Goal: Task Accomplishment & Management: Manage account settings

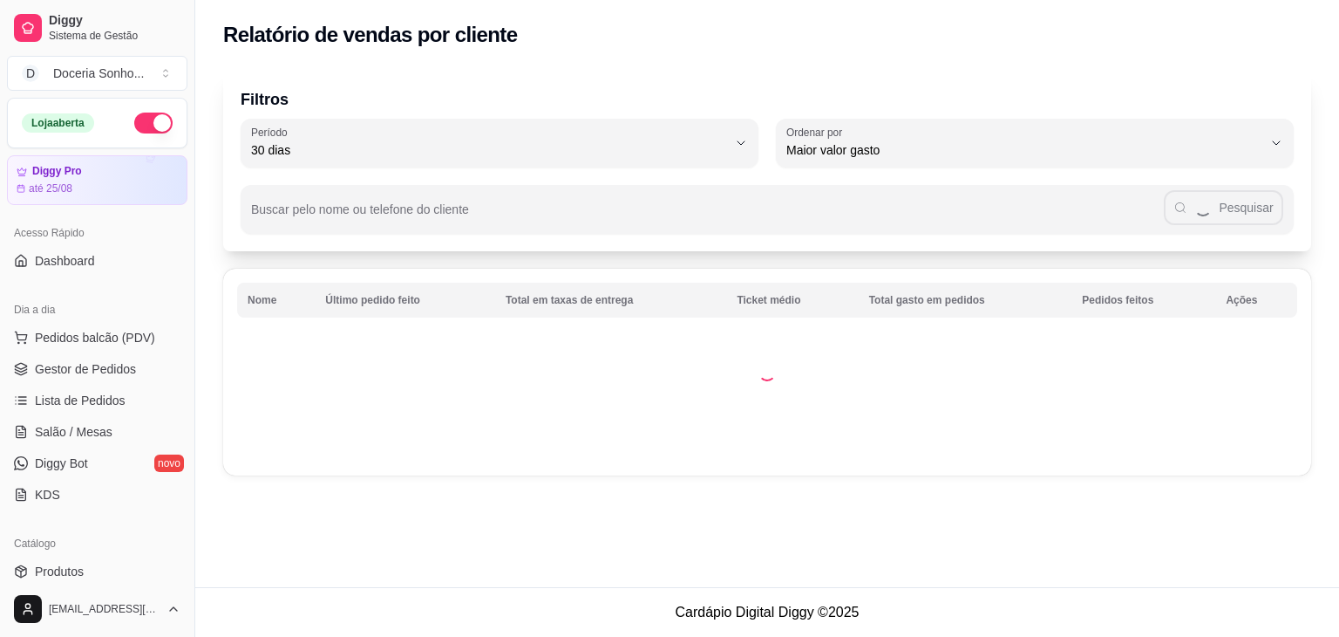
select select "30"
select select "HIGHEST_TOTAL_SPENT_WITH_ORDERS"
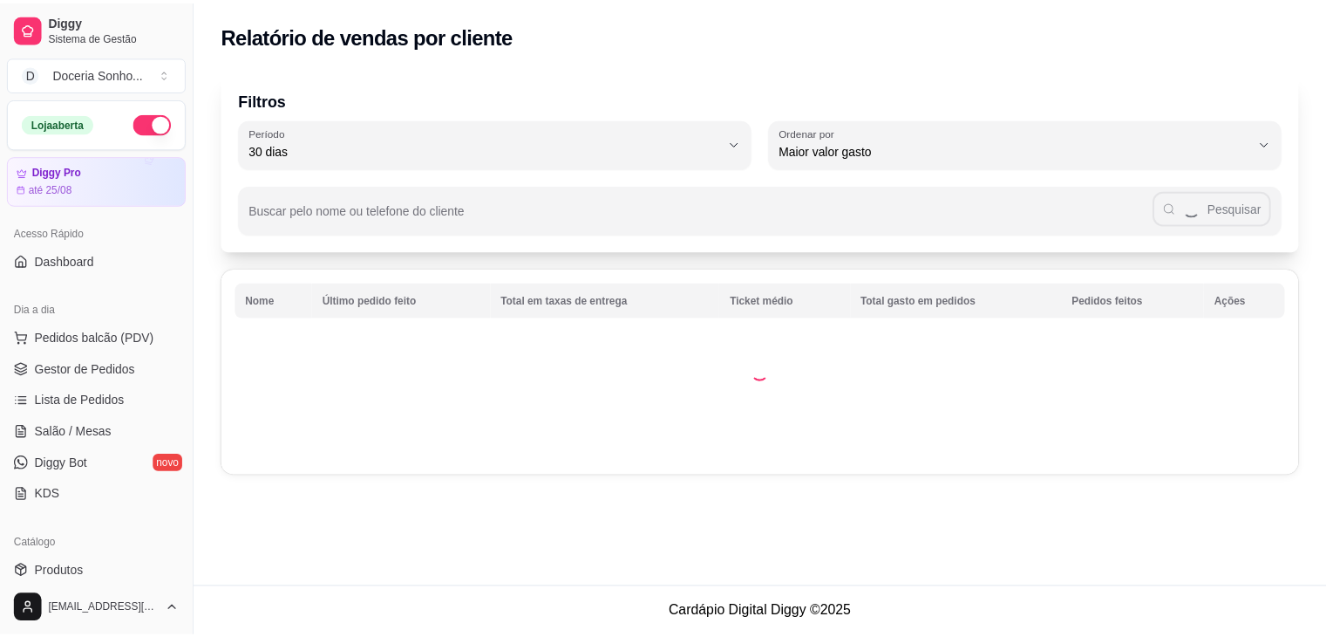
scroll to position [349, 0]
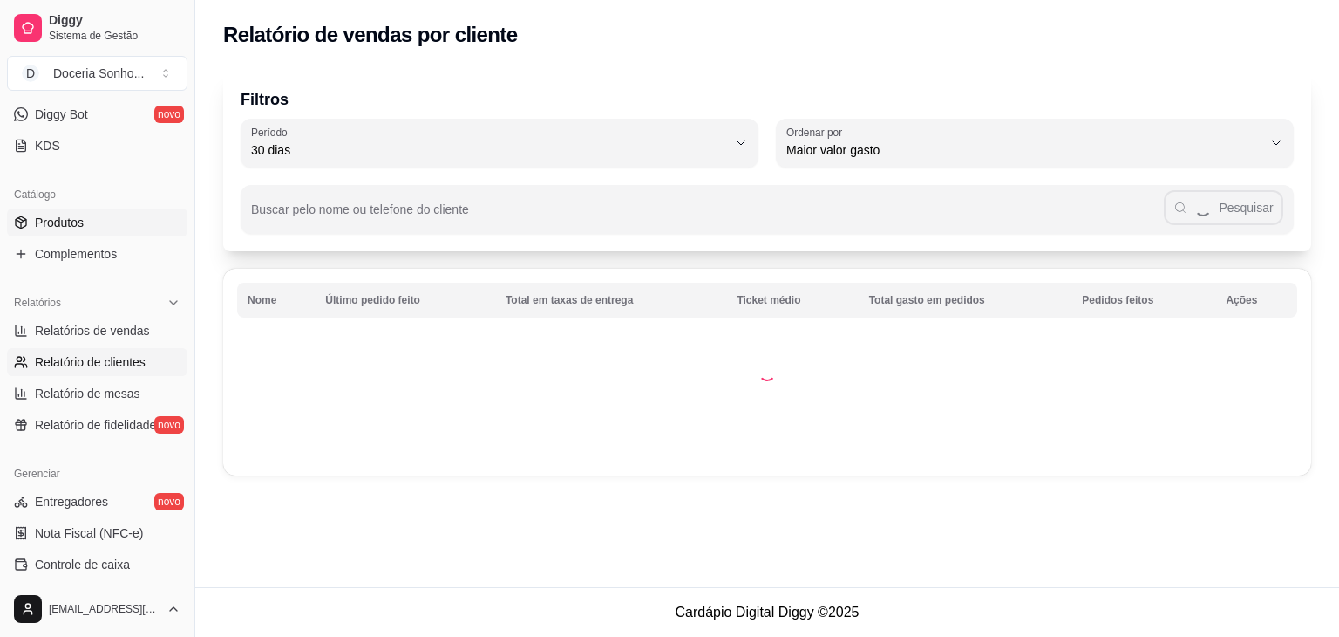
click at [70, 220] on span "Produtos" at bounding box center [59, 222] width 49 height 17
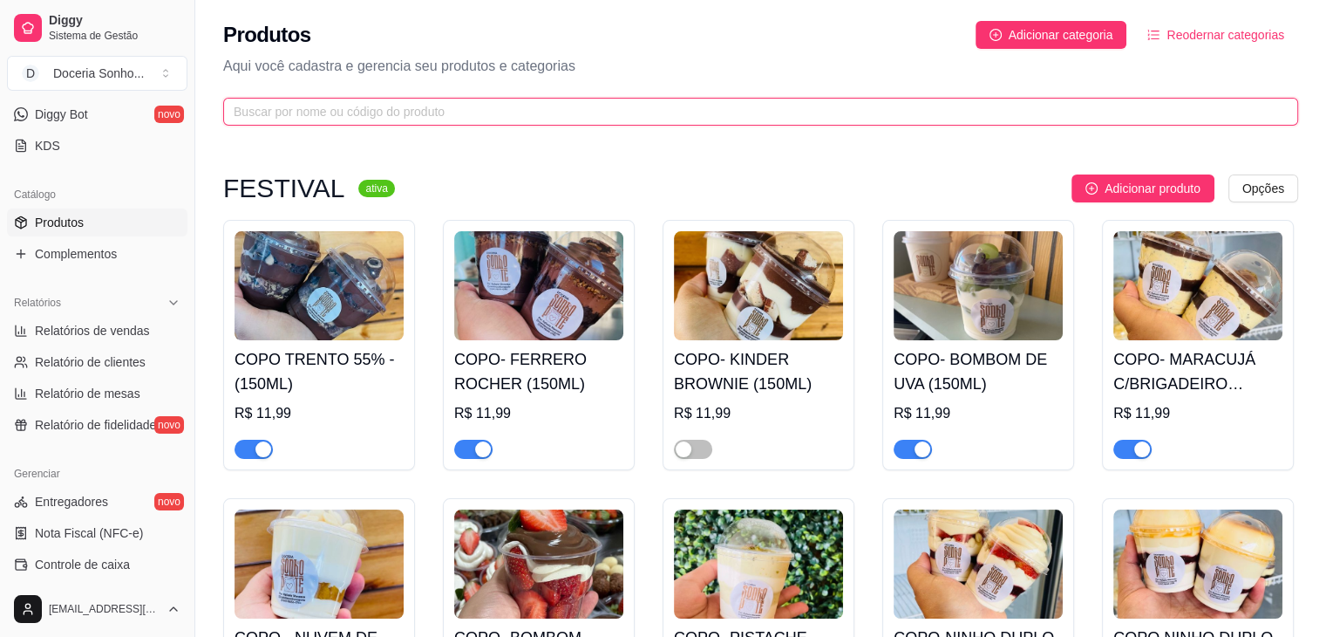
click at [480, 107] on input "text" at bounding box center [754, 111] width 1040 height 19
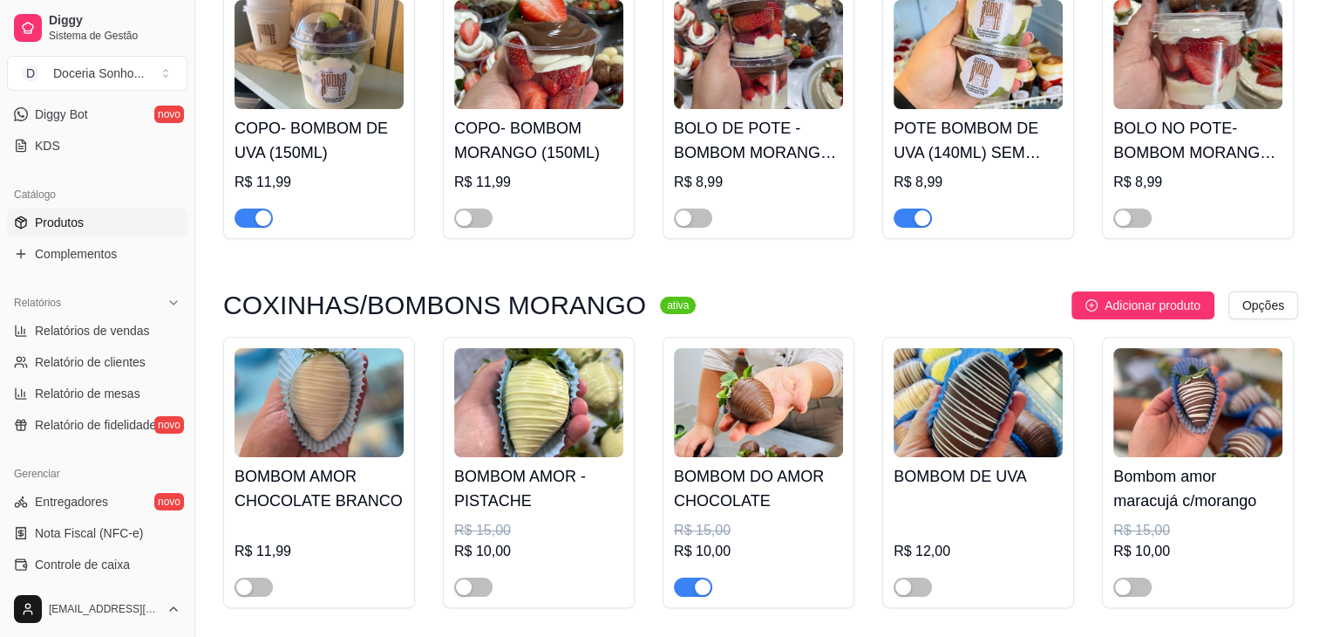
scroll to position [262, 0]
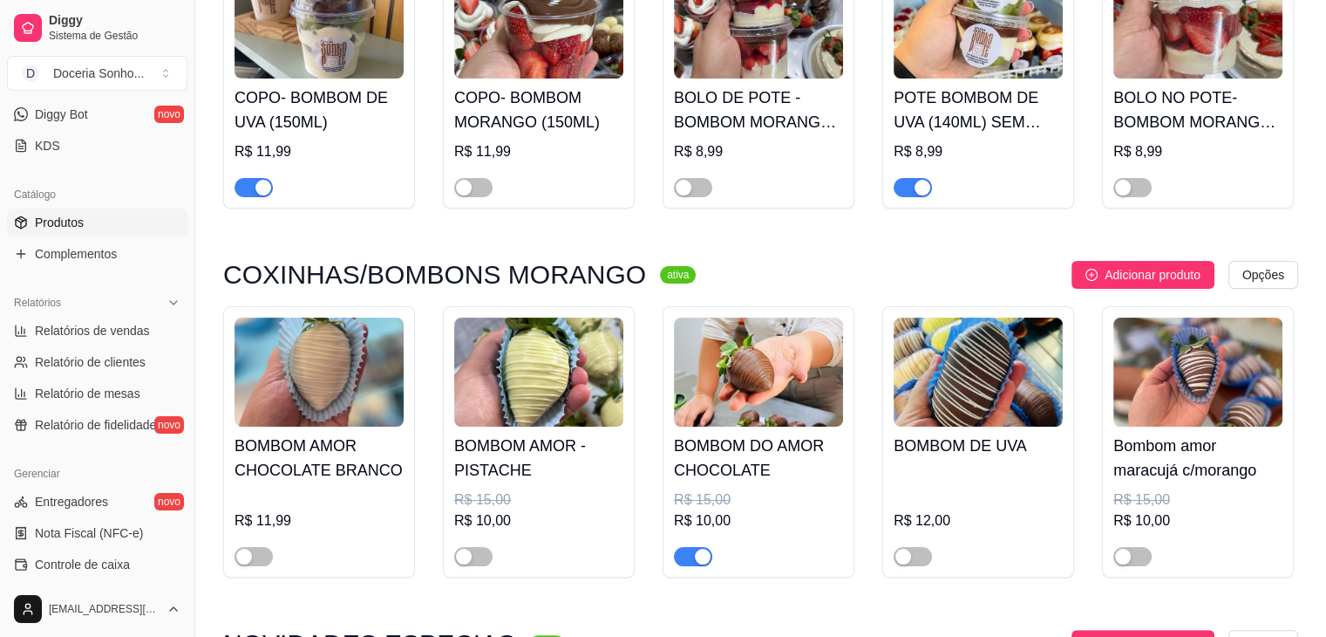
click at [696, 555] on div "button" at bounding box center [703, 556] width 16 height 16
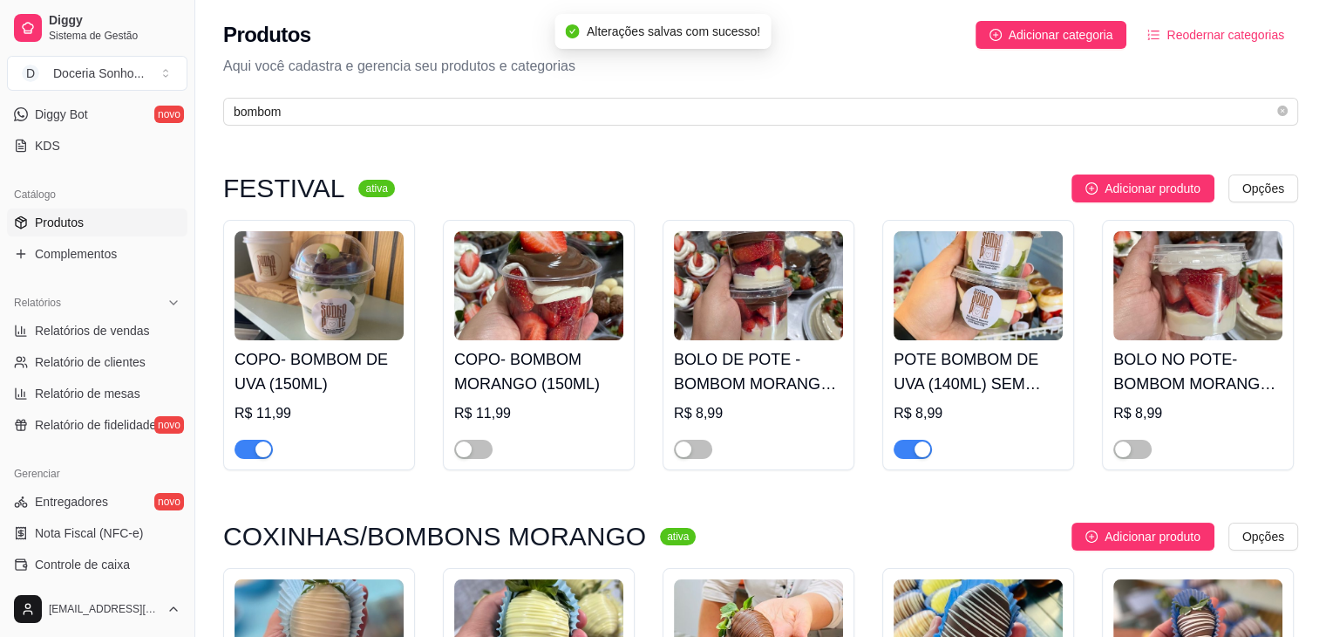
scroll to position [0, 0]
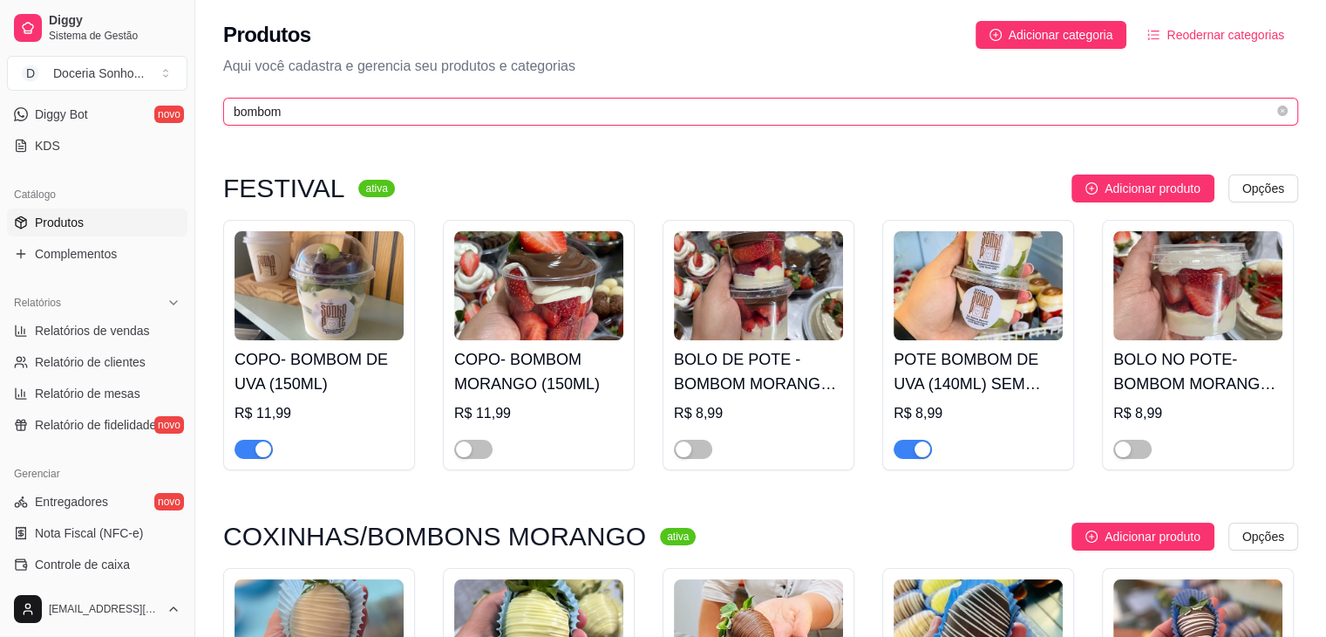
click at [666, 118] on input "bombom" at bounding box center [754, 111] width 1040 height 19
click at [668, 118] on input "bombom" at bounding box center [754, 111] width 1040 height 19
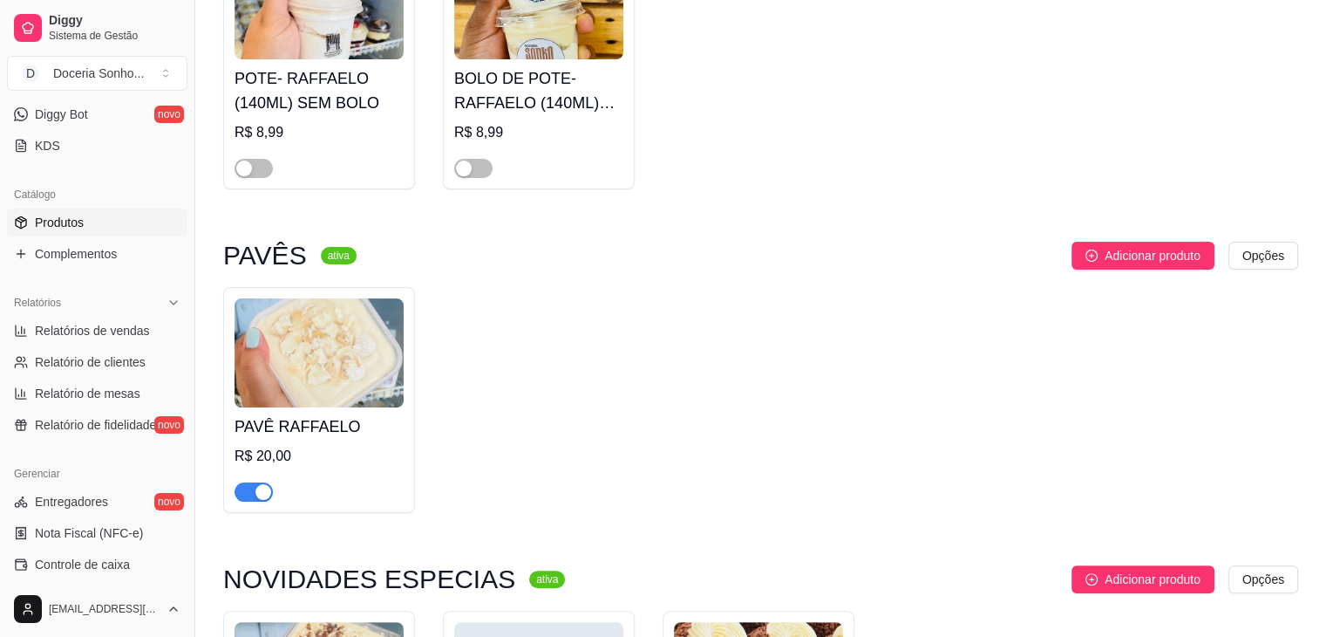
scroll to position [436, 0]
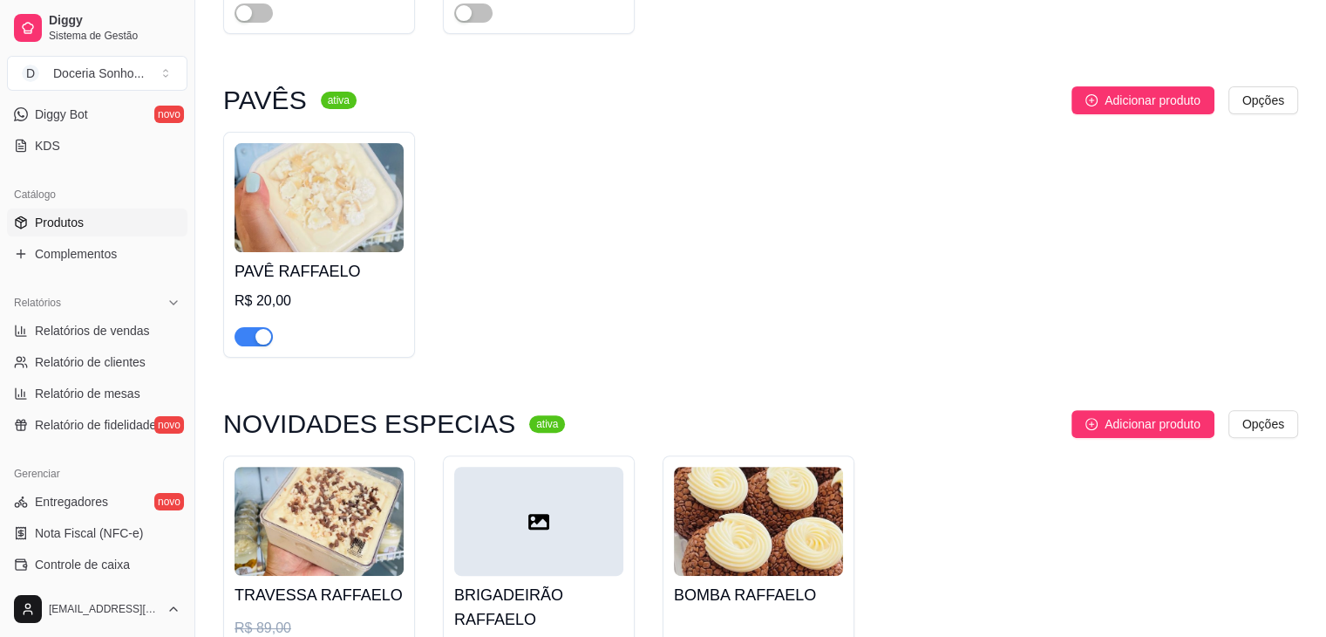
click at [259, 340] on div "button" at bounding box center [263, 337] width 16 height 16
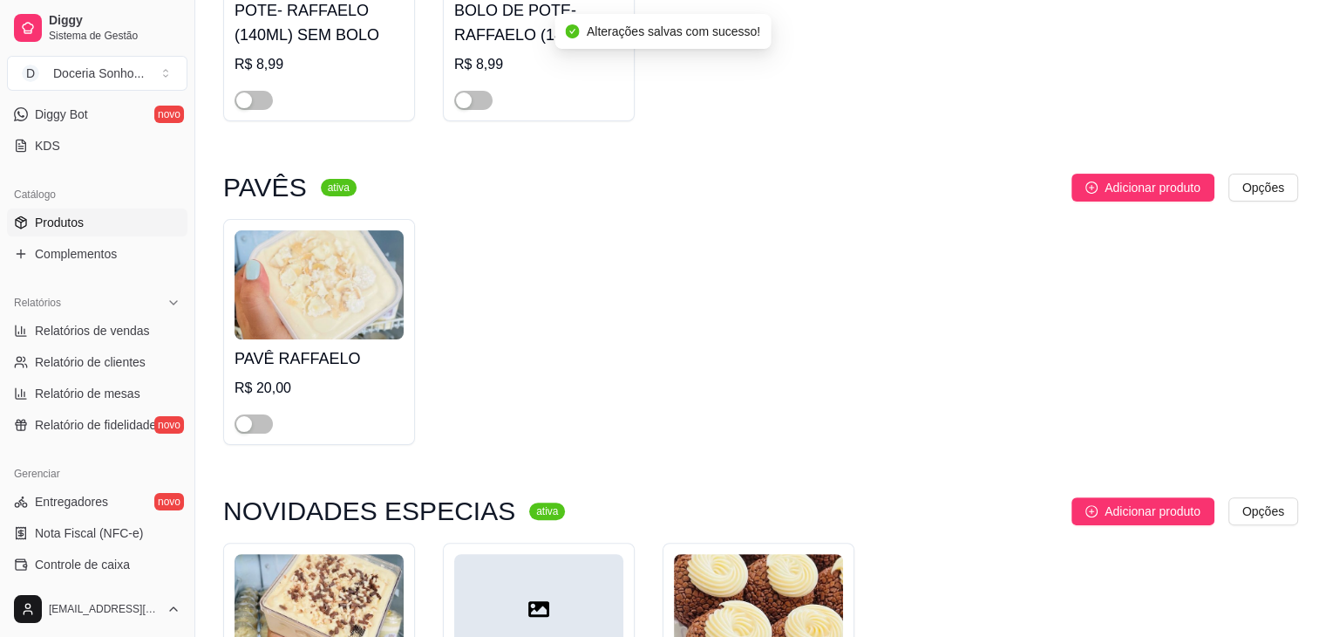
scroll to position [0, 0]
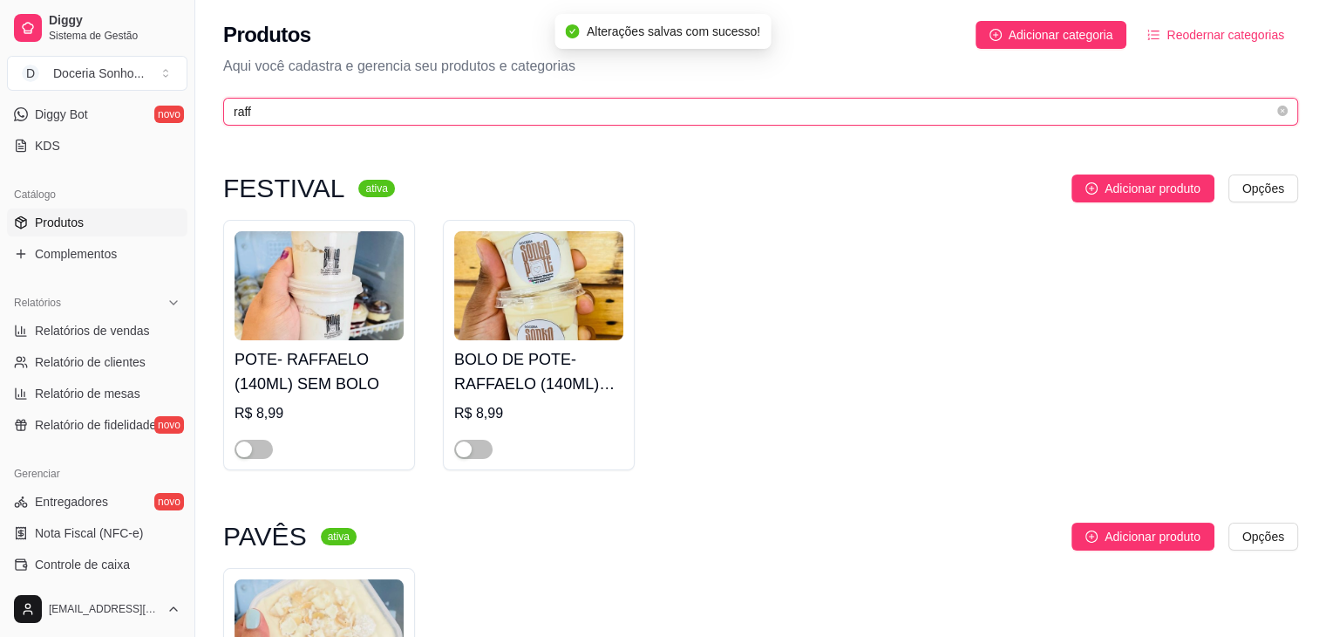
click at [543, 109] on input "raff" at bounding box center [754, 111] width 1040 height 19
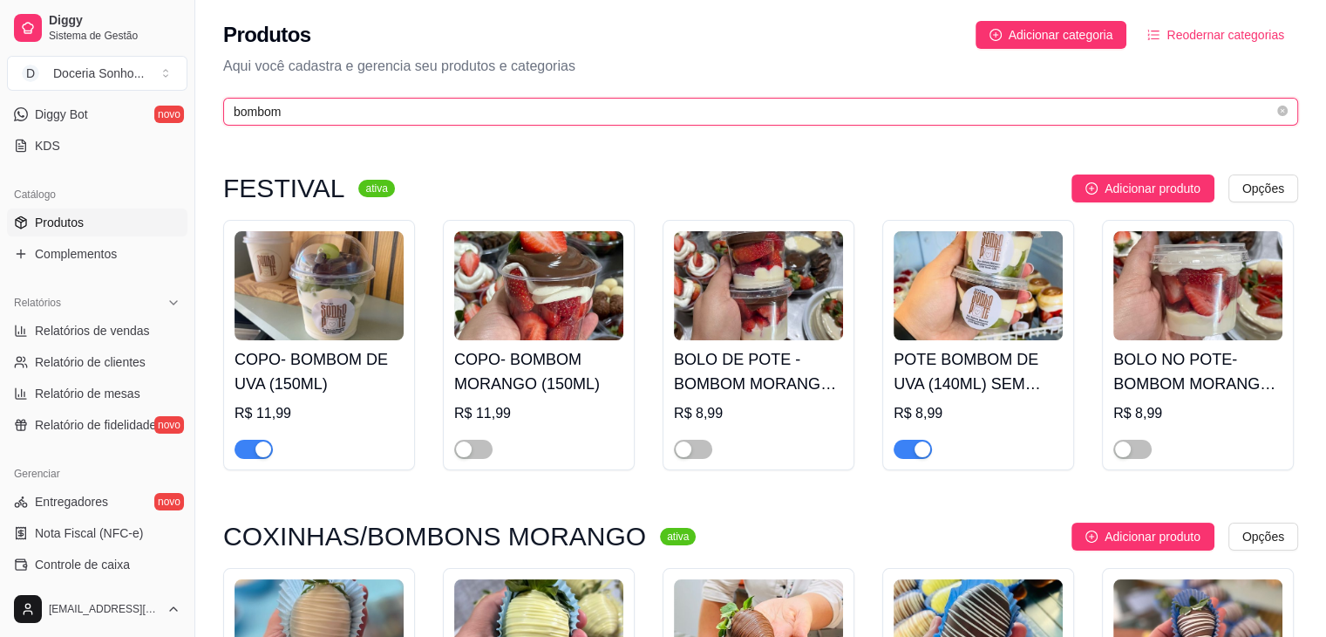
click at [537, 116] on input "bombom" at bounding box center [754, 111] width 1040 height 19
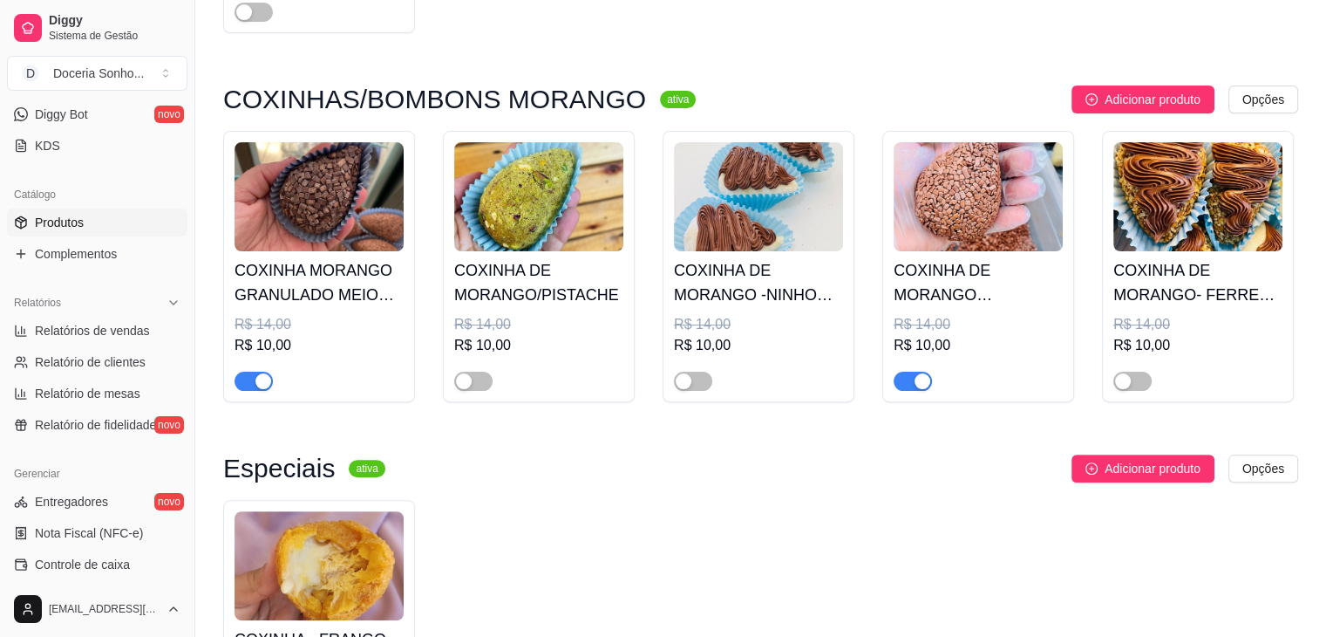
scroll to position [523, 0]
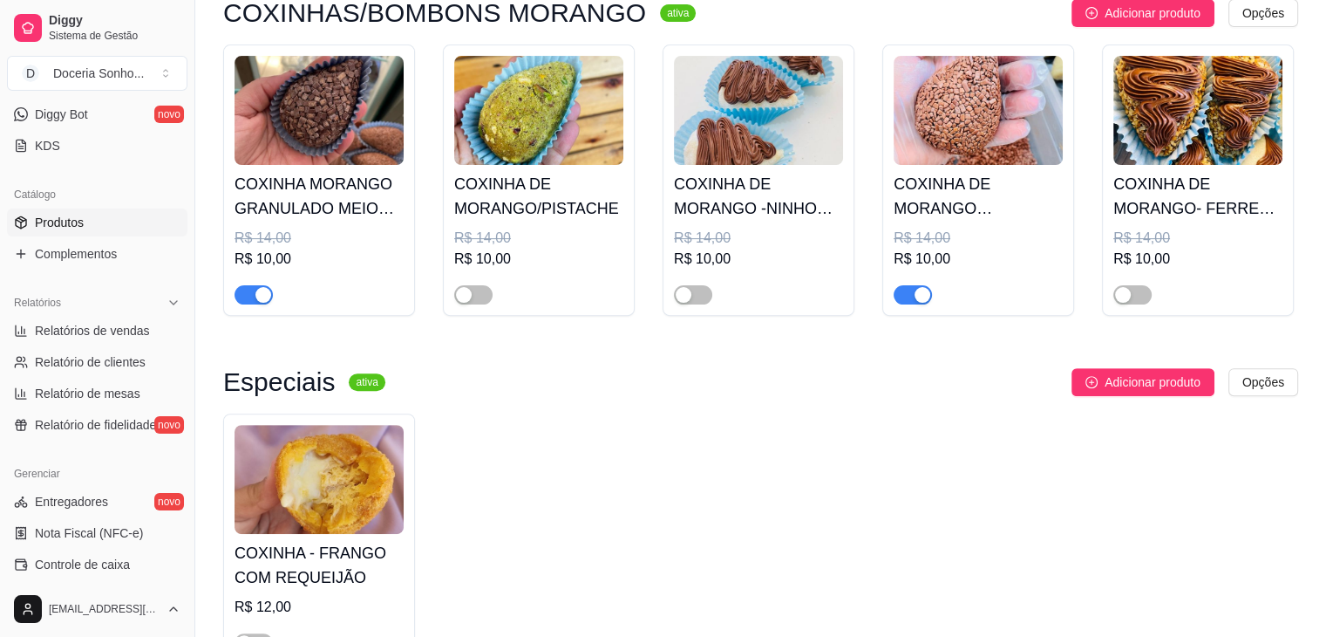
type input "coxinha"
click at [917, 294] on div "button" at bounding box center [923, 295] width 16 height 16
click at [263, 295] on div "button" at bounding box center [263, 295] width 16 height 16
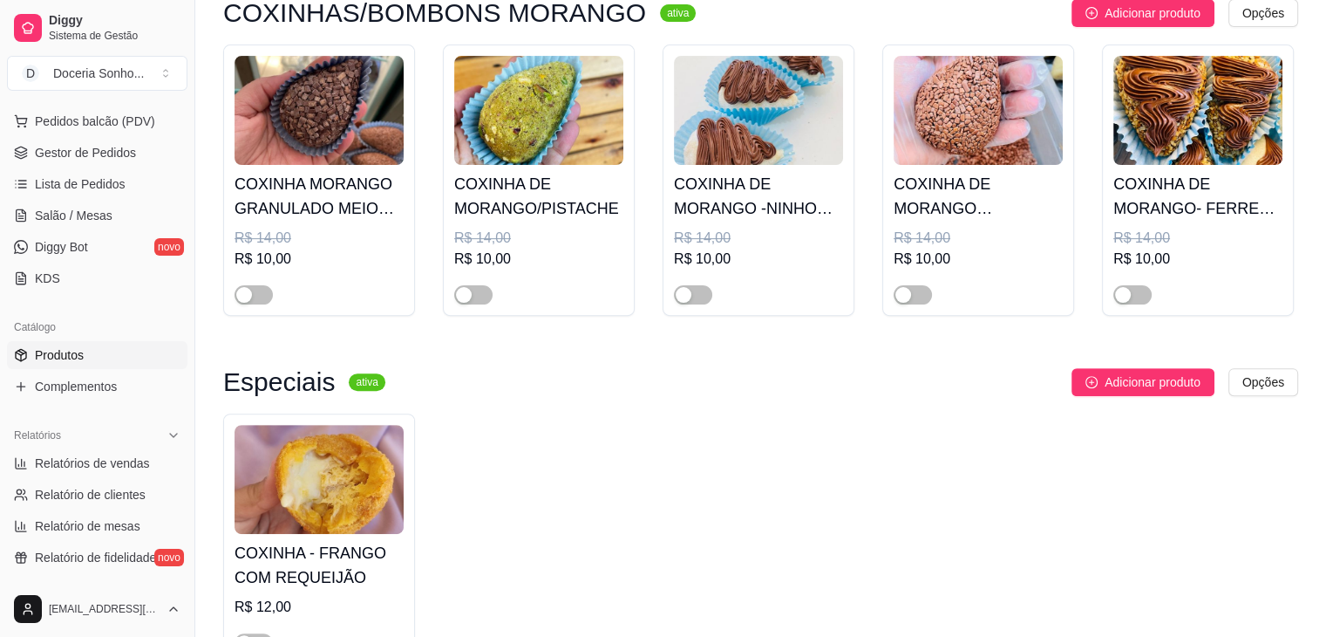
scroll to position [0, 0]
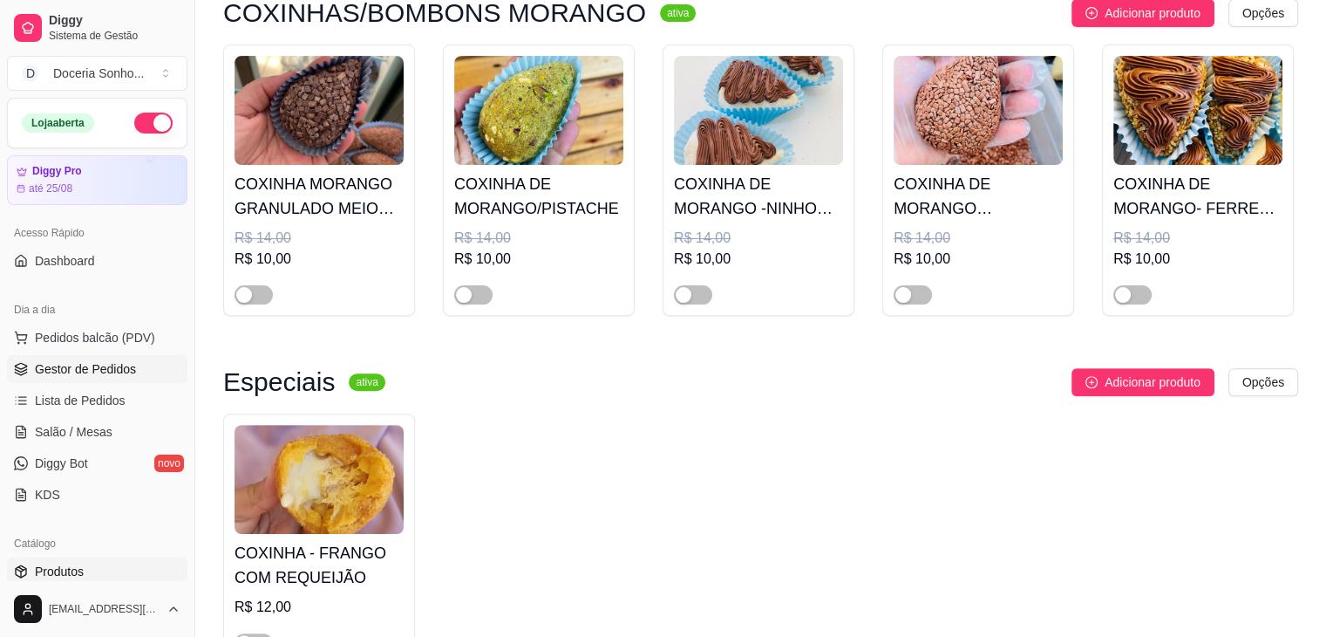
click at [60, 362] on span "Gestor de Pedidos" at bounding box center [85, 368] width 101 height 17
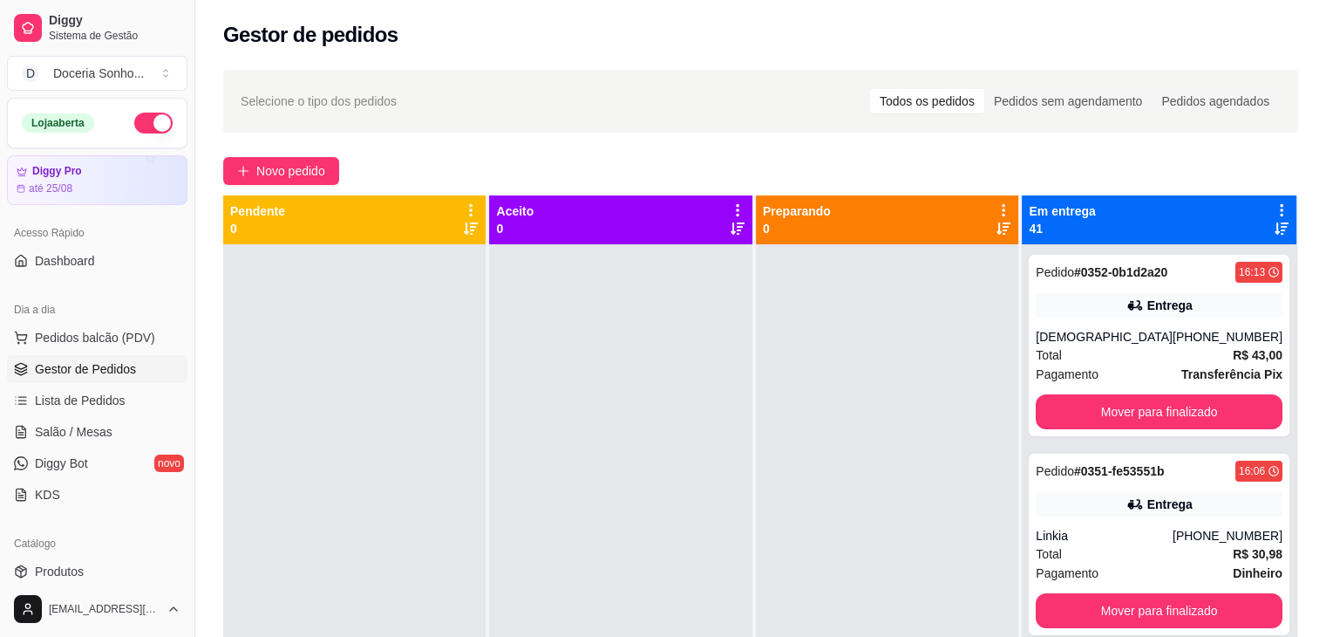
click at [1274, 202] on icon at bounding box center [1282, 210] width 16 height 16
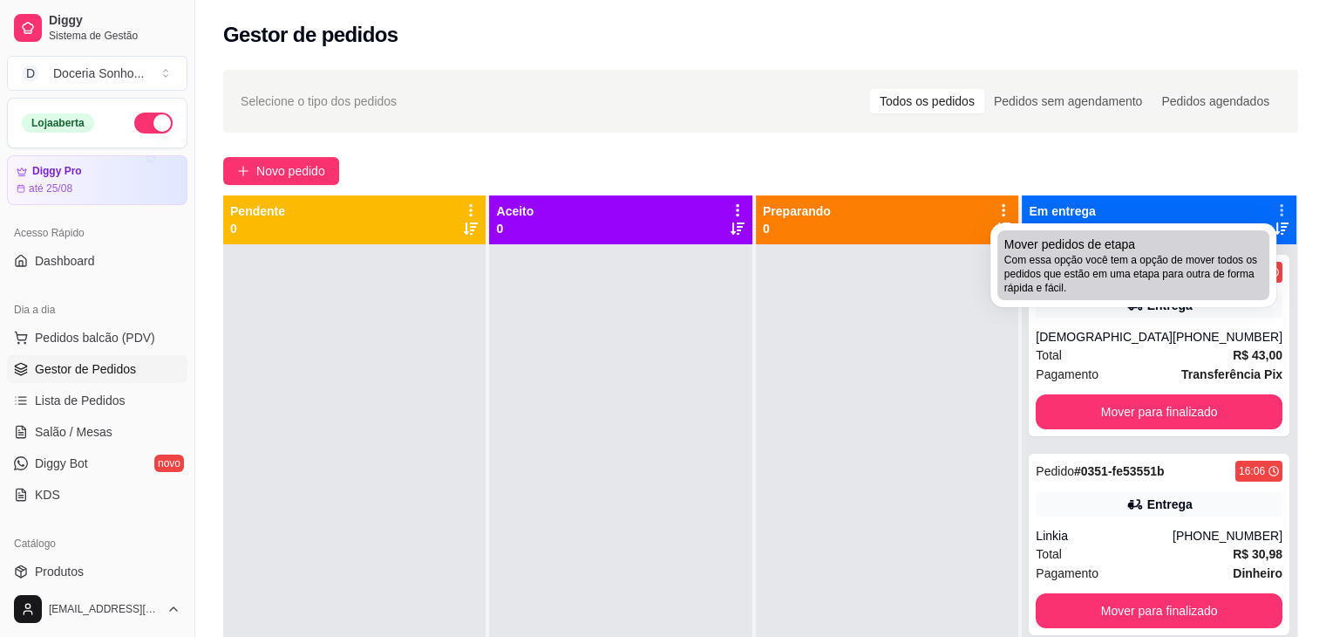
click at [1135, 260] on span "Com essa opção você tem a opção de mover todos os pedidos que estão em uma etap…" at bounding box center [1133, 274] width 258 height 42
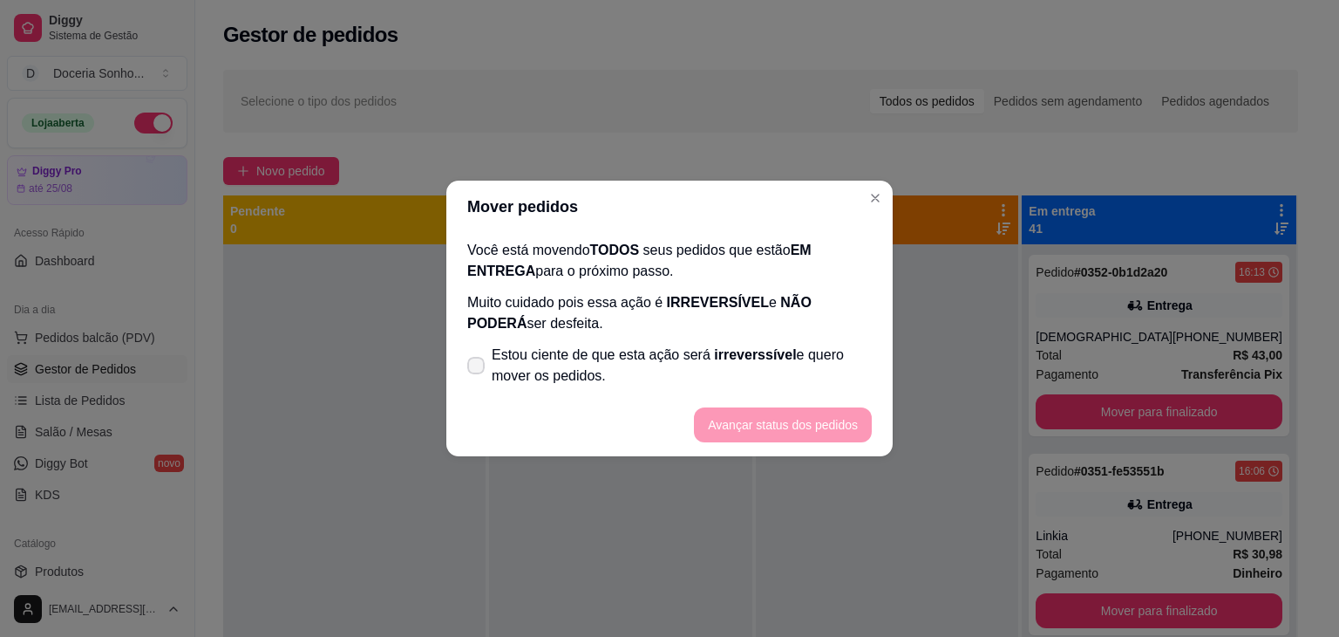
click at [715, 354] on span "irreverssível" at bounding box center [755, 354] width 82 height 15
click at [478, 369] on input "Estou ciente de que esta ação será irreverssível e quero mover os pedidos." at bounding box center [471, 374] width 11 height 11
checkbox input "true"
click at [787, 419] on button "Avançar status dos pedidos" at bounding box center [783, 425] width 173 height 34
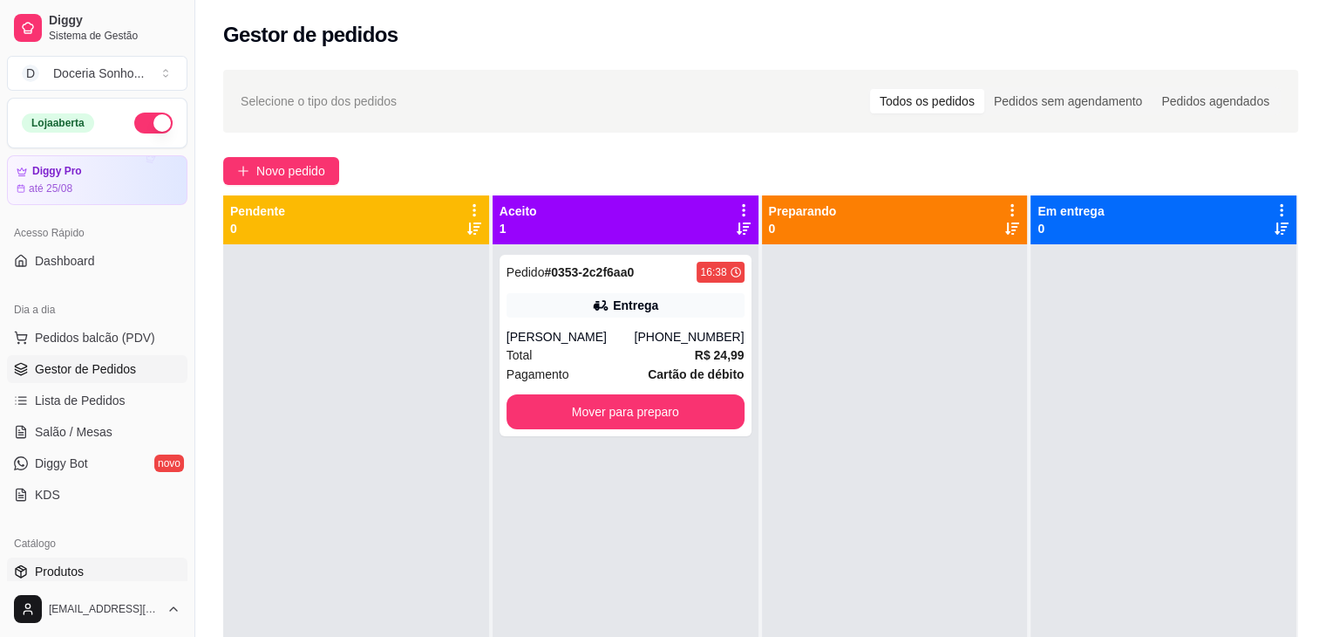
click at [85, 569] on link "Produtos" at bounding box center [97, 571] width 180 height 28
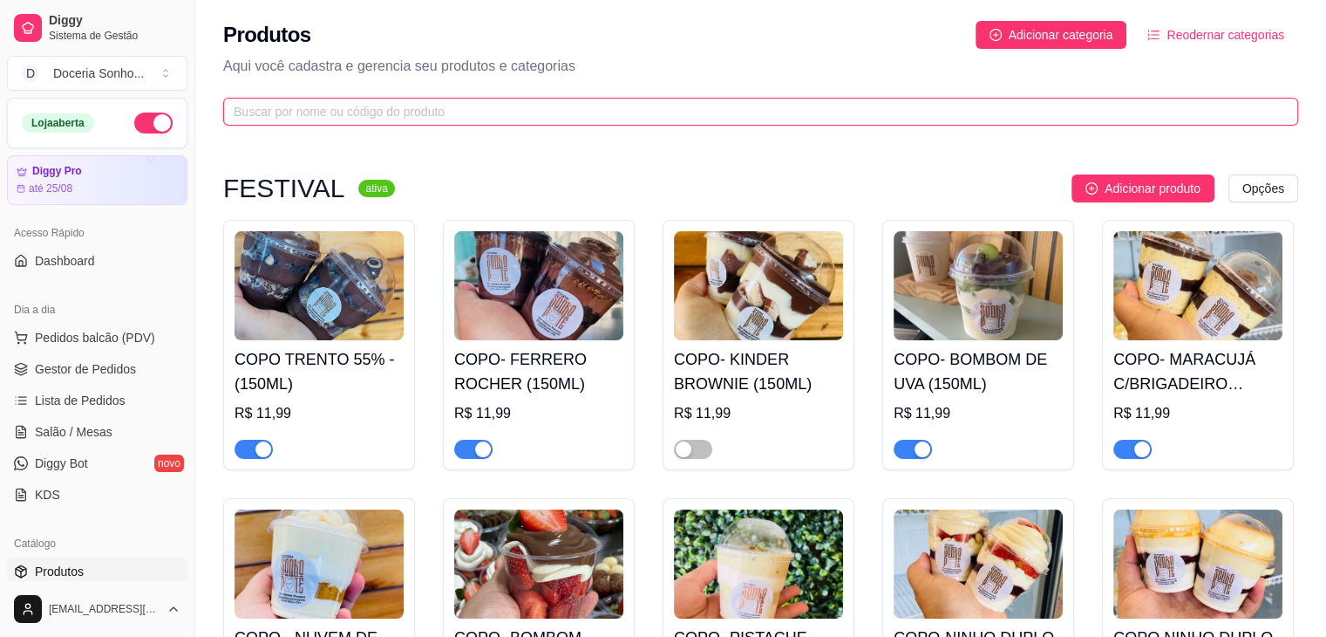
click at [412, 108] on input "text" at bounding box center [754, 111] width 1040 height 19
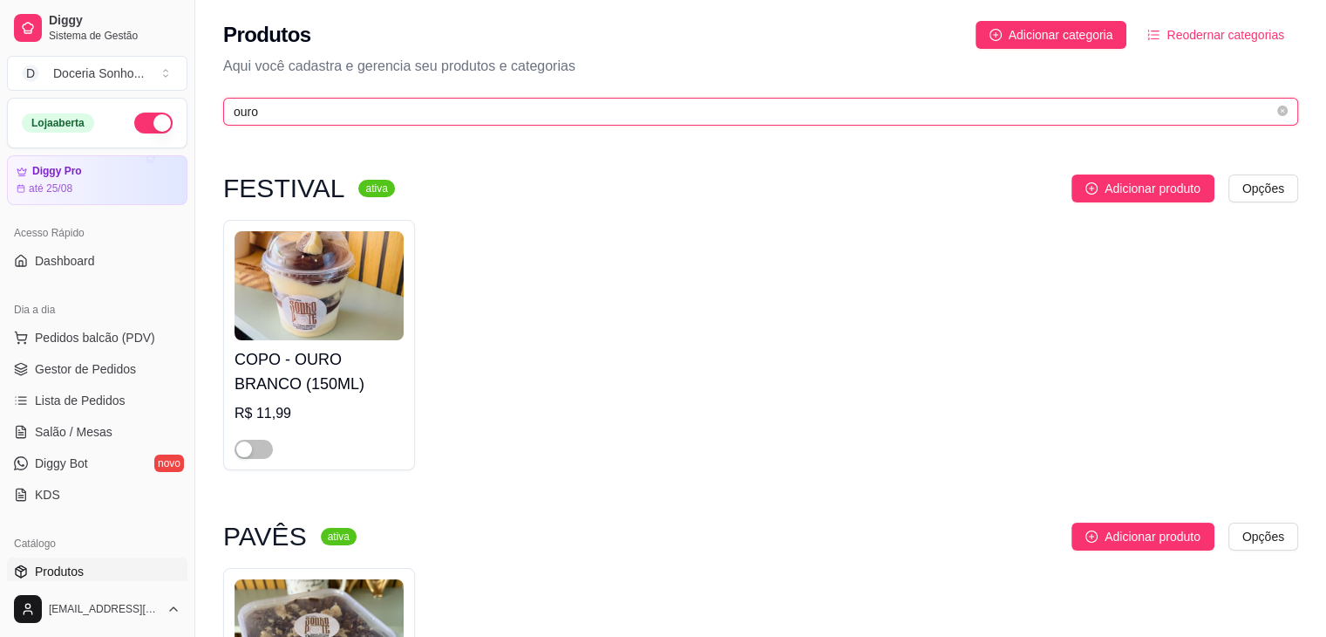
click at [303, 105] on input "ouro" at bounding box center [754, 111] width 1040 height 19
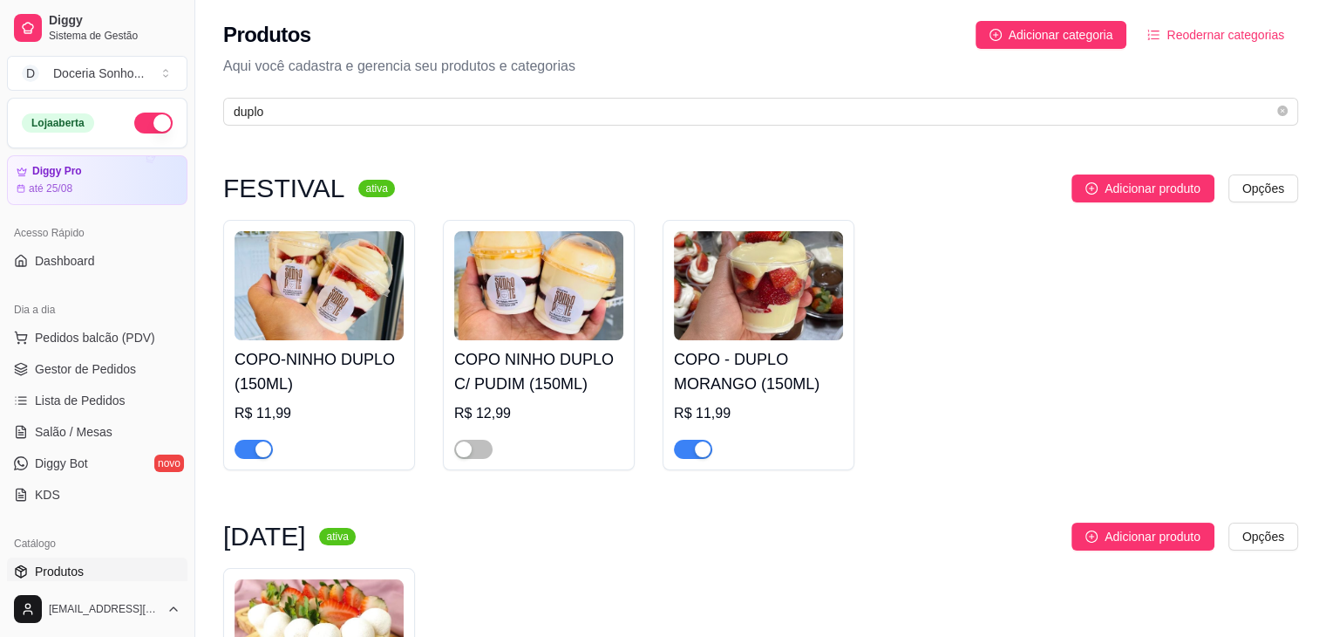
click at [701, 454] on div "button" at bounding box center [703, 449] width 16 height 16
click at [238, 447] on span "button" at bounding box center [254, 448] width 38 height 19
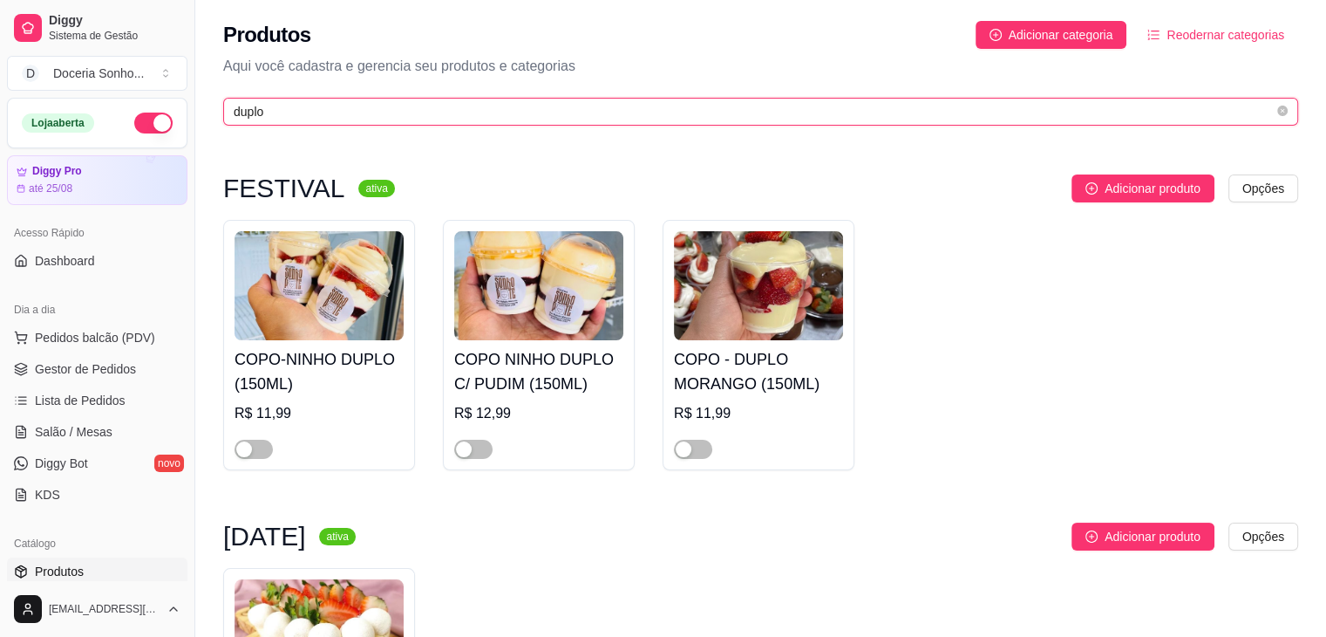
click at [497, 108] on input "duplo" at bounding box center [754, 111] width 1040 height 19
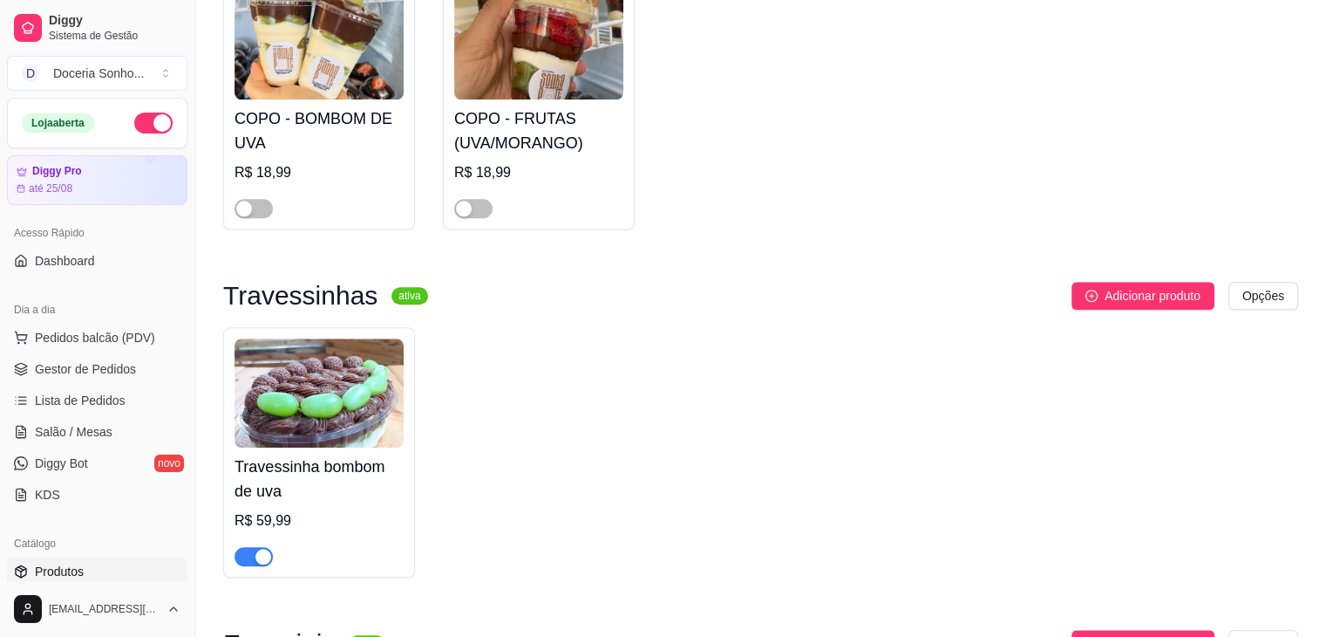
scroll to position [1744, 0]
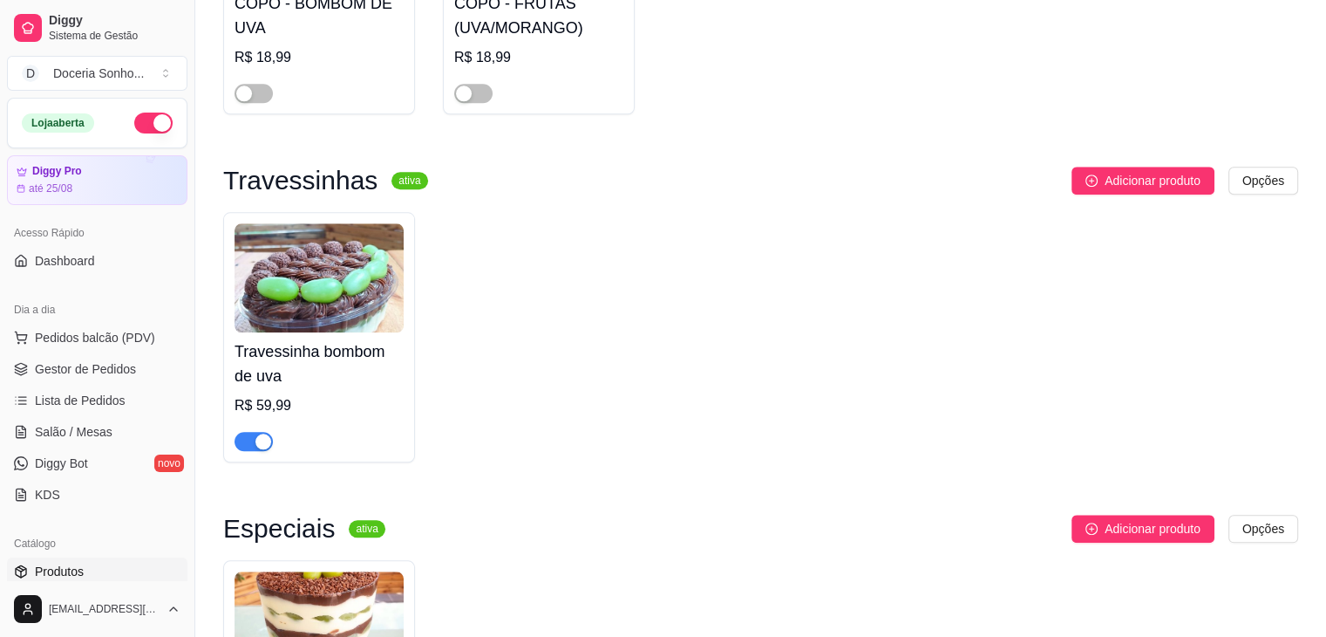
click at [251, 445] on span "button" at bounding box center [254, 441] width 38 height 19
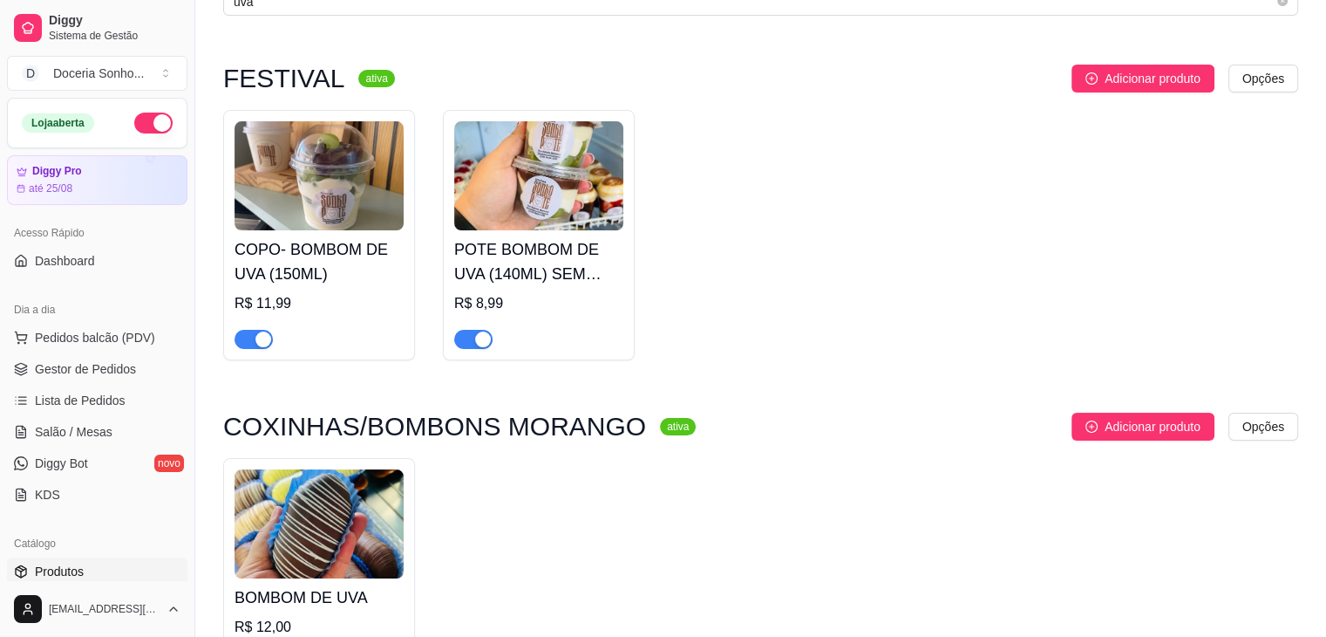
scroll to position [0, 0]
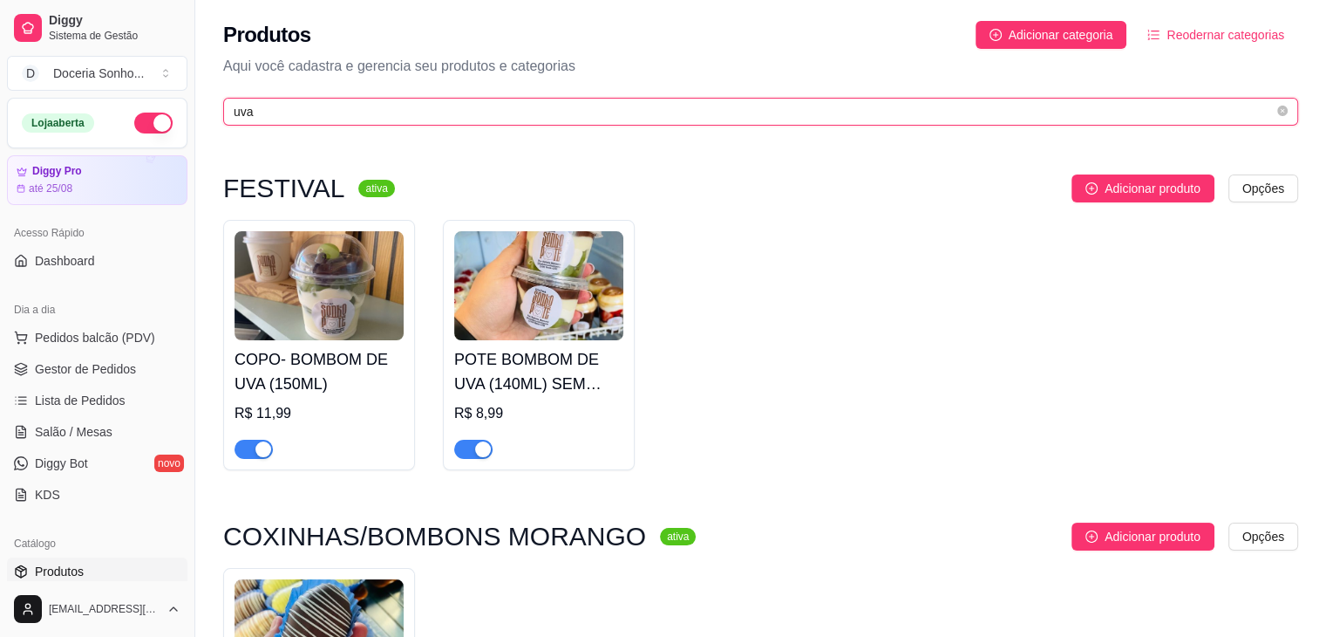
click at [453, 110] on input "uva" at bounding box center [754, 111] width 1040 height 19
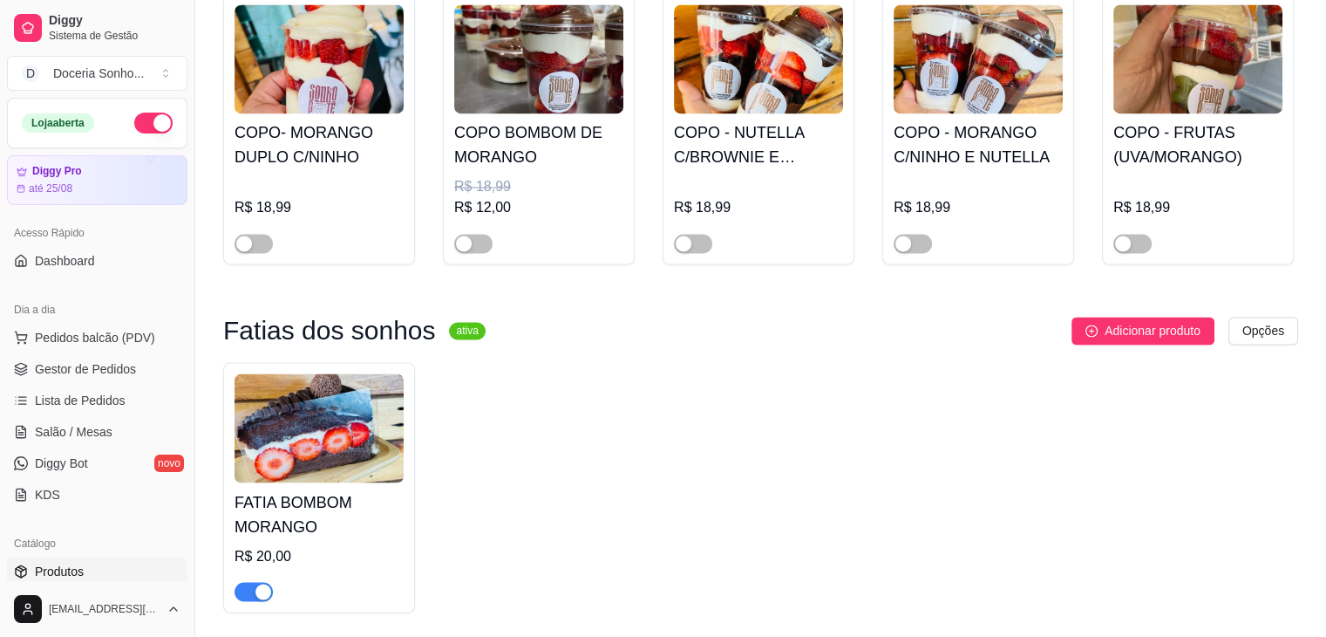
scroll to position [2965, 0]
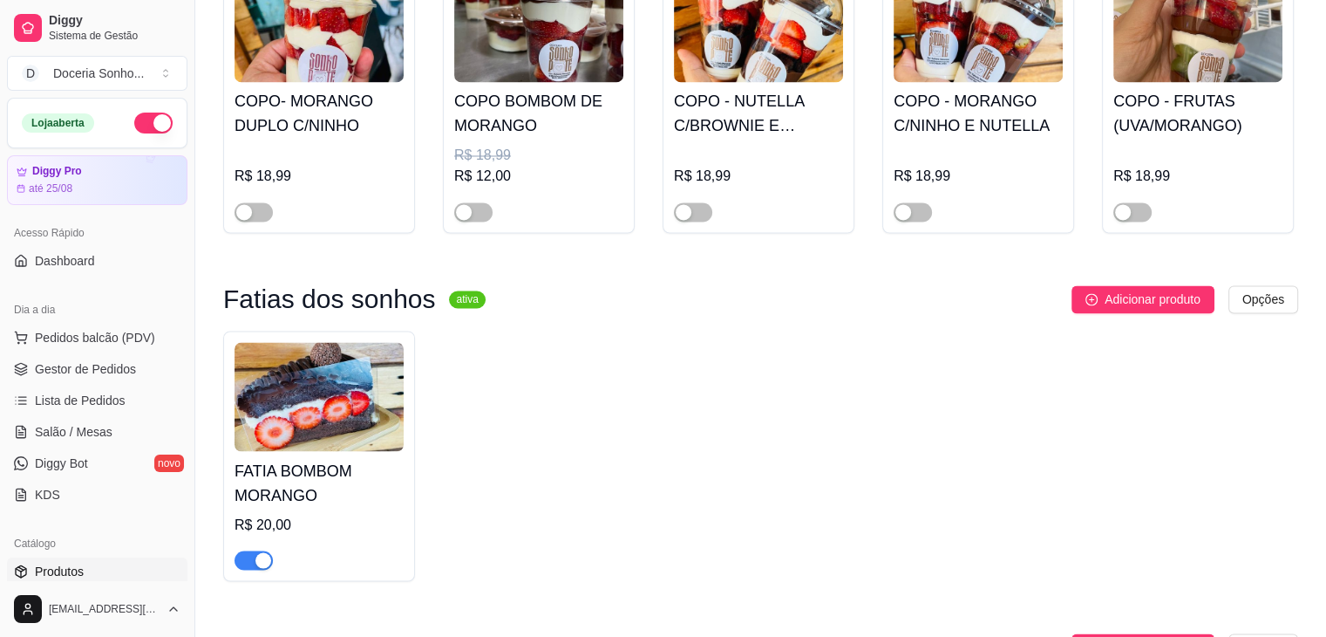
click at [263, 568] on div "button" at bounding box center [263, 560] width 16 height 16
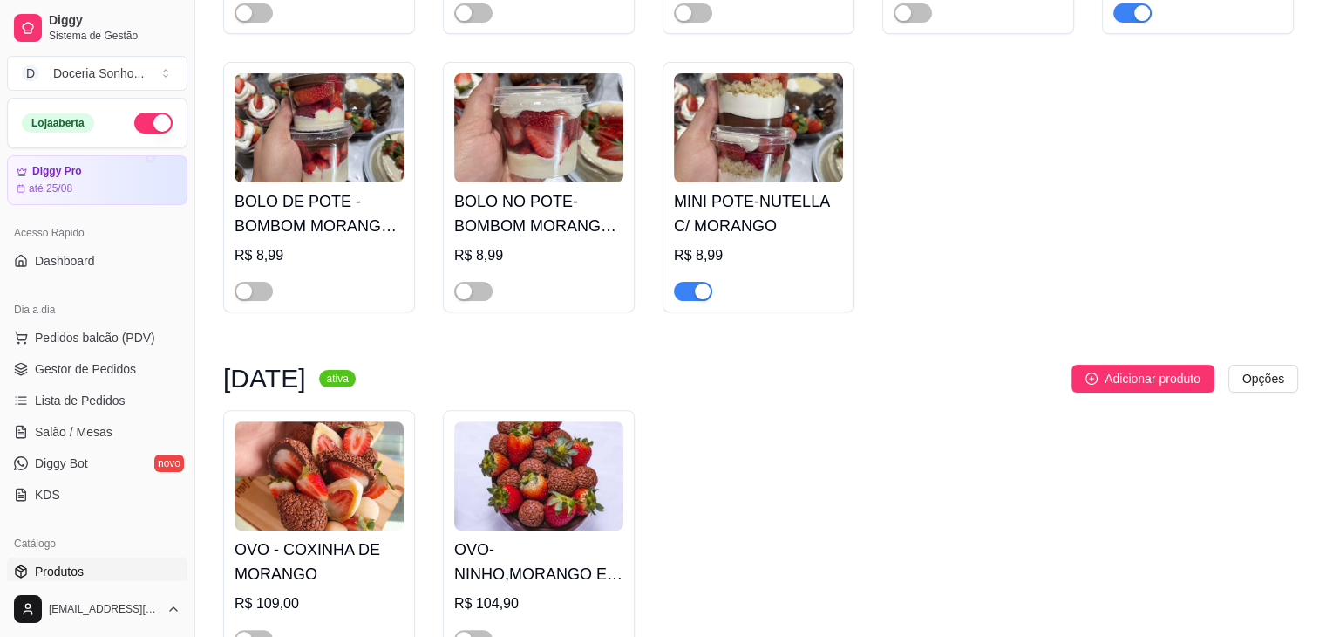
scroll to position [0, 0]
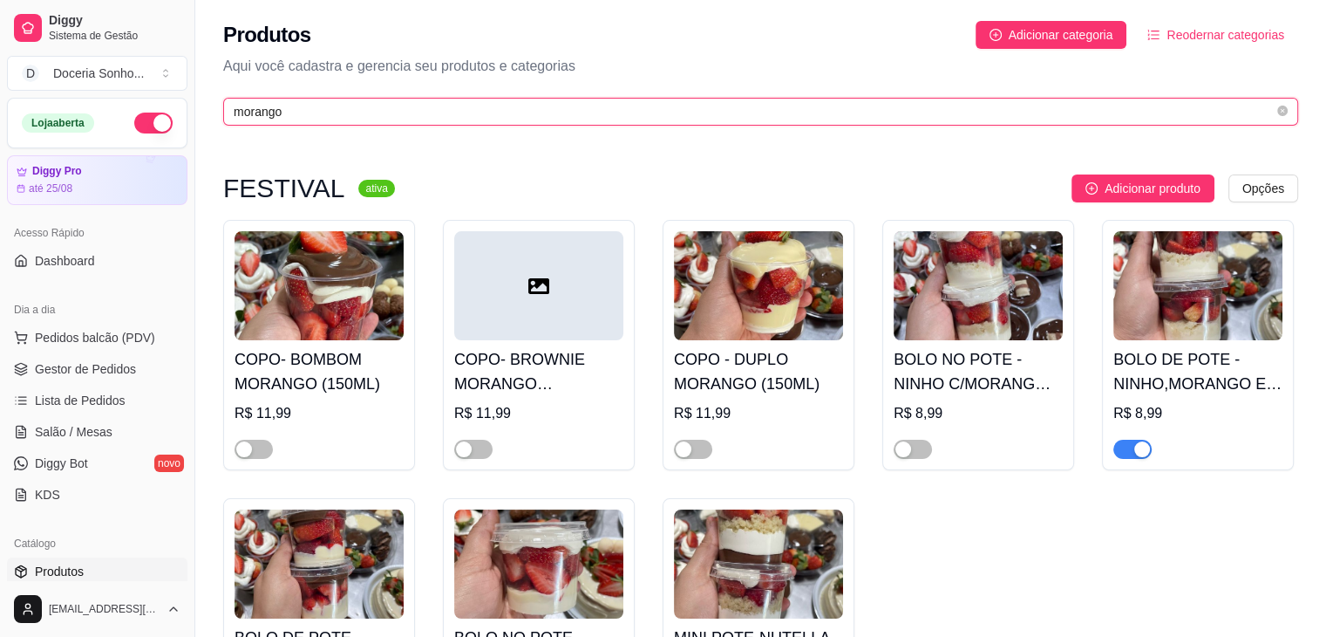
click at [380, 111] on input "morango" at bounding box center [754, 111] width 1040 height 19
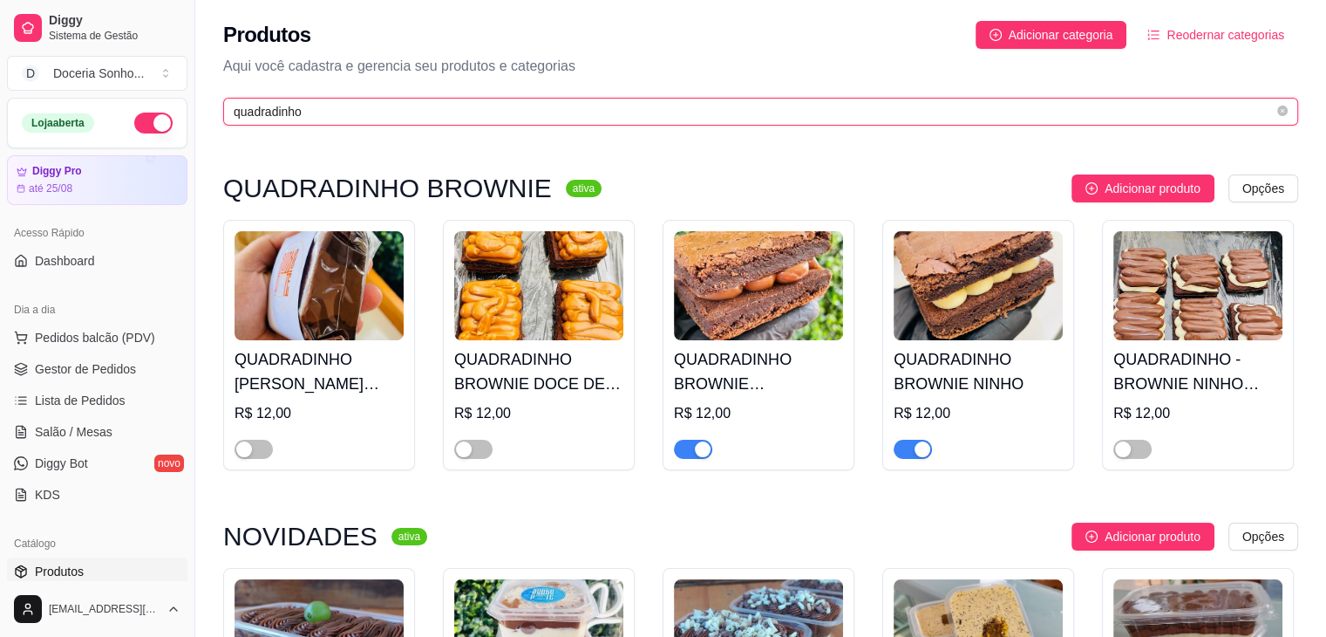
type input "quadradinho"
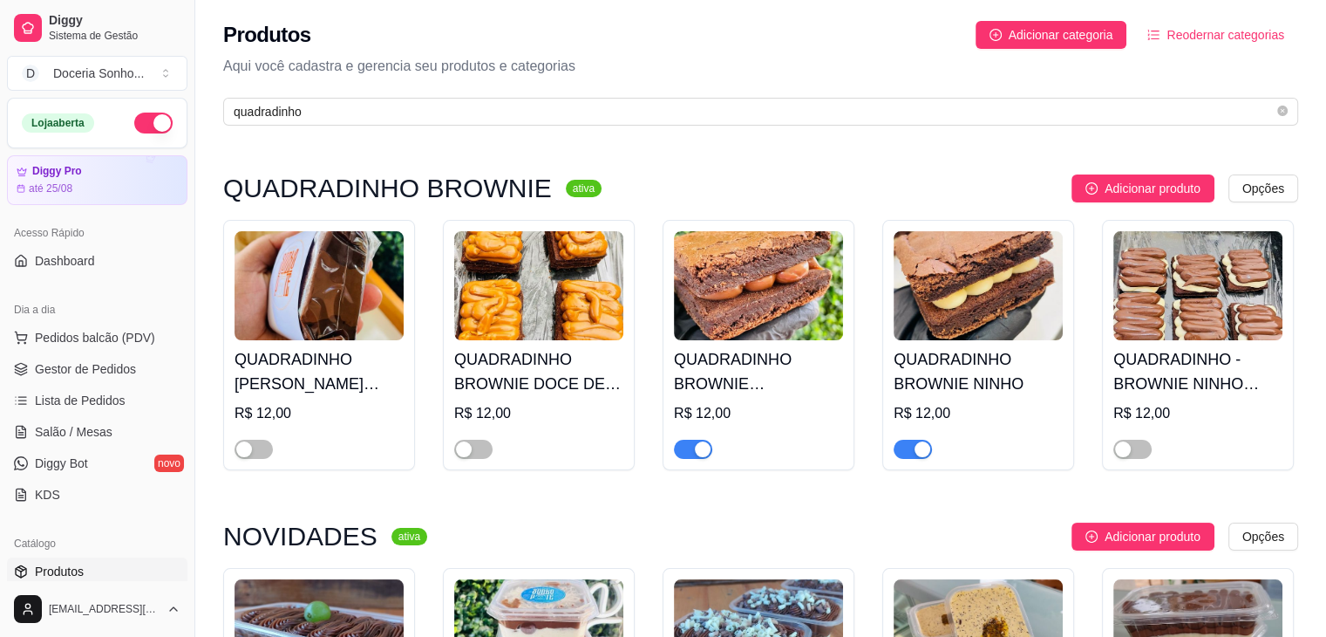
click at [916, 446] on div "button" at bounding box center [923, 449] width 16 height 16
click at [60, 371] on span "Gestor de Pedidos" at bounding box center [85, 368] width 101 height 17
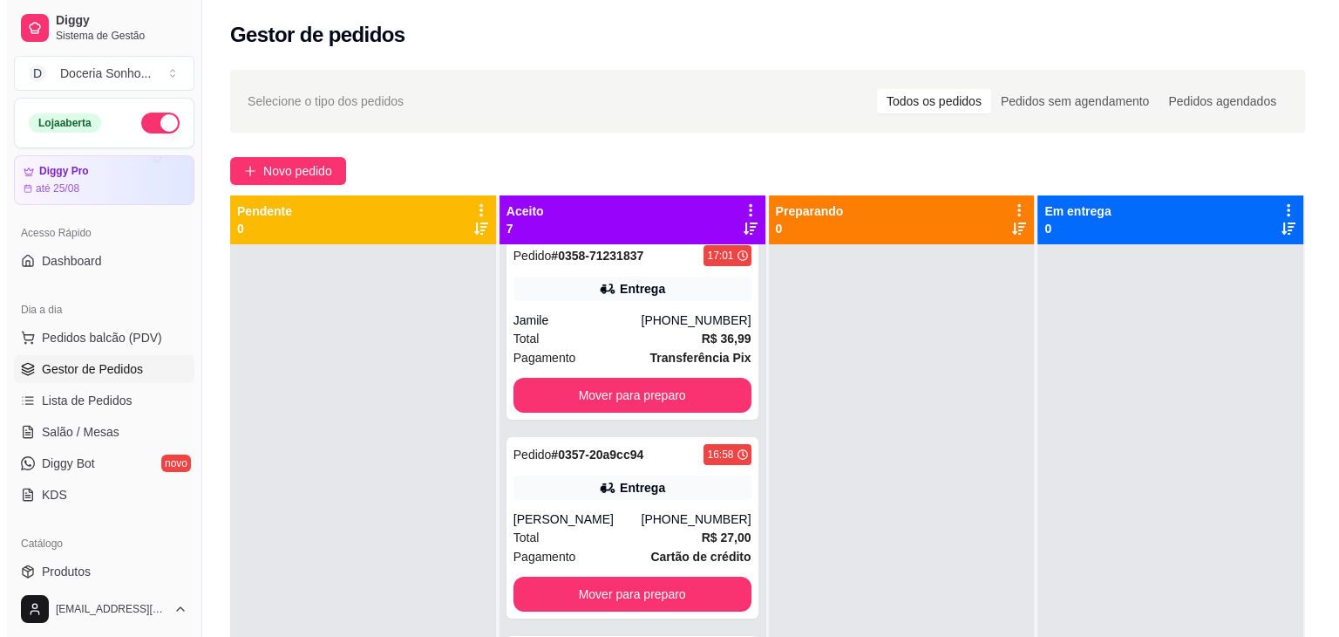
scroll to position [262, 0]
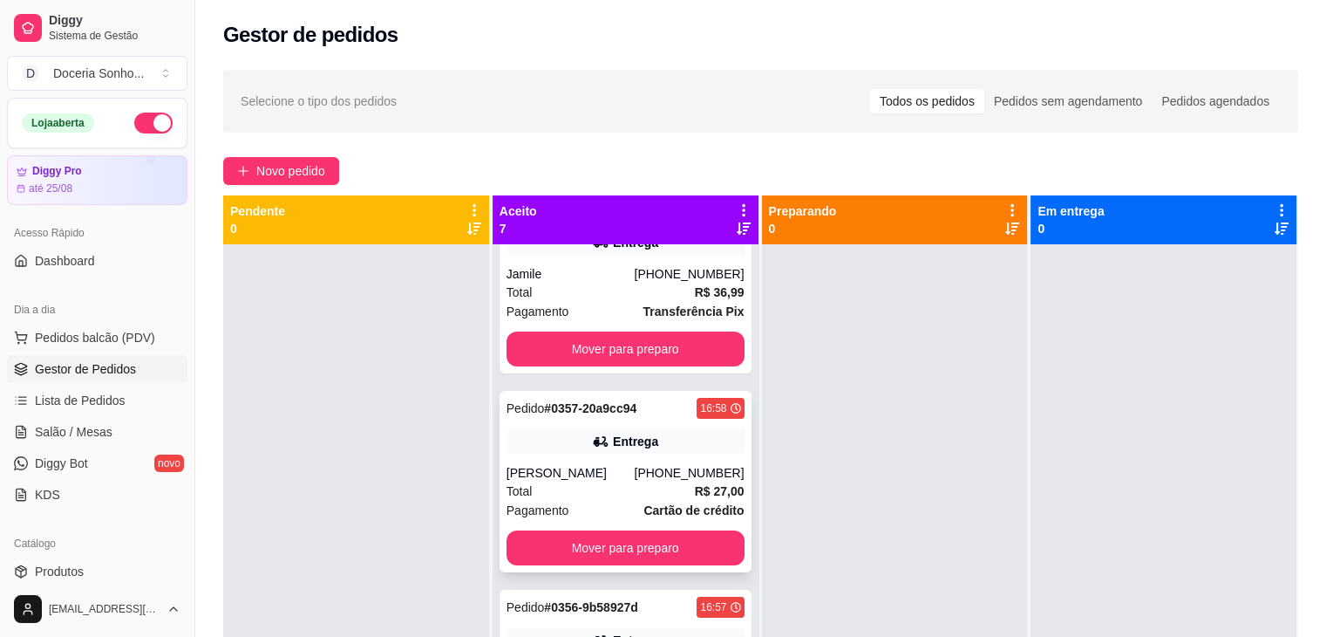
click at [581, 482] on div "Total R$ 27,00" at bounding box center [626, 490] width 238 height 19
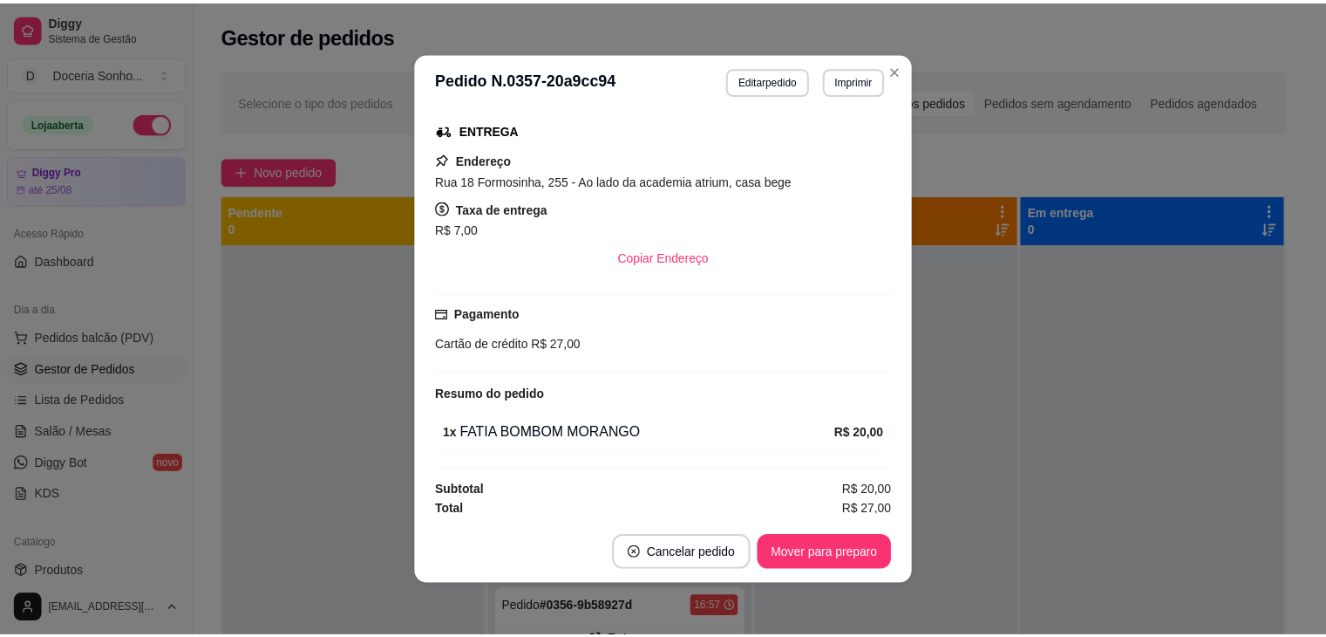
scroll to position [276, 0]
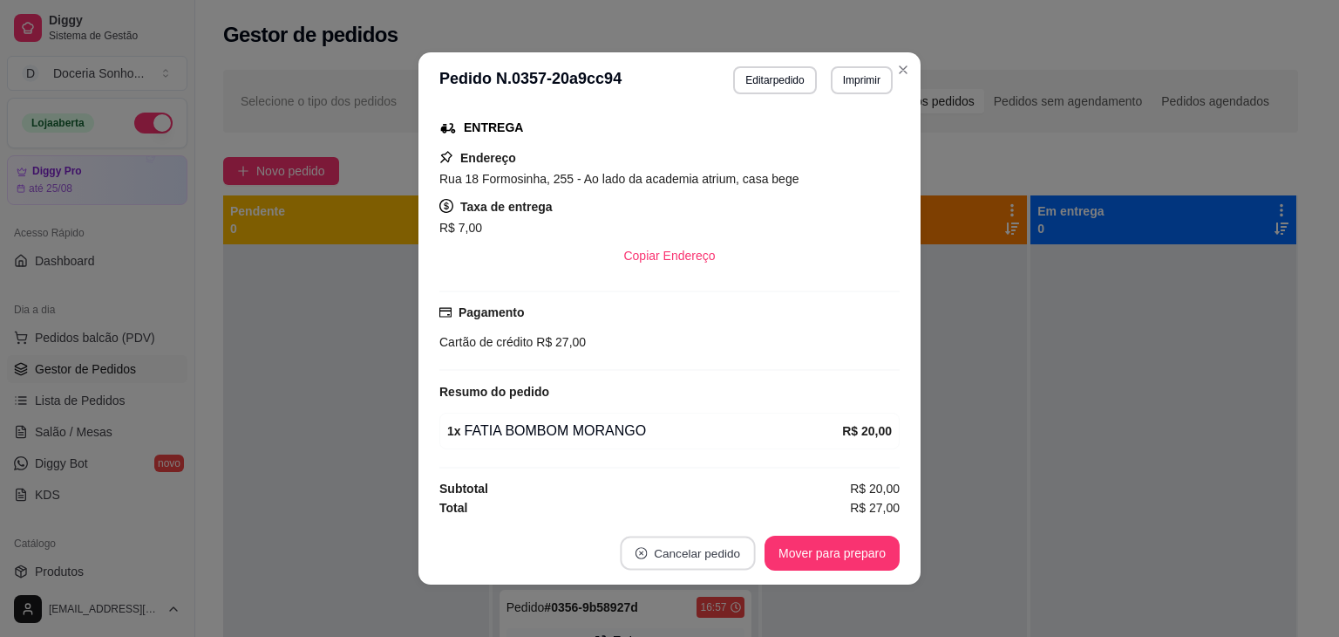
click at [727, 554] on button "Cancelar pedido" at bounding box center [687, 553] width 135 height 34
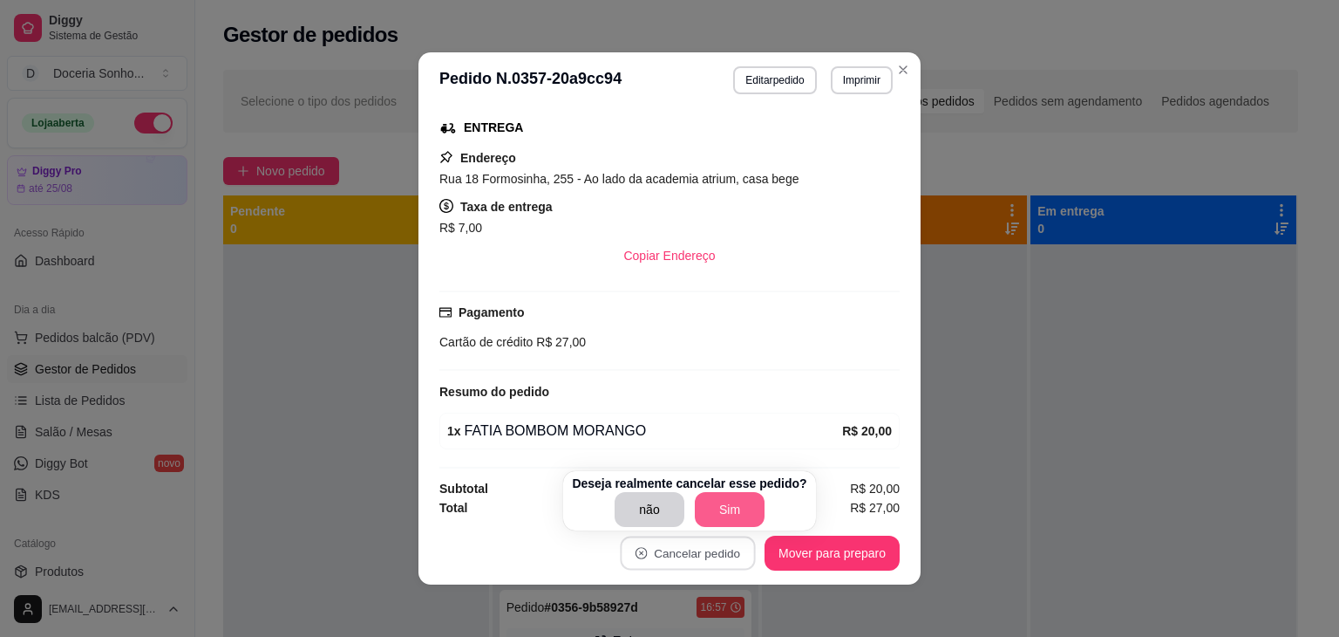
click at [721, 501] on button "Sim" at bounding box center [730, 509] width 70 height 35
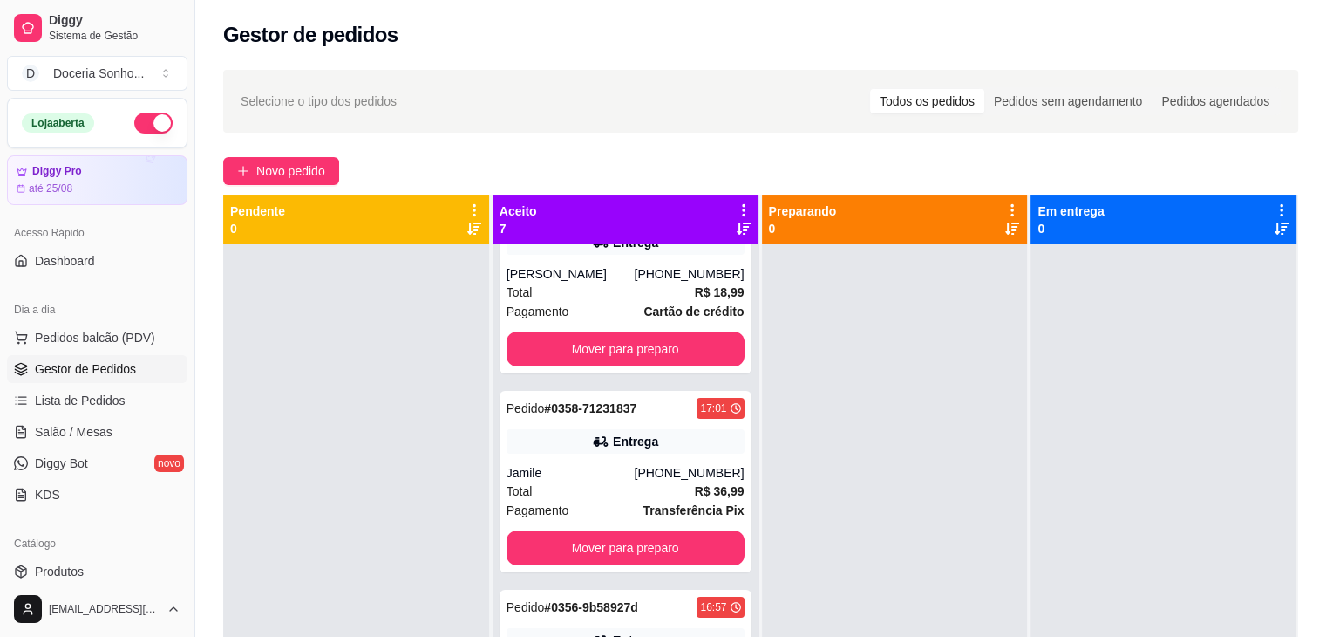
scroll to position [460, 0]
click at [69, 568] on span "Produtos" at bounding box center [59, 570] width 49 height 17
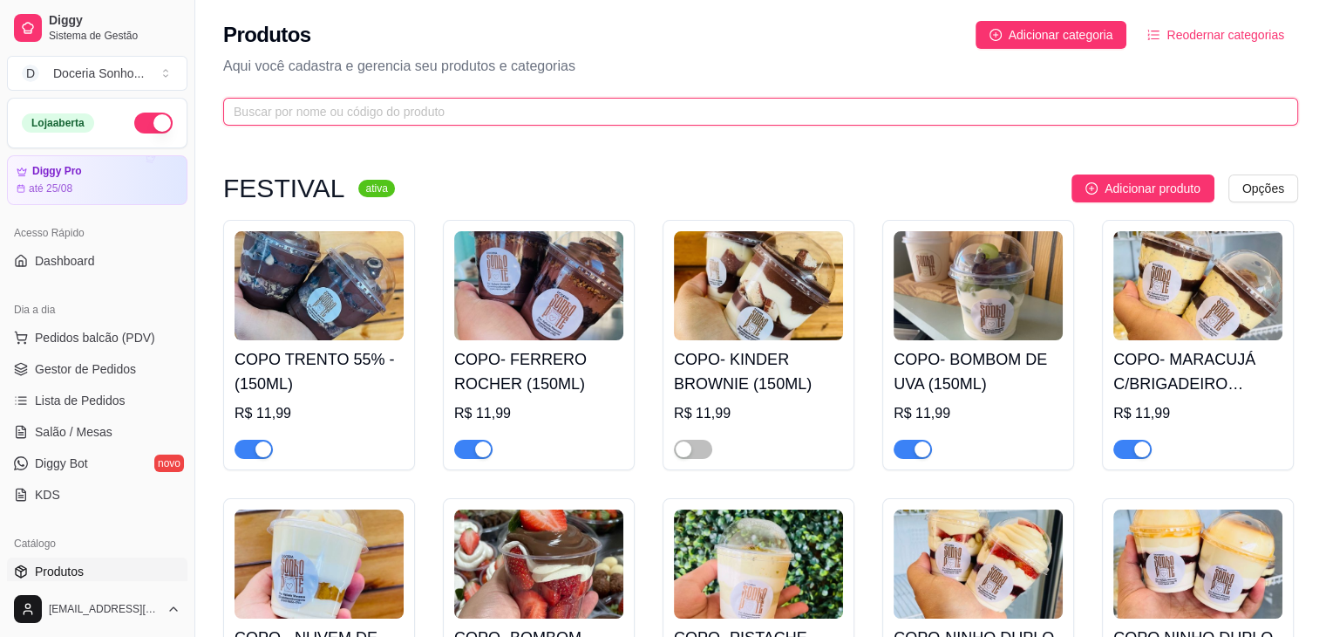
click at [460, 114] on input "text" at bounding box center [754, 111] width 1040 height 19
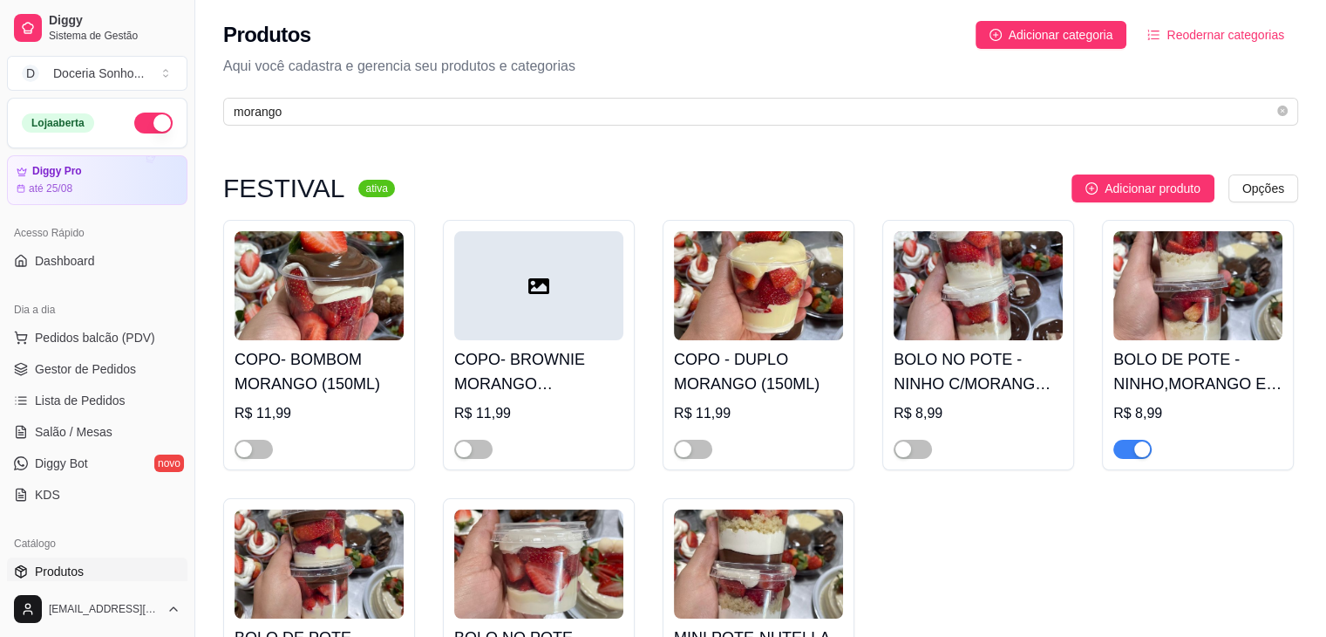
click at [1137, 447] on div "button" at bounding box center [1142, 449] width 16 height 16
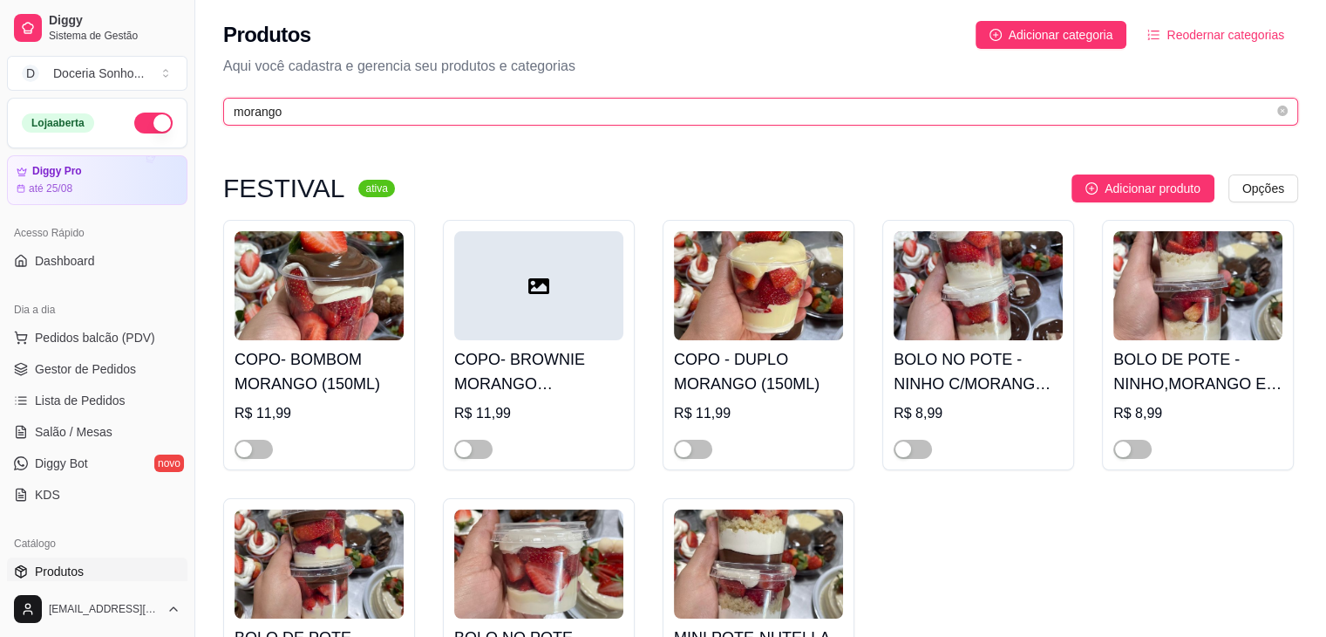
click at [492, 102] on input "morango" at bounding box center [754, 111] width 1040 height 19
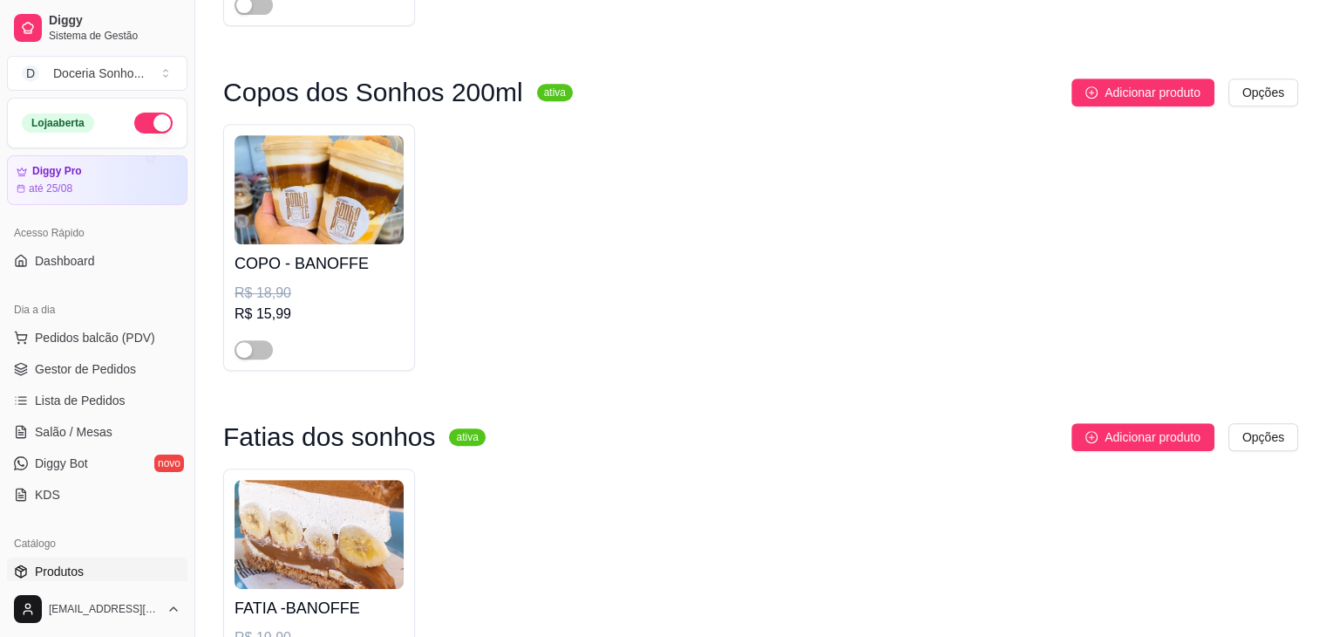
scroll to position [763, 0]
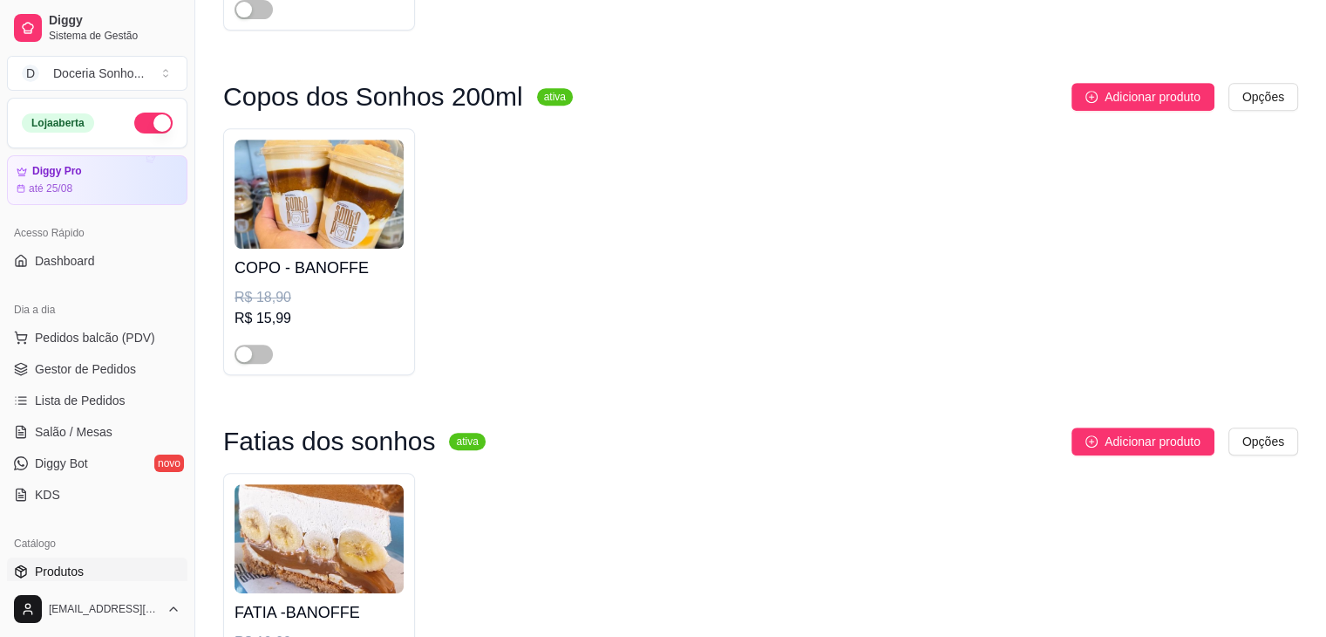
type input "banoff"
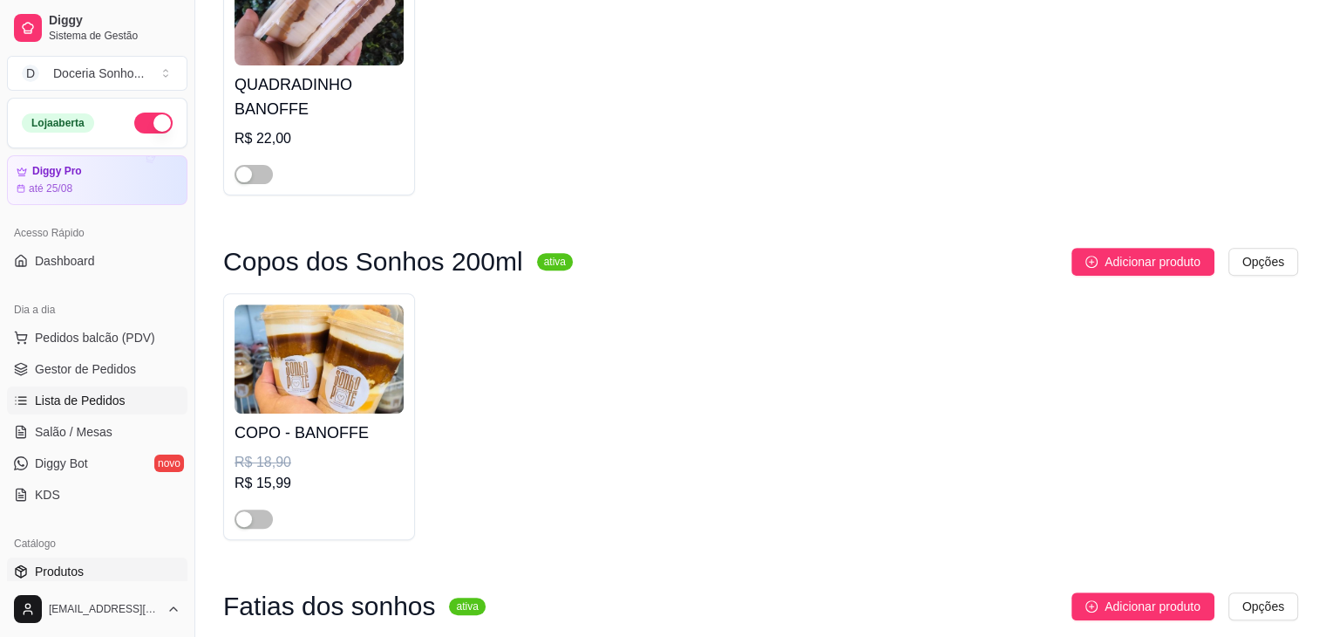
scroll to position [589, 0]
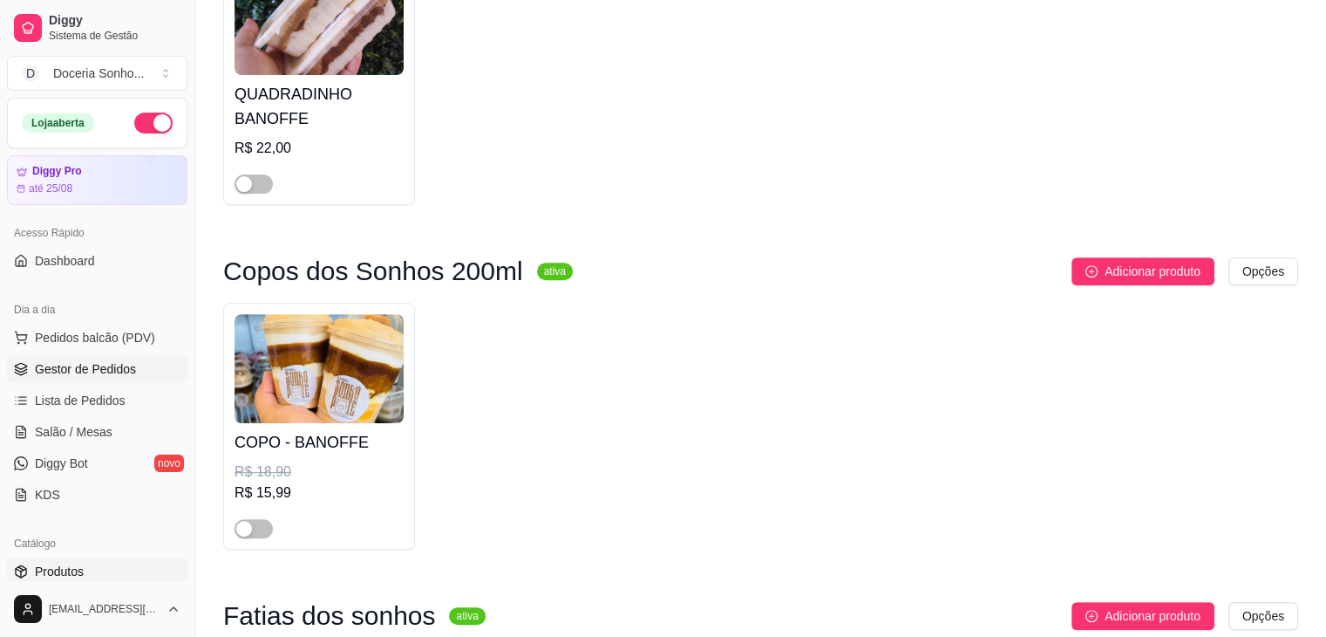
click at [72, 369] on span "Gestor de Pedidos" at bounding box center [85, 368] width 101 height 17
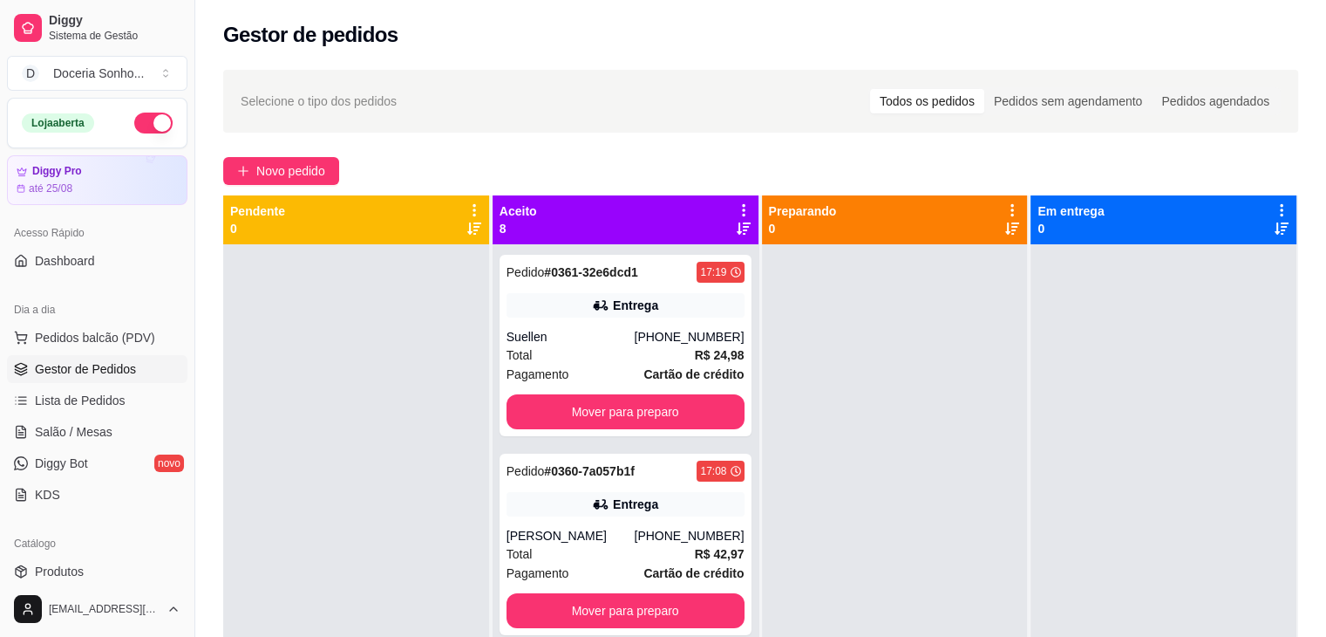
click at [738, 203] on icon at bounding box center [744, 210] width 16 height 16
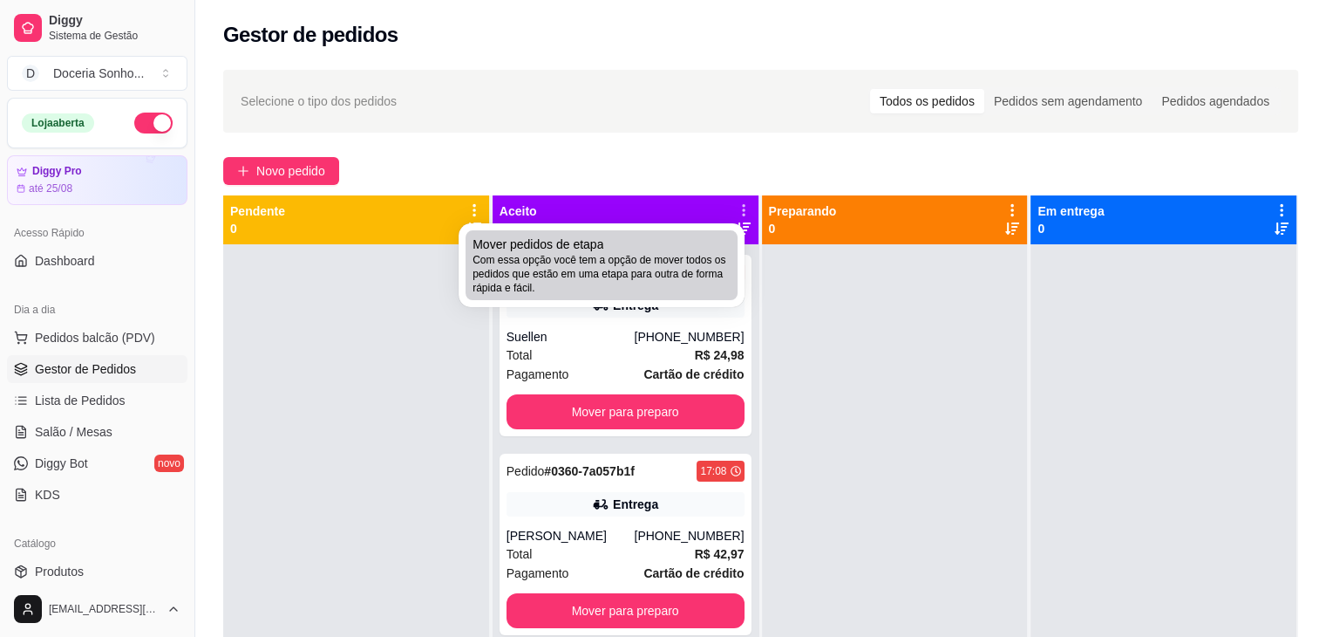
click at [684, 265] on span "Com essa opção você tem a opção de mover todos os pedidos que estão em uma etap…" at bounding box center [602, 274] width 258 height 42
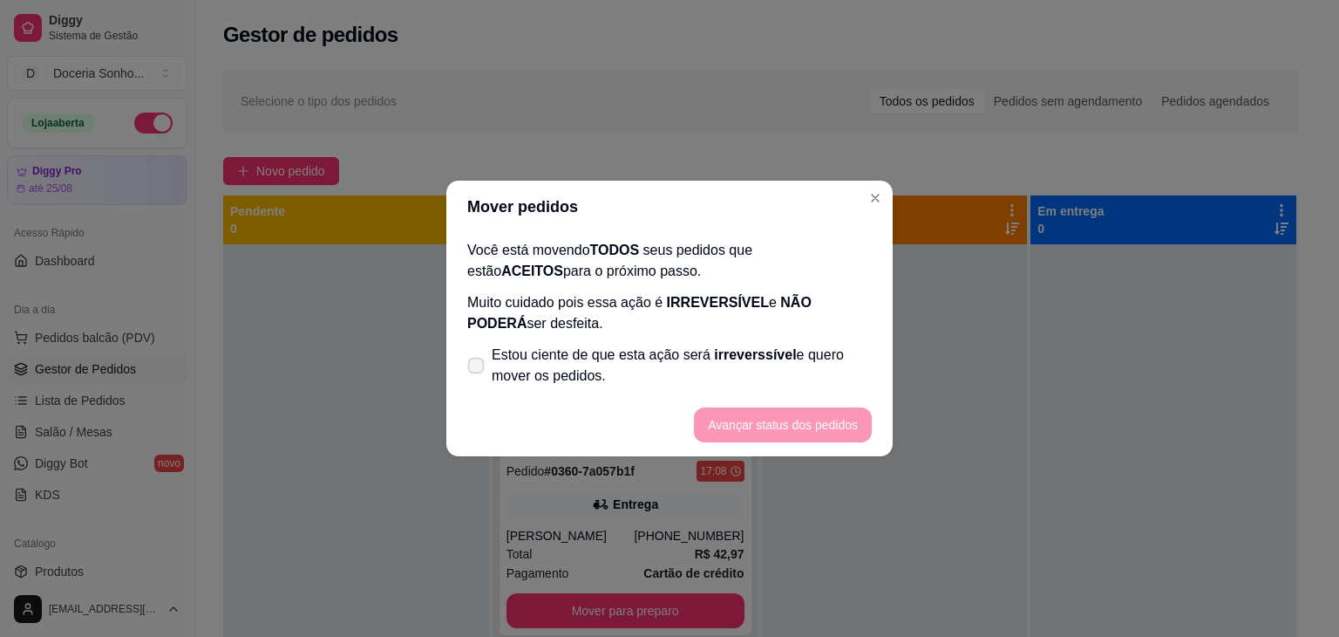
click at [529, 359] on span "Estou ciente de que esta ação será irreverssível e quero mover os pedidos." at bounding box center [682, 365] width 380 height 42
click at [478, 369] on input "Estou ciente de que esta ação será irreverssível e quero mover os pedidos." at bounding box center [471, 374] width 11 height 11
checkbox input "true"
click at [820, 428] on button "Avançar status dos pedidos" at bounding box center [783, 424] width 178 height 35
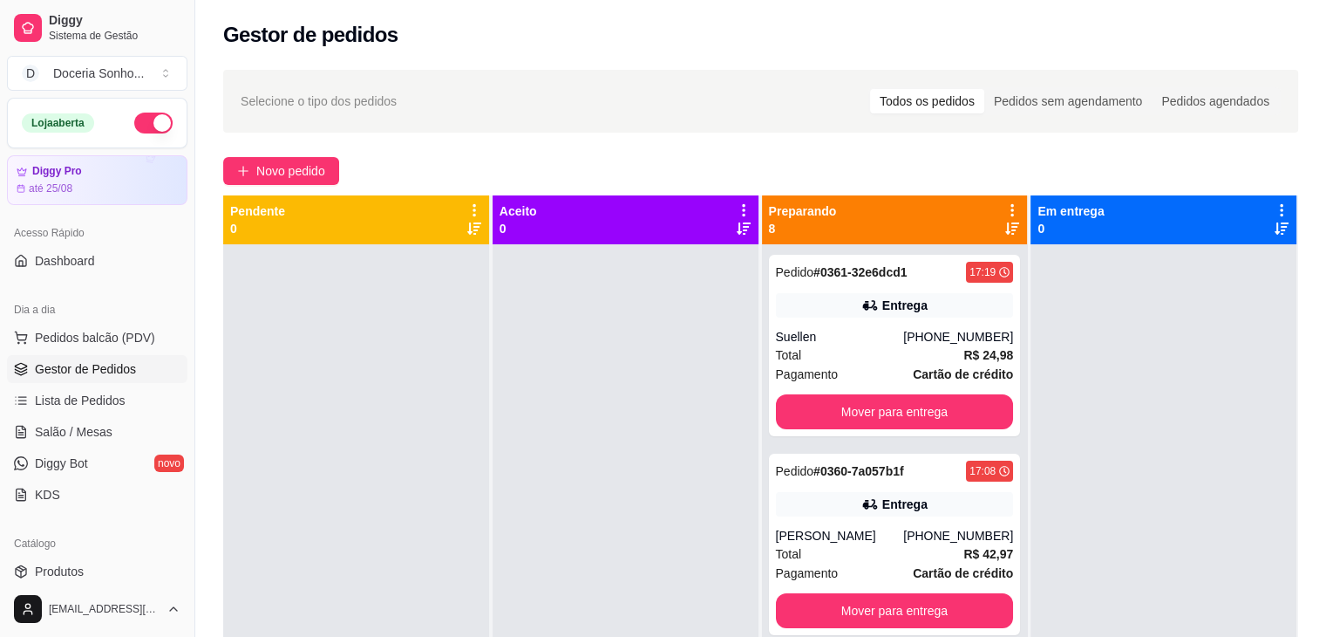
click at [1007, 215] on icon at bounding box center [1012, 210] width 16 height 16
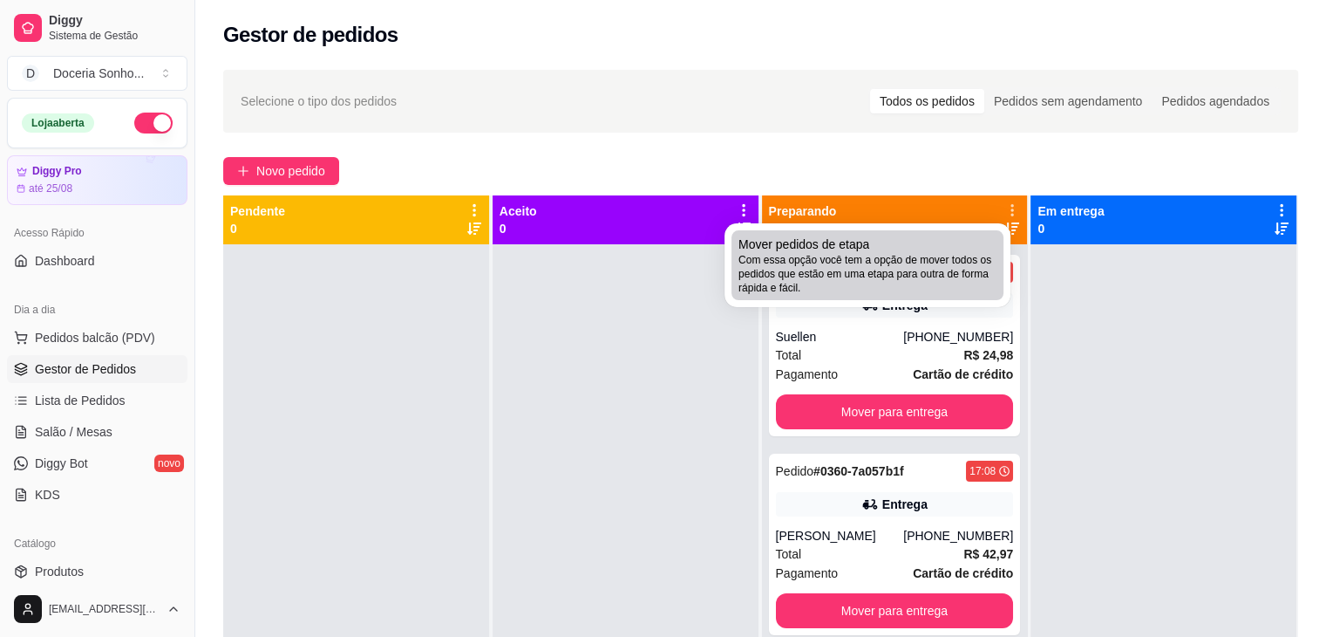
click at [848, 283] on span "Com essa opção você tem a opção de mover todos os pedidos que estão em uma etap…" at bounding box center [868, 274] width 258 height 42
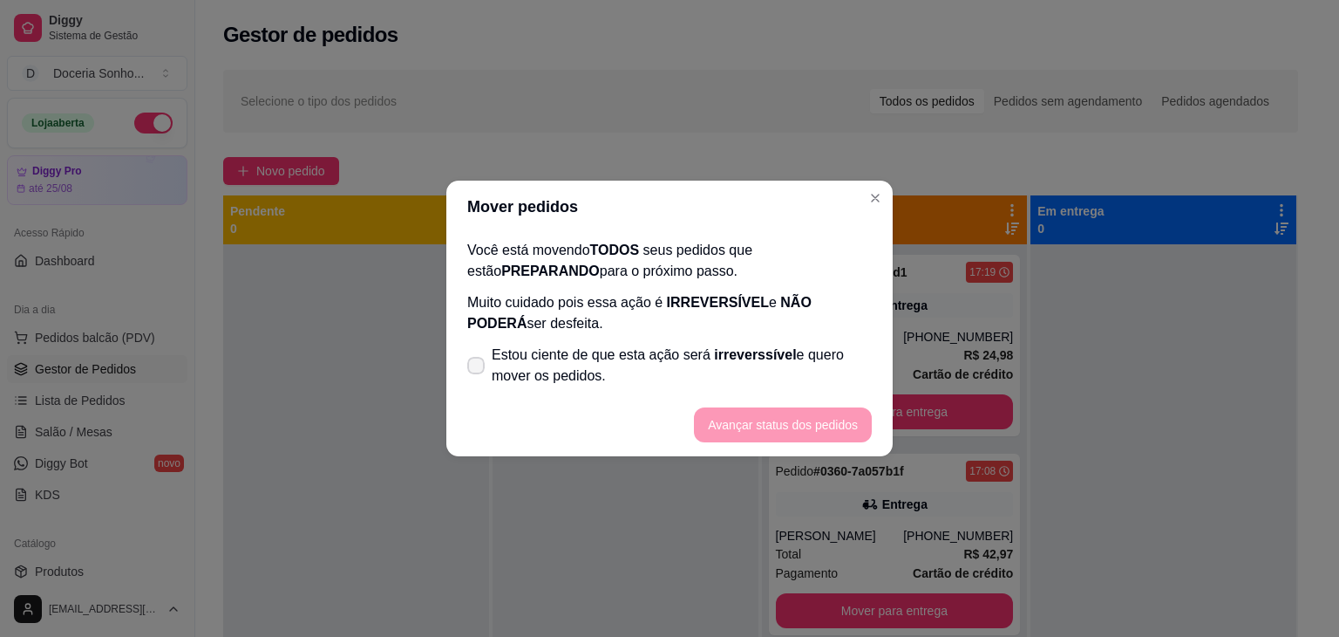
click at [657, 371] on span "Estou ciente de que esta ação será irreverssível e quero mover os pedidos." at bounding box center [682, 365] width 380 height 42
click at [478, 371] on input "Estou ciente de que esta ação será irreverssível e quero mover os pedidos." at bounding box center [471, 374] width 11 height 11
checkbox input "true"
click at [800, 416] on button "Avançar status dos pedidos" at bounding box center [783, 425] width 173 height 34
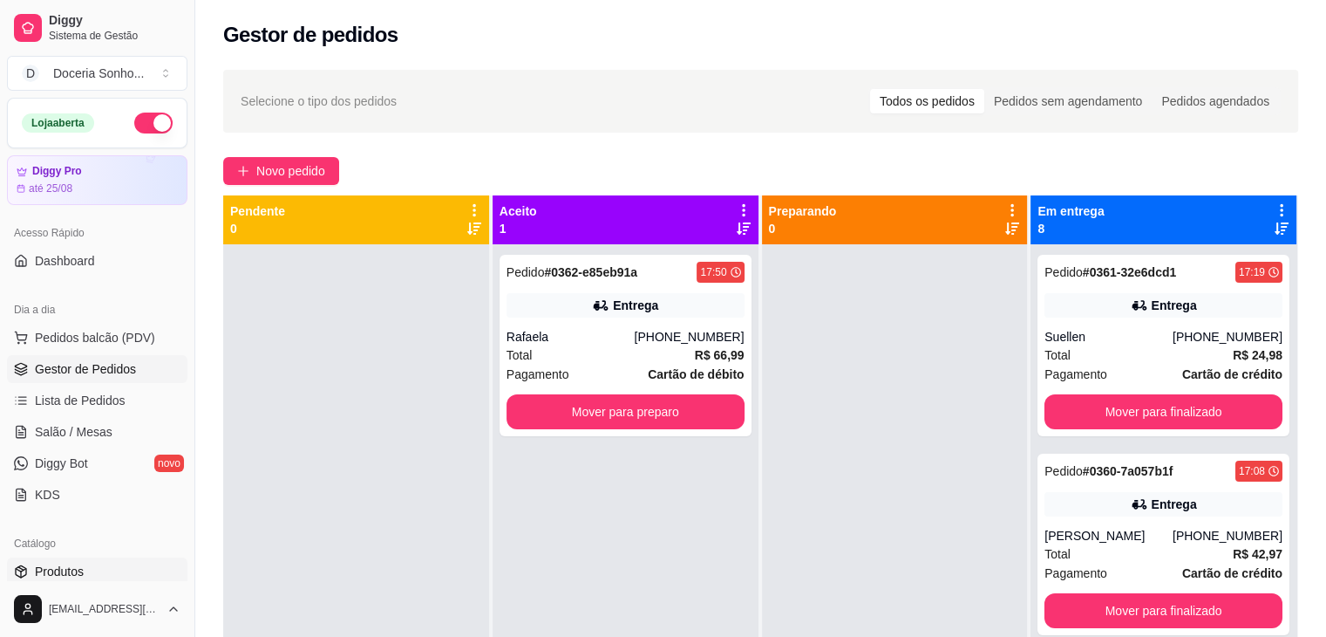
click at [114, 567] on link "Produtos" at bounding box center [97, 571] width 180 height 28
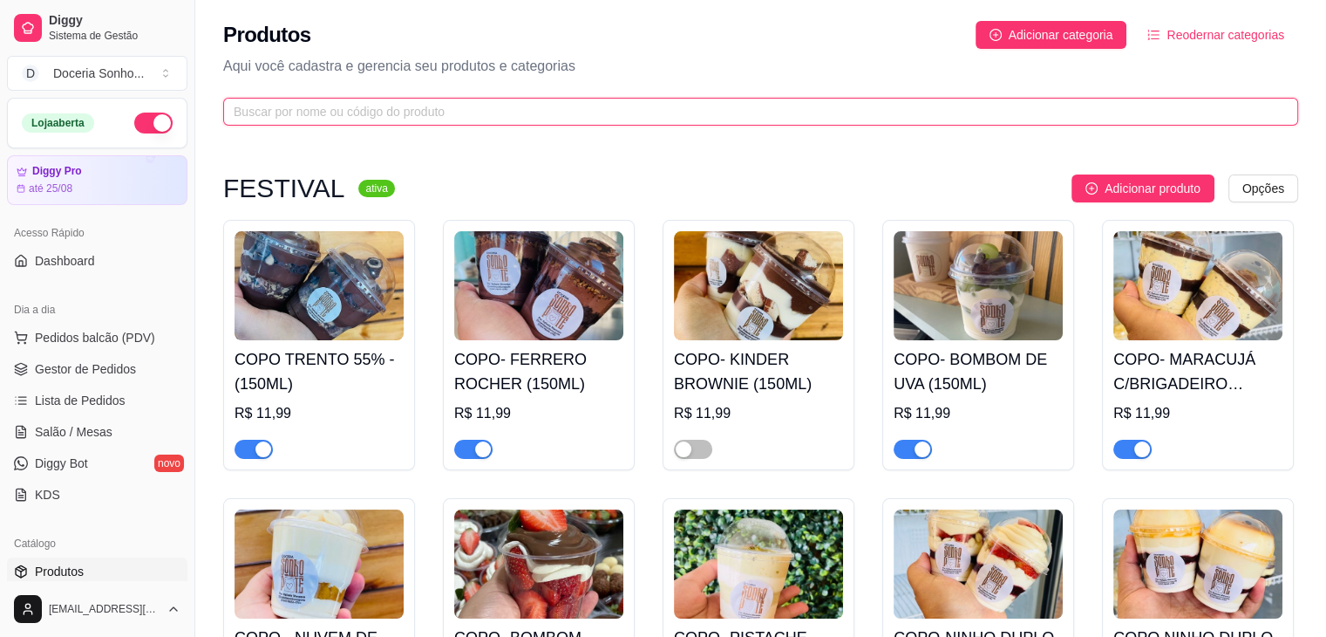
click at [377, 112] on input "text" at bounding box center [754, 111] width 1040 height 19
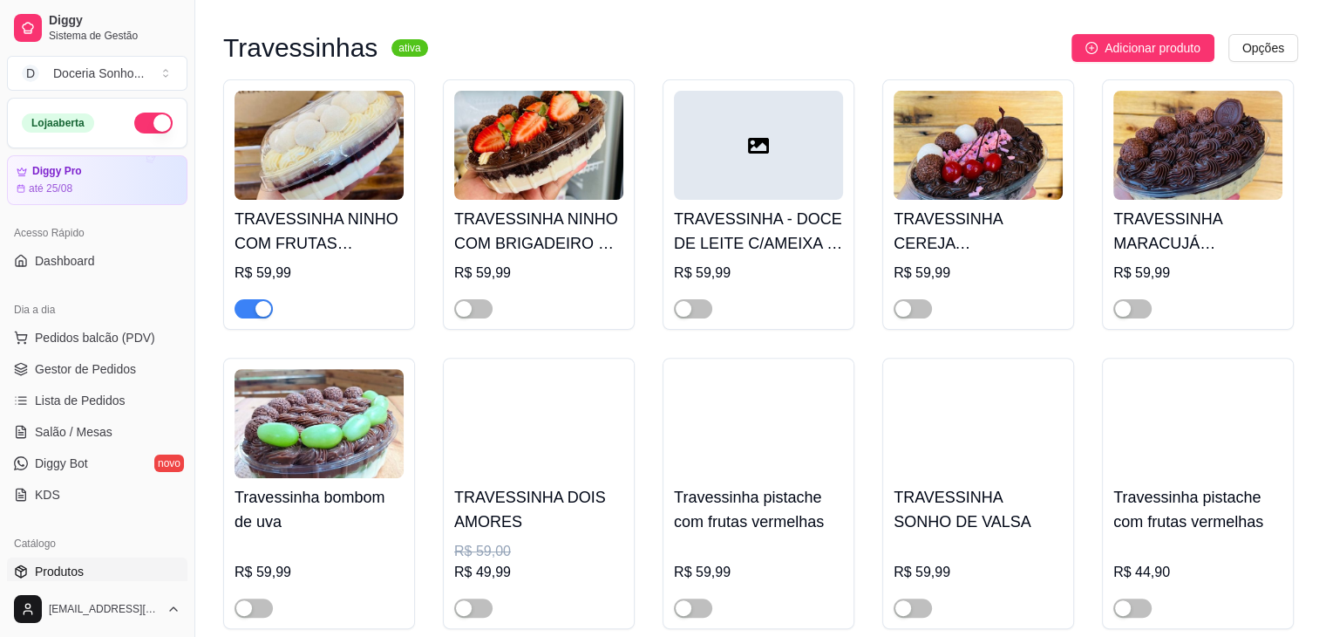
scroll to position [449, 0]
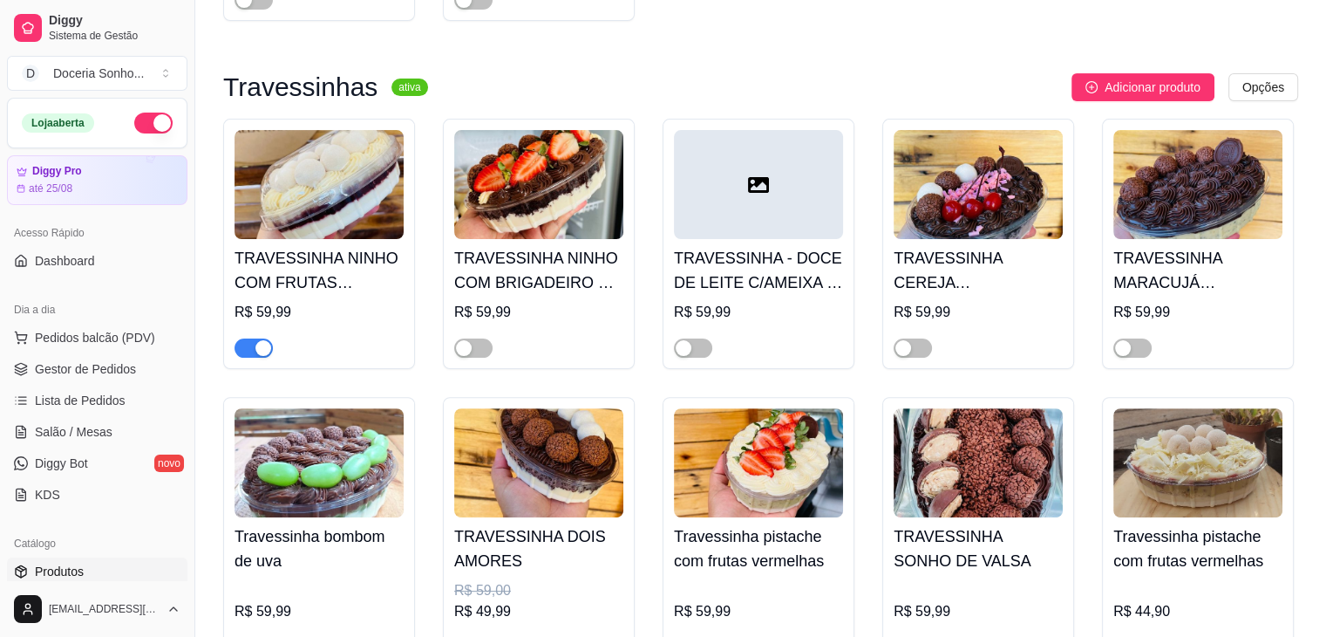
click at [255, 353] on div "button" at bounding box center [263, 348] width 16 height 16
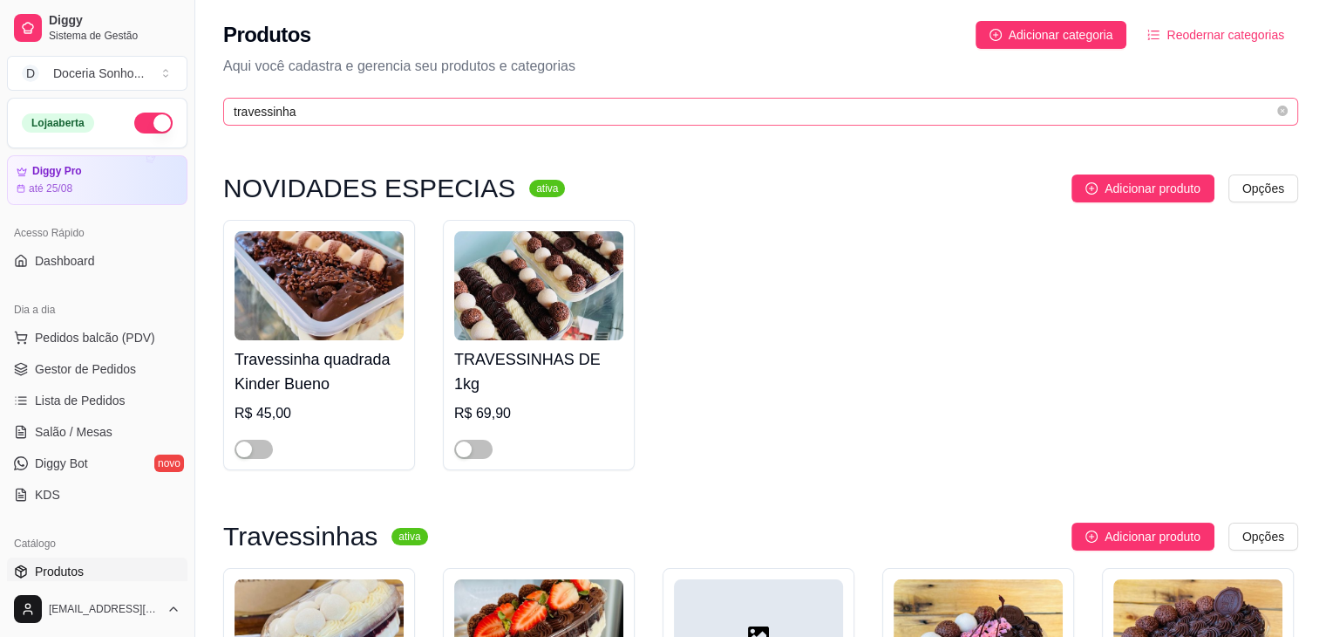
click at [478, 121] on span "travessinha" at bounding box center [760, 112] width 1075 height 28
click at [487, 116] on input "travessinha" at bounding box center [754, 111] width 1040 height 19
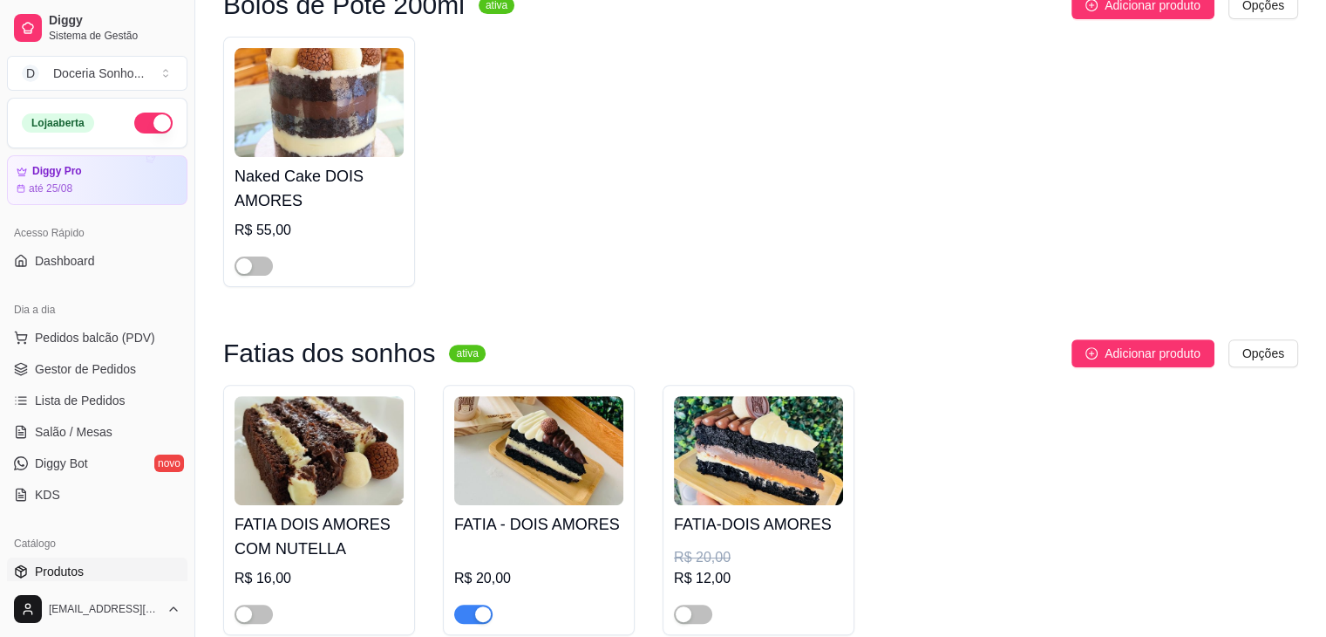
scroll to position [698, 0]
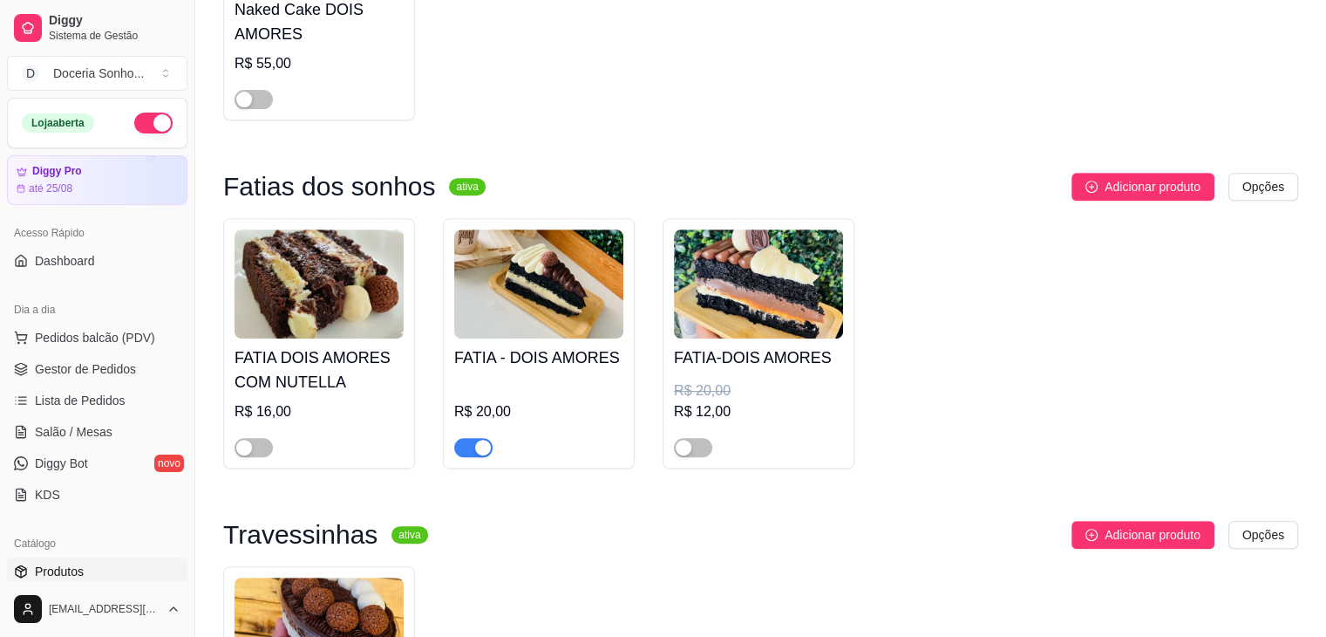
type input "amores"
click at [466, 454] on span "button" at bounding box center [473, 447] width 38 height 19
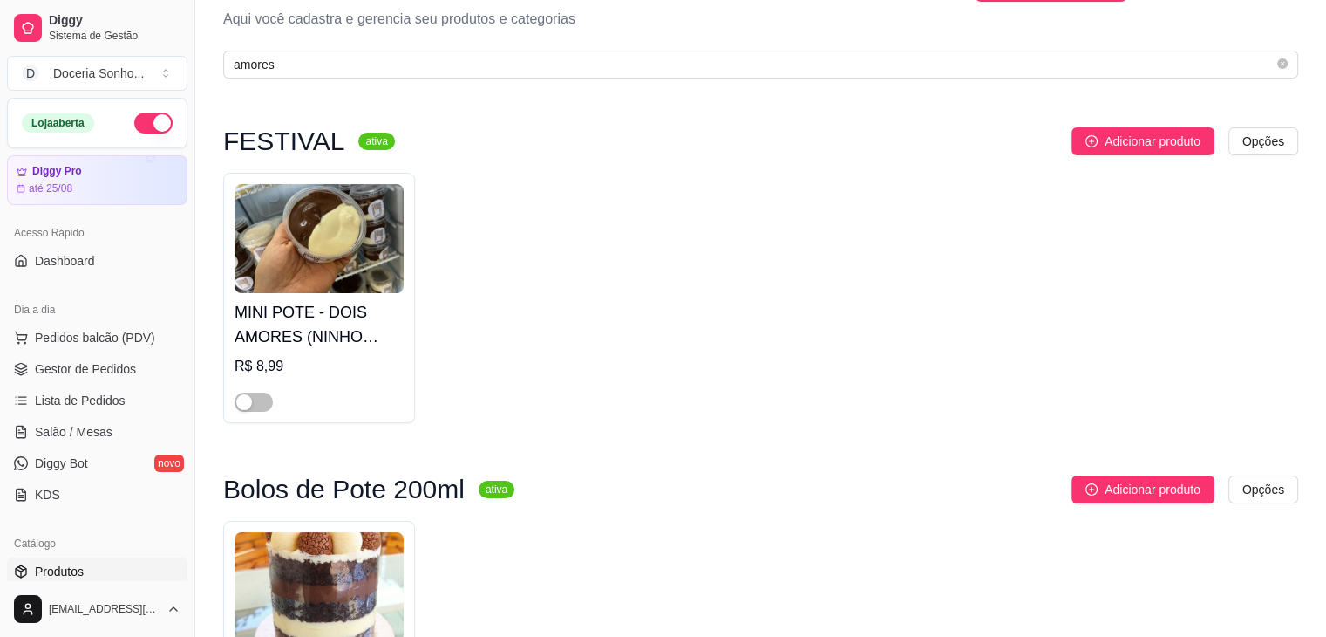
scroll to position [0, 0]
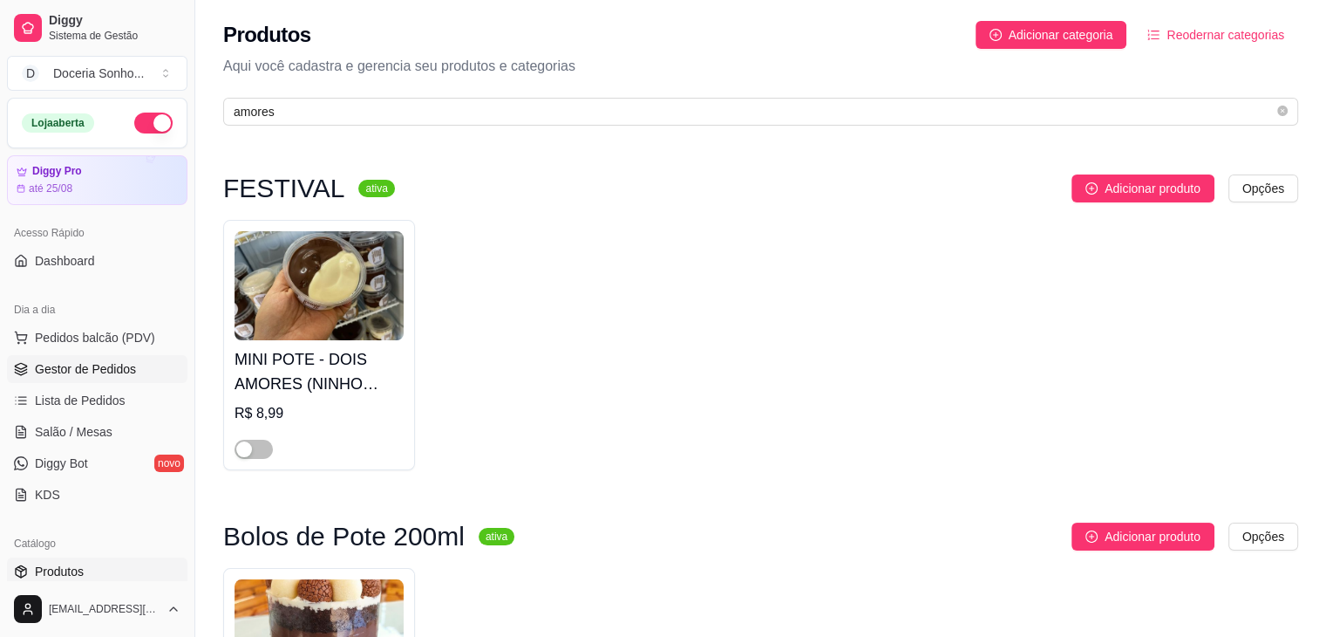
click at [97, 375] on span "Gestor de Pedidos" at bounding box center [85, 368] width 101 height 17
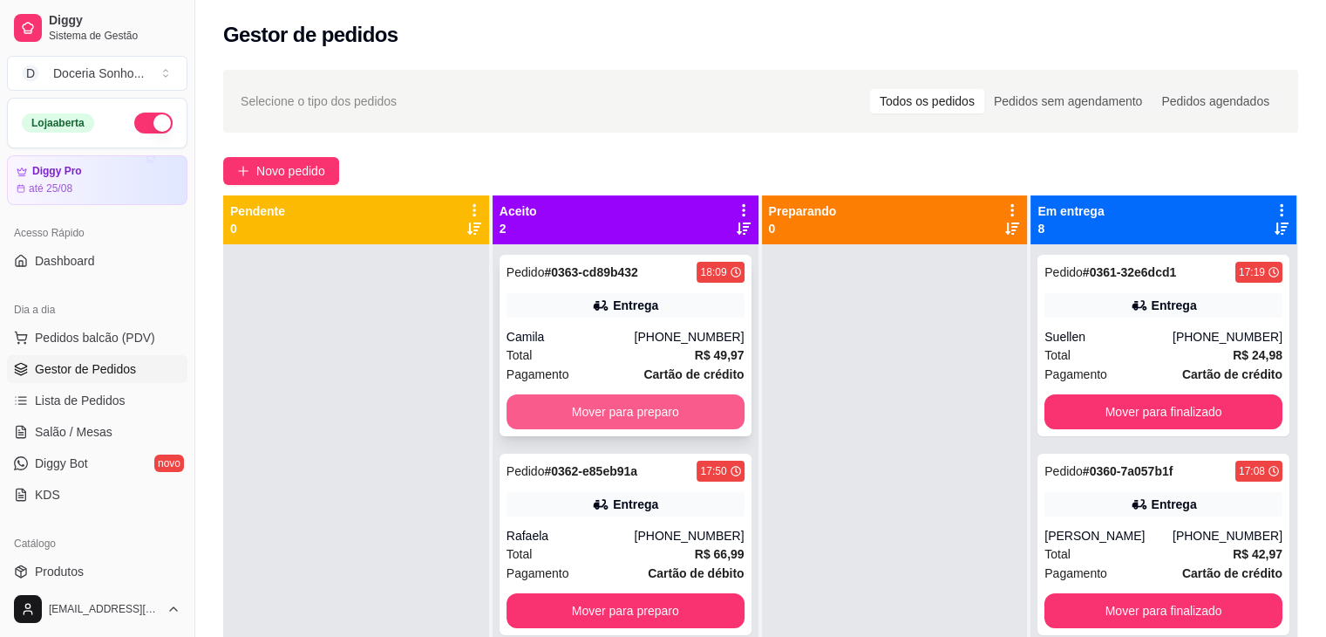
click at [663, 418] on button "Mover para preparo" at bounding box center [626, 411] width 238 height 35
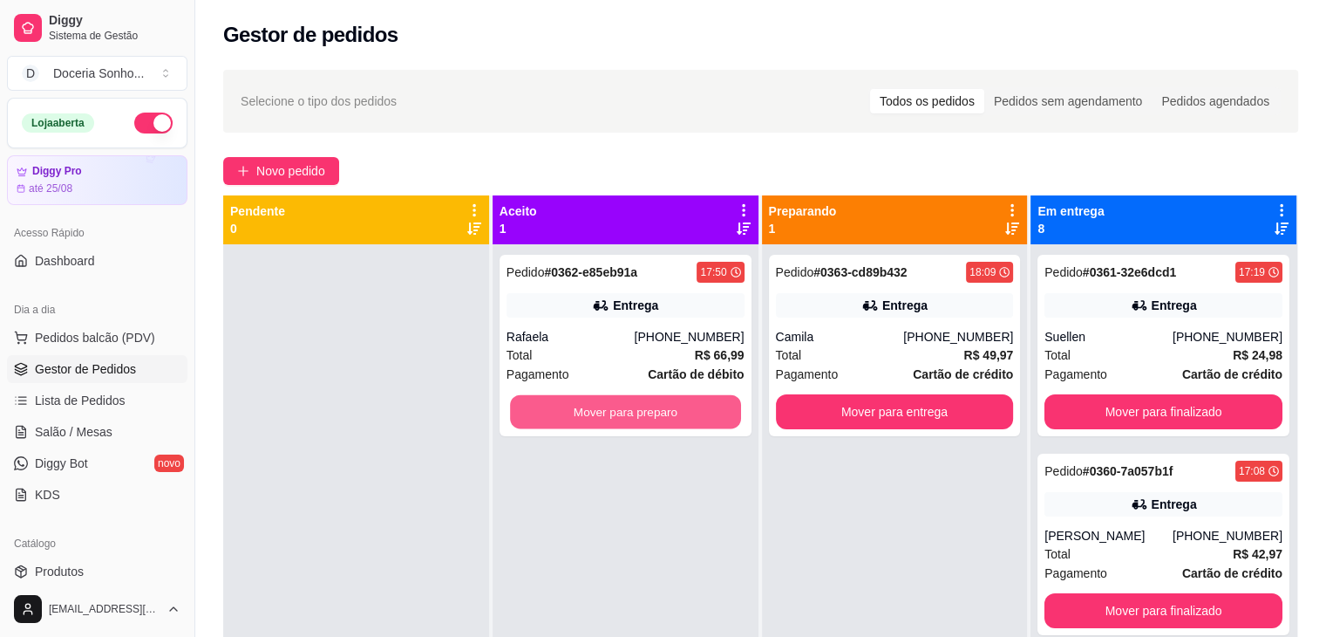
click at [663, 418] on button "Mover para preparo" at bounding box center [625, 412] width 231 height 34
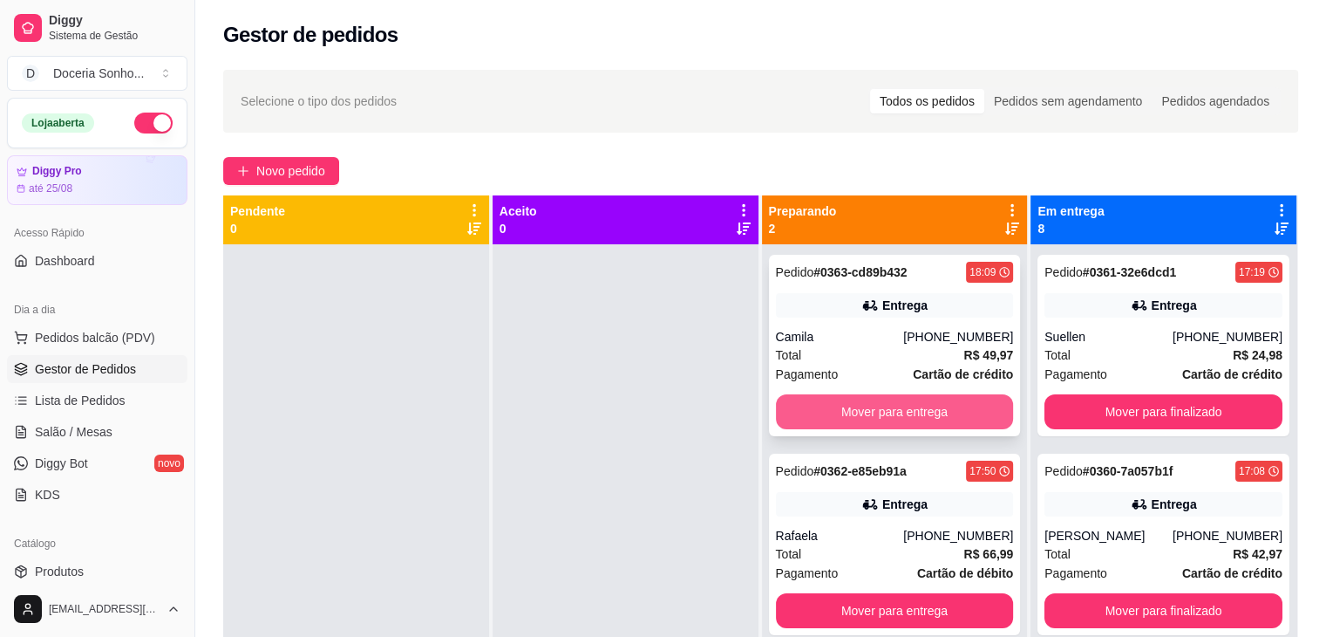
click at [879, 407] on button "Mover para entrega" at bounding box center [895, 411] width 238 height 35
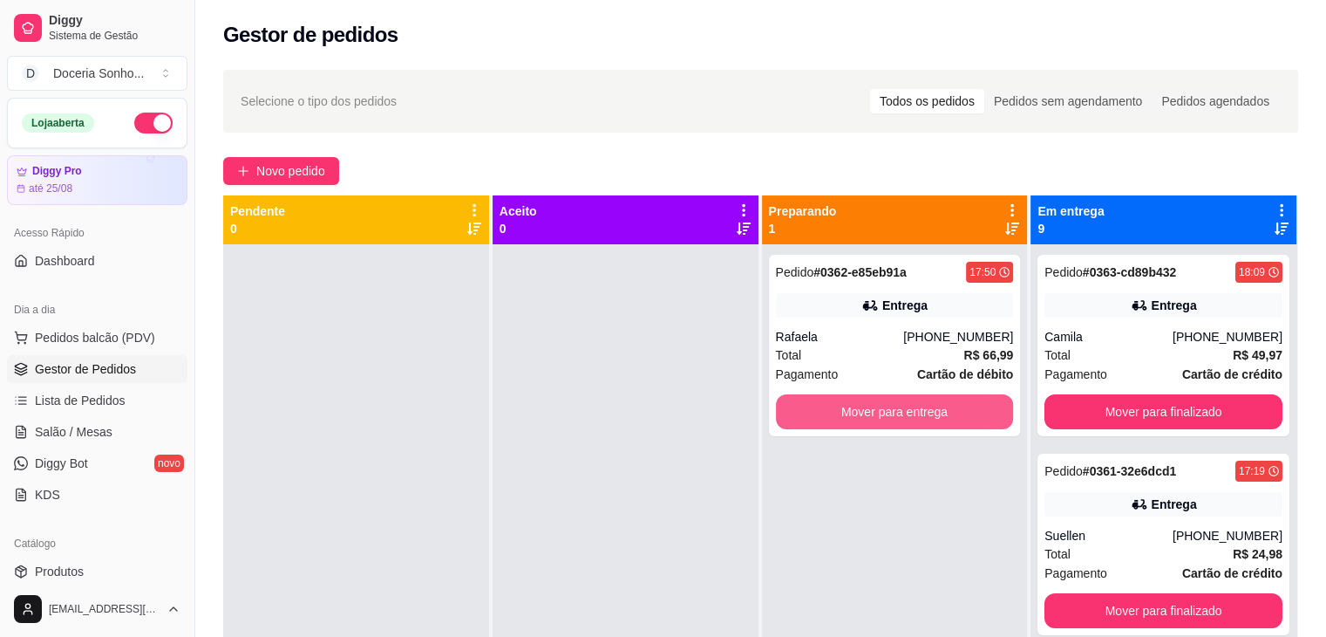
click at [880, 407] on button "Mover para entrega" at bounding box center [895, 411] width 238 height 35
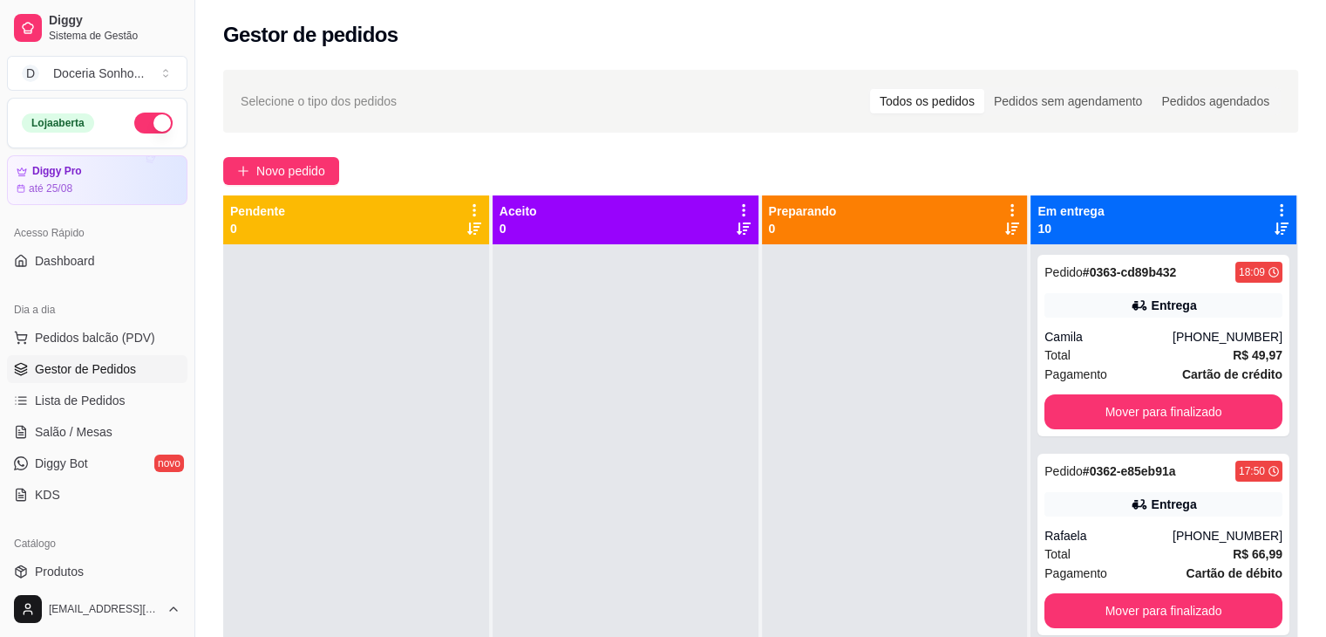
click at [1274, 206] on icon at bounding box center [1282, 210] width 16 height 16
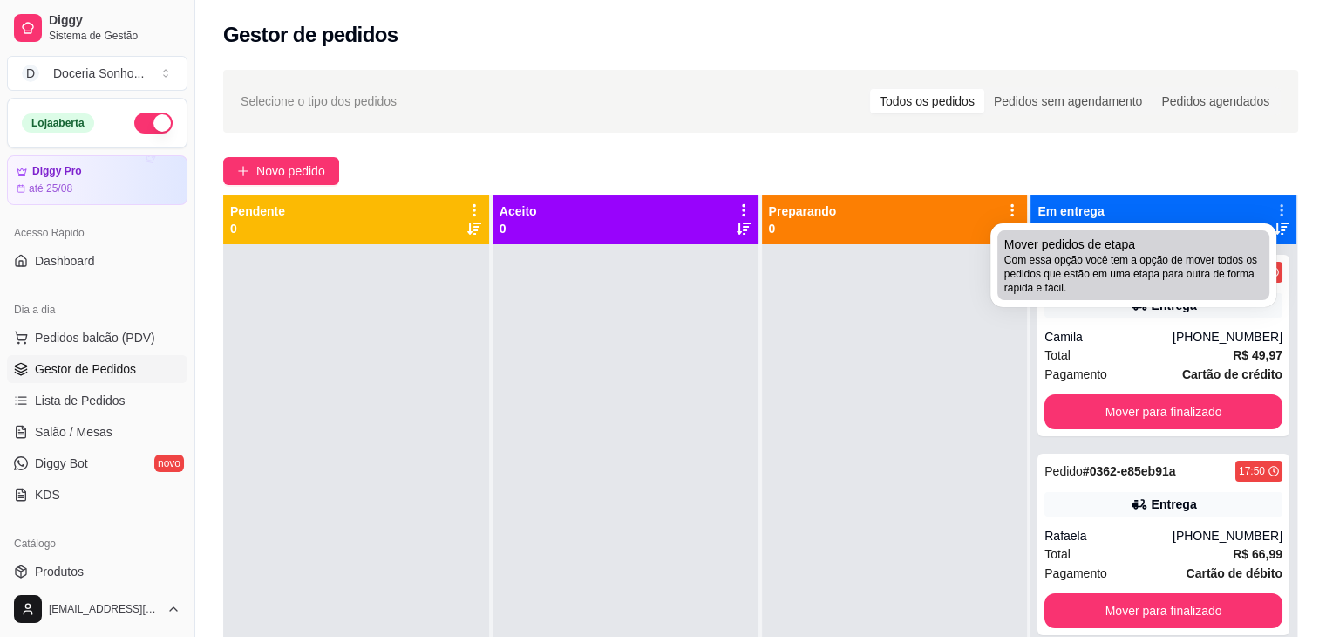
click at [1117, 260] on span "Com essa opção você tem a opção de mover todos os pedidos que estão em uma etap…" at bounding box center [1133, 274] width 258 height 42
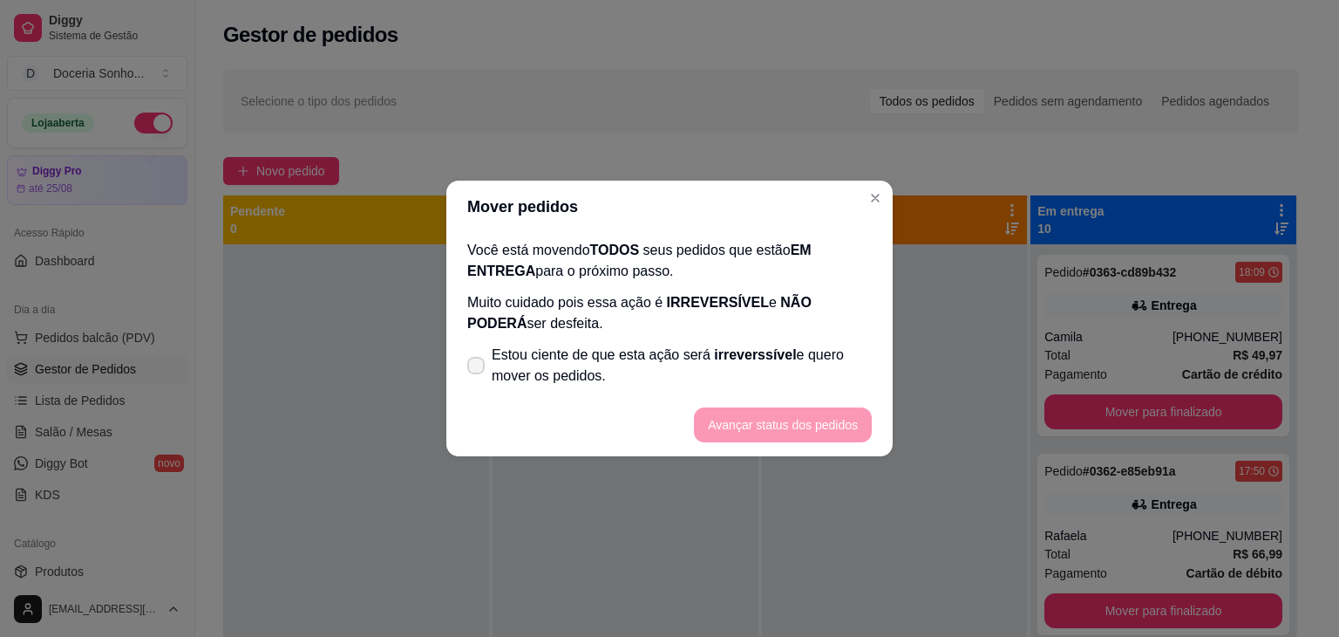
click at [622, 368] on span "Estou ciente de que esta ação será irreverssível e quero mover os pedidos." at bounding box center [682, 365] width 380 height 42
click at [478, 369] on input "Estou ciente de que esta ação será irreverssível e quero mover os pedidos." at bounding box center [471, 374] width 11 height 11
checkbox input "true"
click at [772, 418] on button "Avançar status dos pedidos" at bounding box center [783, 425] width 173 height 34
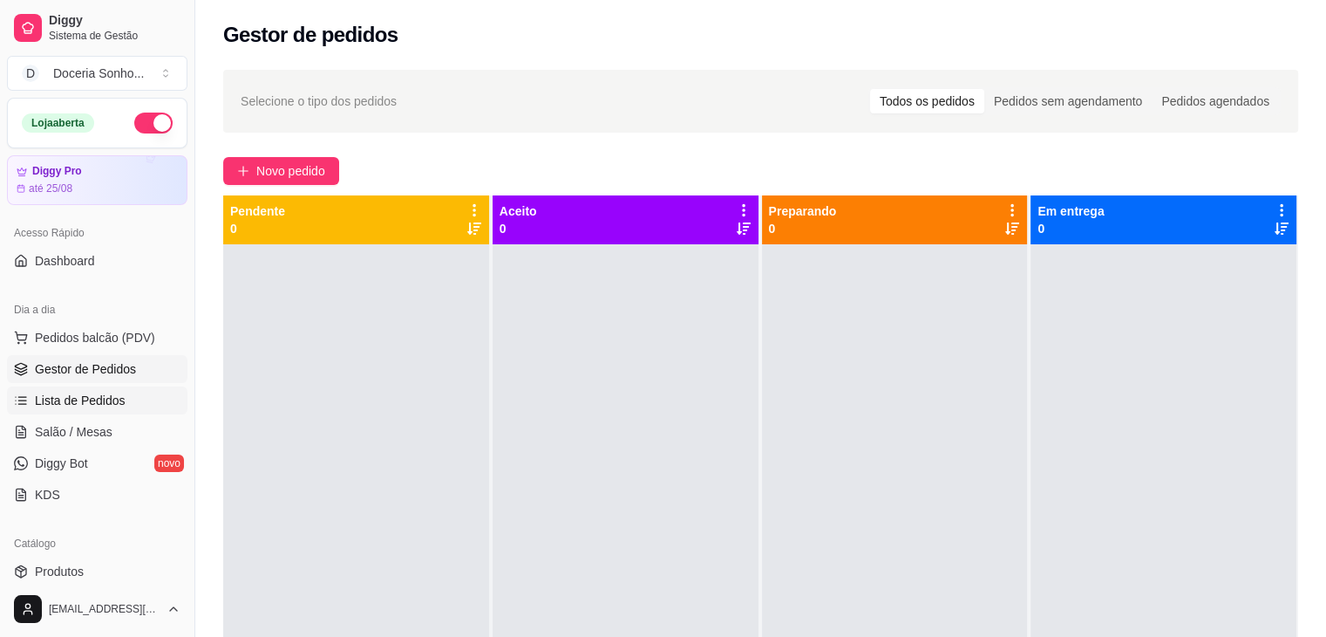
click at [103, 404] on span "Lista de Pedidos" at bounding box center [80, 400] width 91 height 17
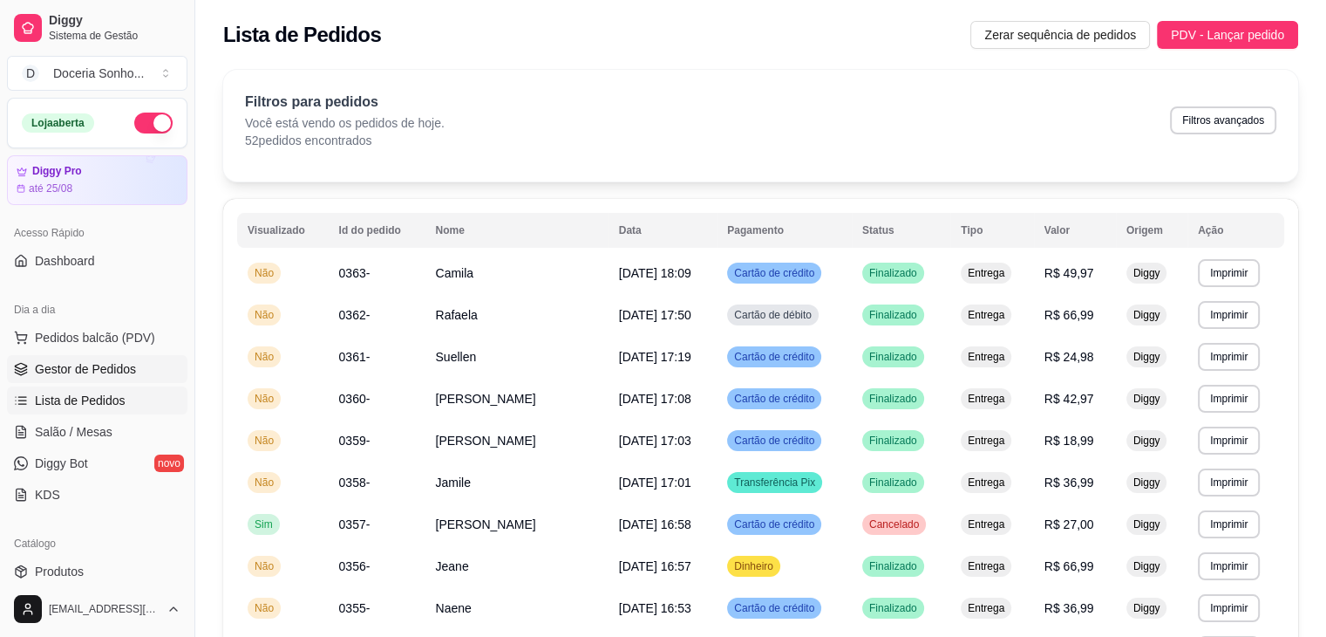
click at [94, 375] on span "Gestor de Pedidos" at bounding box center [85, 368] width 101 height 17
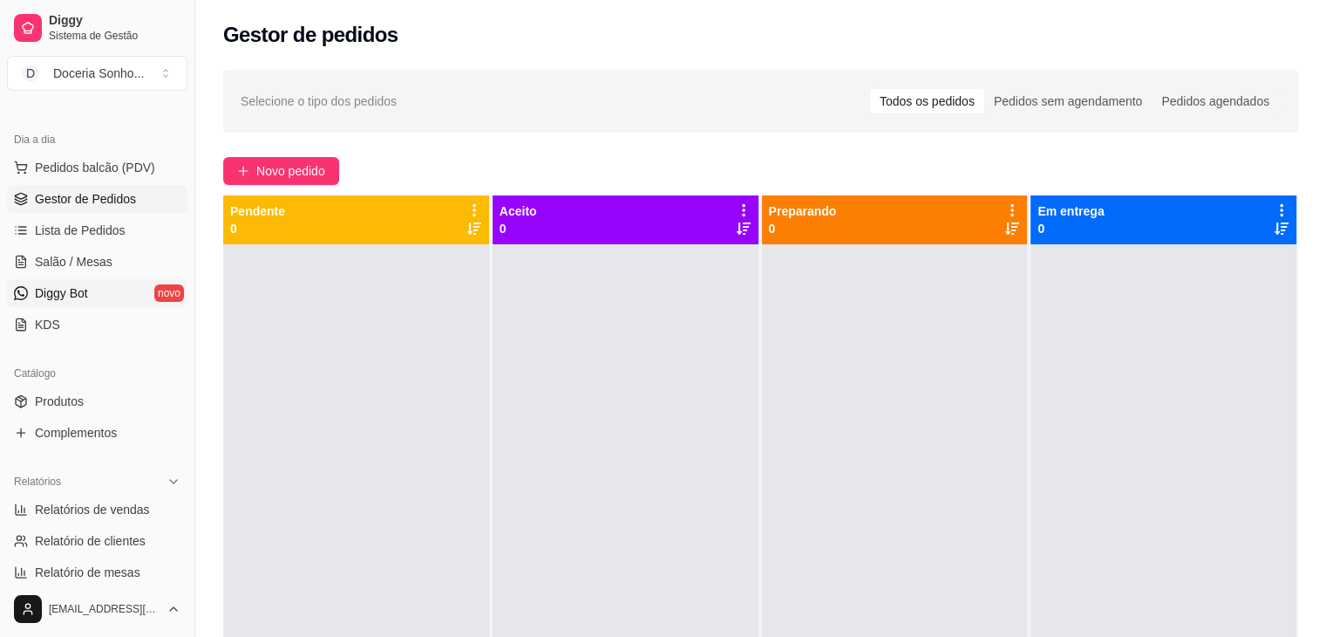
scroll to position [174, 0]
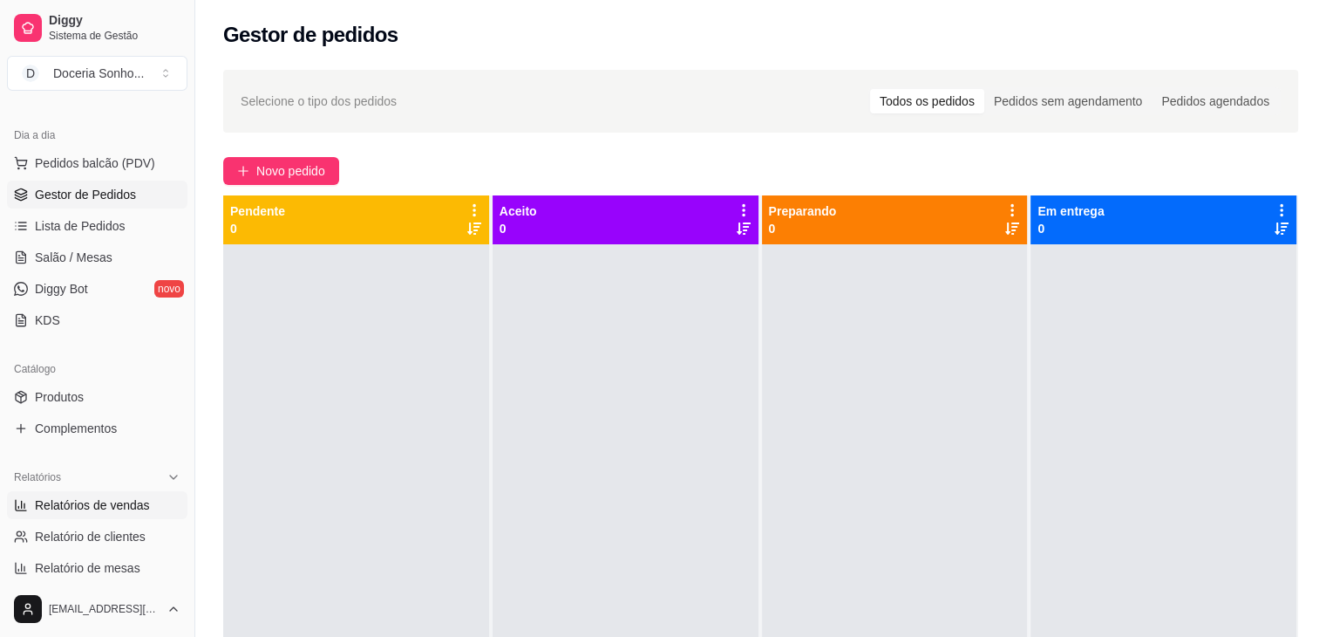
click at [136, 498] on span "Relatórios de vendas" at bounding box center [92, 504] width 115 height 17
select select "ALL"
select select "0"
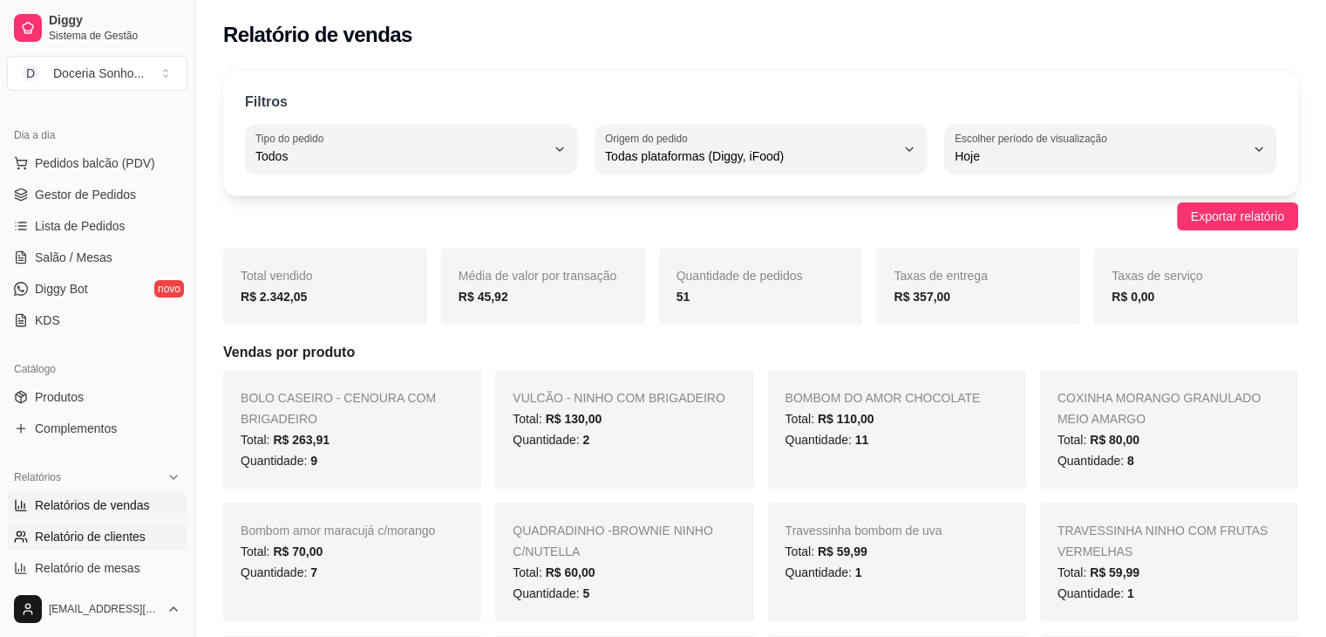
click at [115, 537] on span "Relatório de clientes" at bounding box center [90, 536] width 111 height 17
select select "30"
select select "HIGHEST_TOTAL_SPENT_WITH_ORDERS"
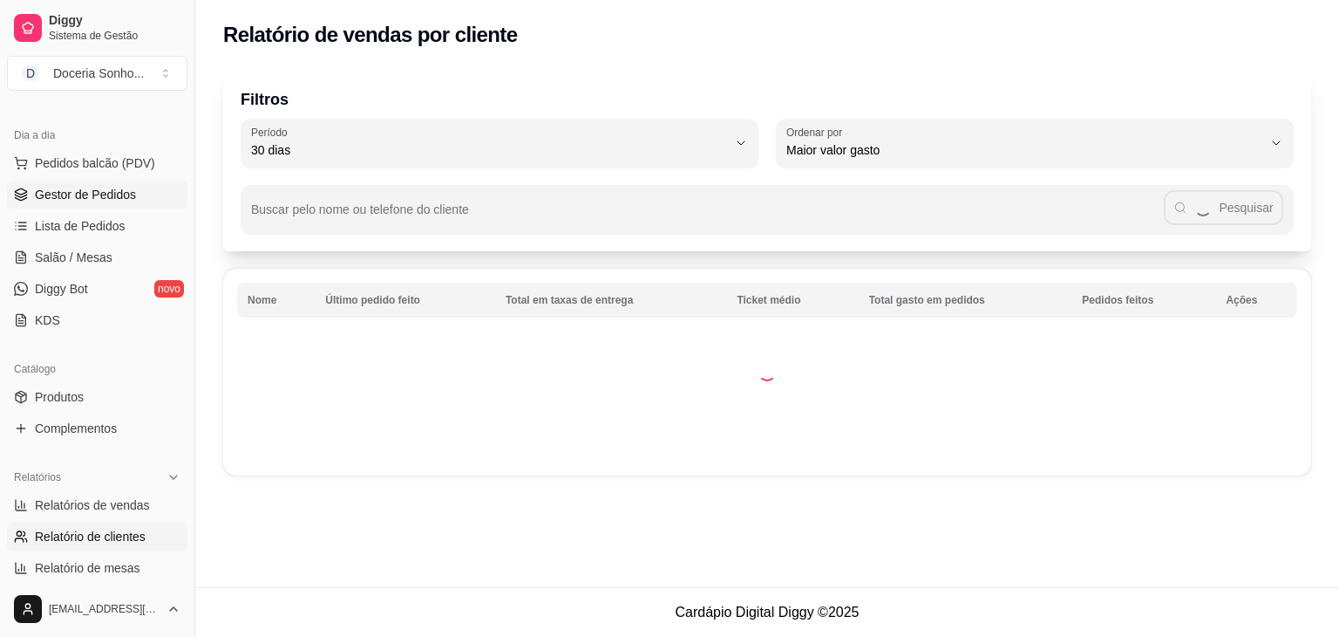
click at [94, 193] on span "Gestor de Pedidos" at bounding box center [85, 194] width 101 height 17
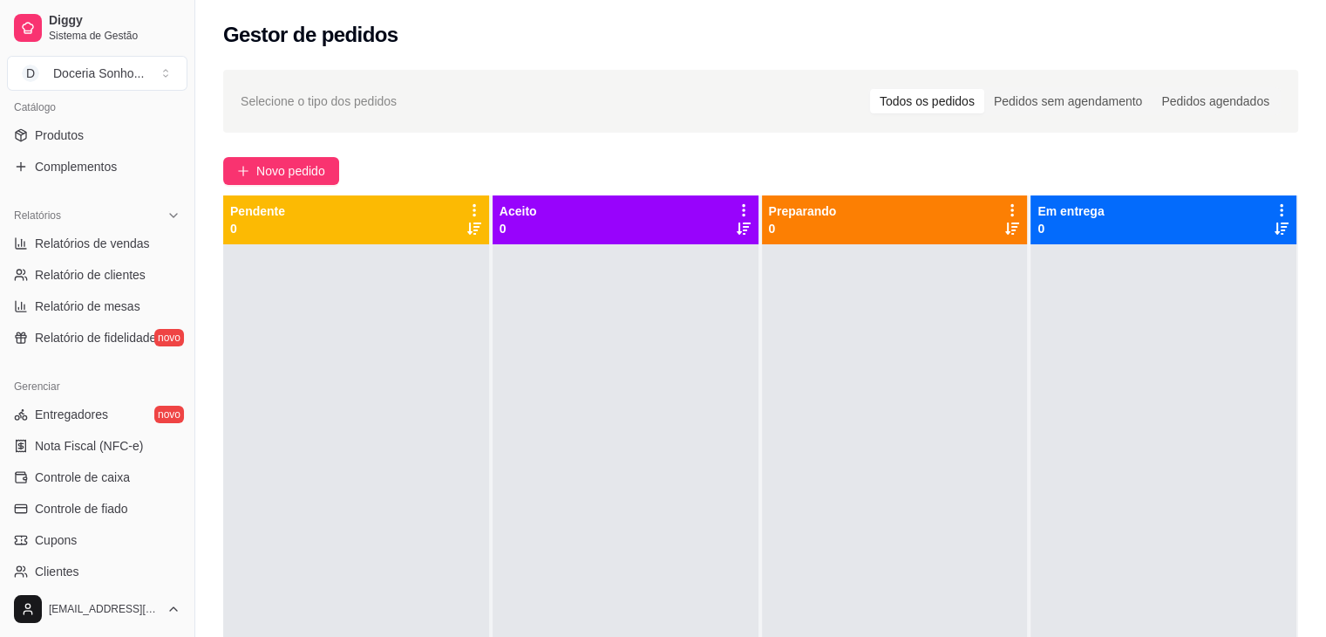
scroll to position [610, 0]
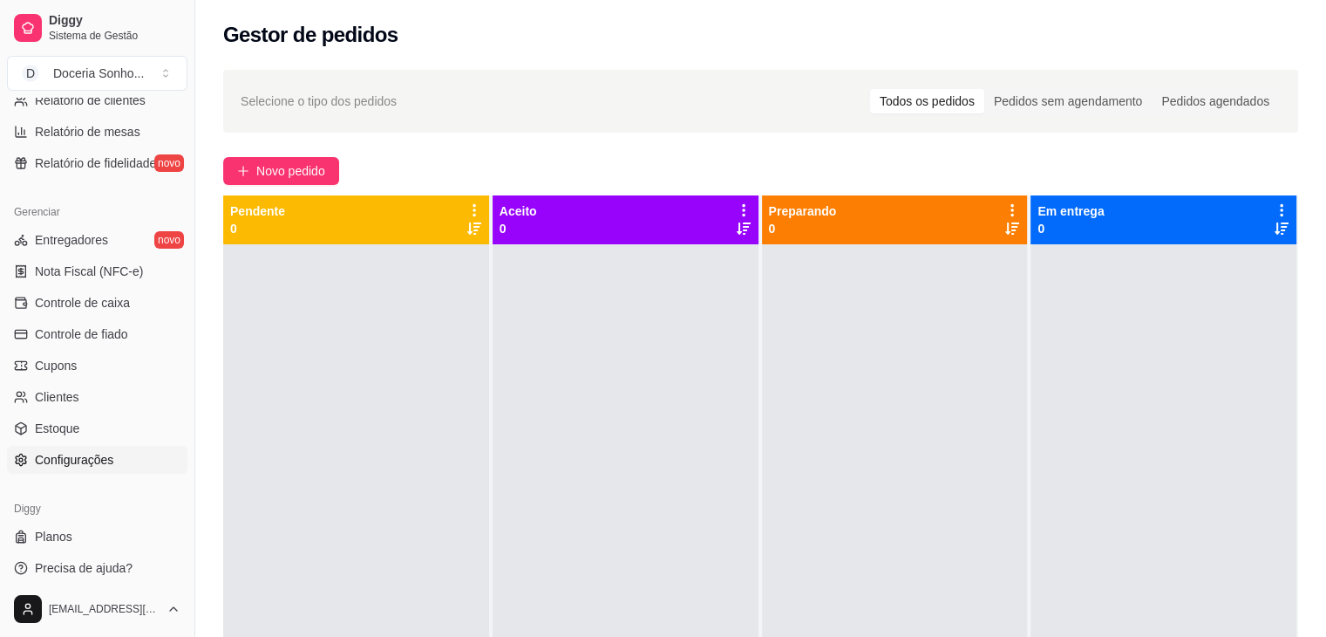
click at [98, 453] on span "Configurações" at bounding box center [74, 459] width 78 height 17
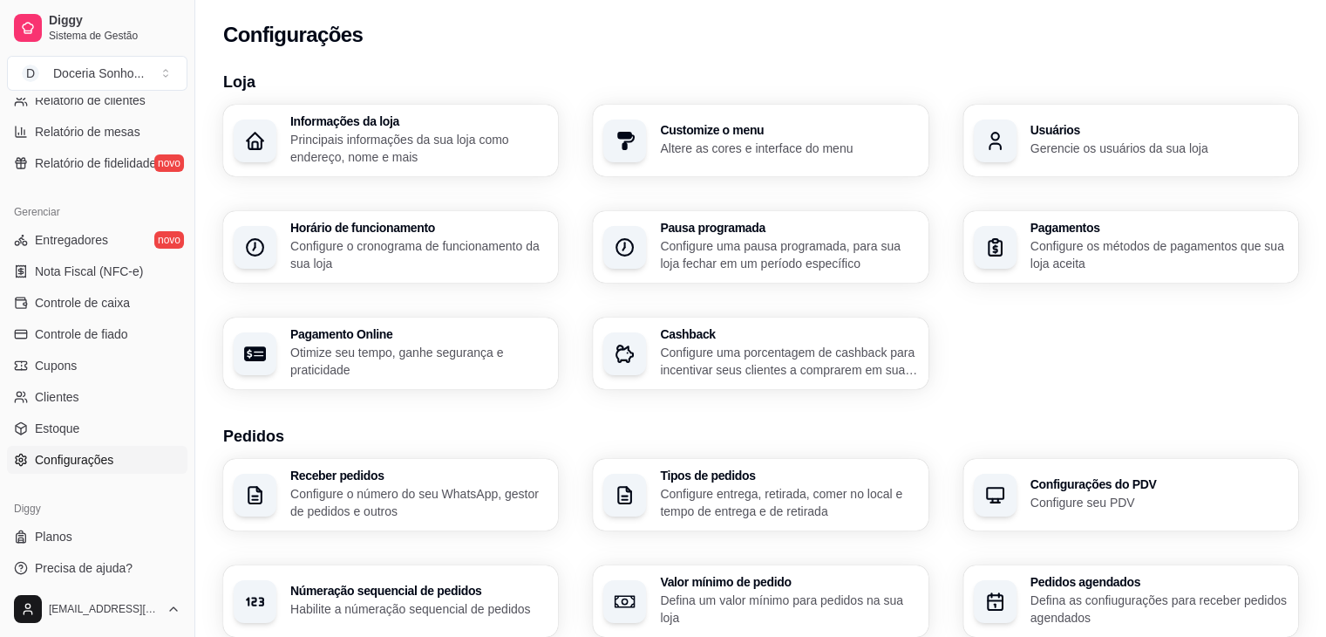
click at [385, 242] on p "Configure o cronograma de funcionamento da sua loja" at bounding box center [418, 254] width 257 height 35
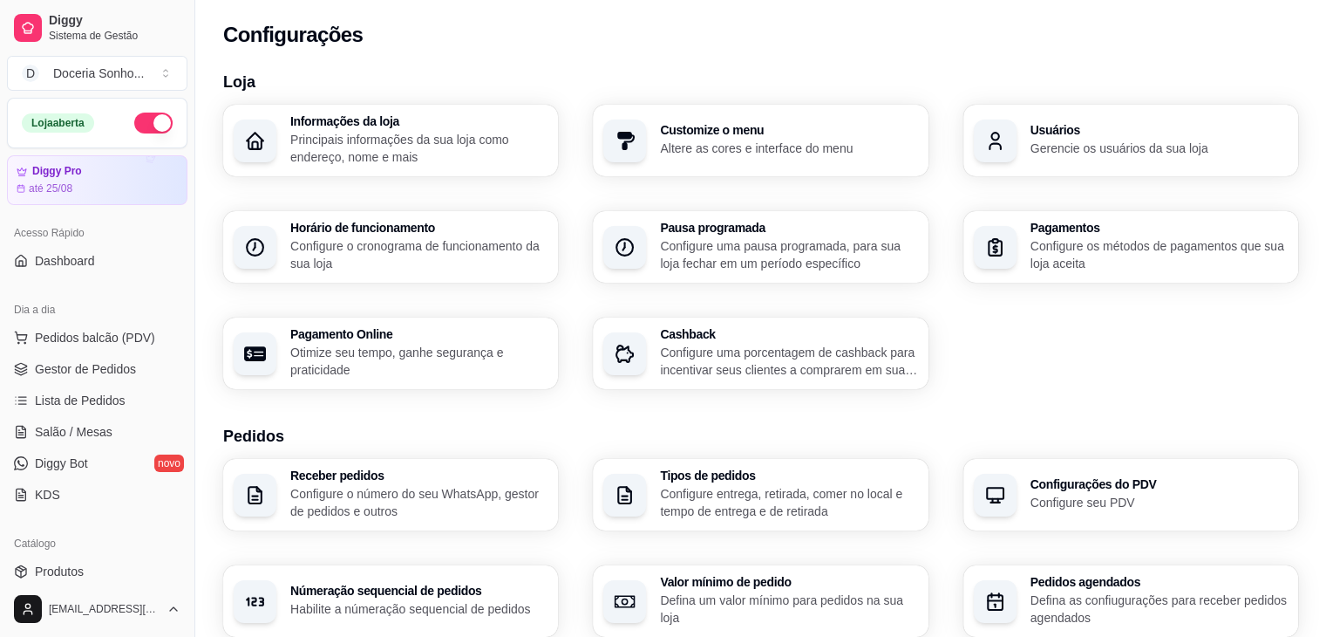
click at [146, 119] on button "button" at bounding box center [153, 122] width 38 height 21
click at [367, 218] on div "Horário de funcionamento Configure o cronograma de funcionamento da sua loja" at bounding box center [390, 247] width 335 height 72
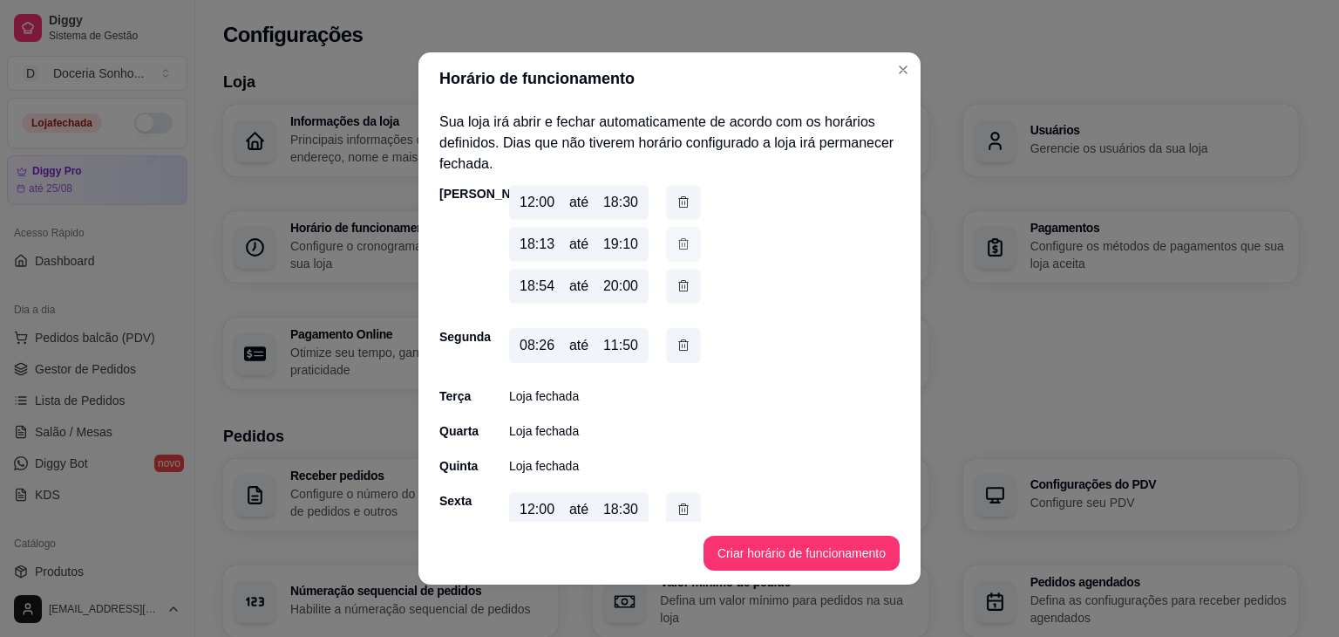
click at [678, 248] on icon "button" at bounding box center [684, 244] width 14 height 19
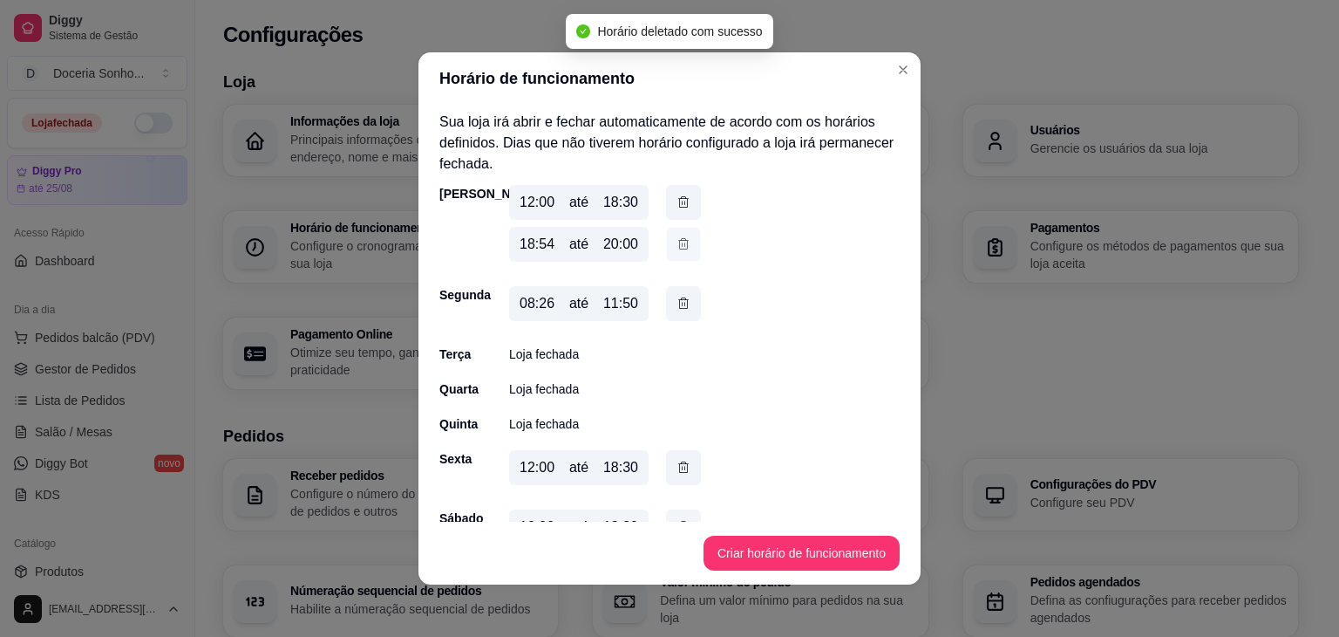
click at [683, 242] on icon "button" at bounding box center [684, 244] width 14 height 18
